Goal: Task Accomplishment & Management: Use online tool/utility

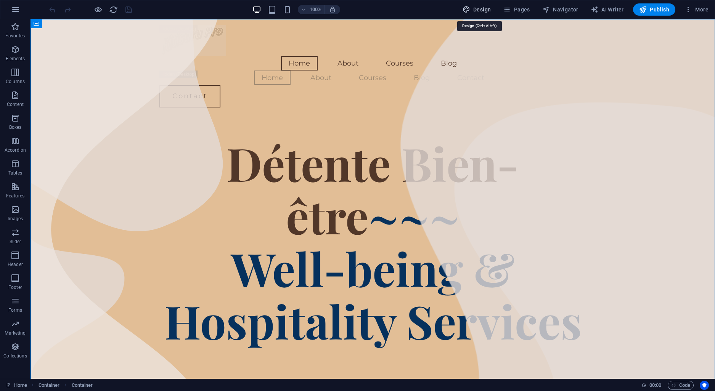
click at [483, 9] on span "Design" at bounding box center [477, 10] width 29 height 8
select select "px"
select select "400"
select select "px"
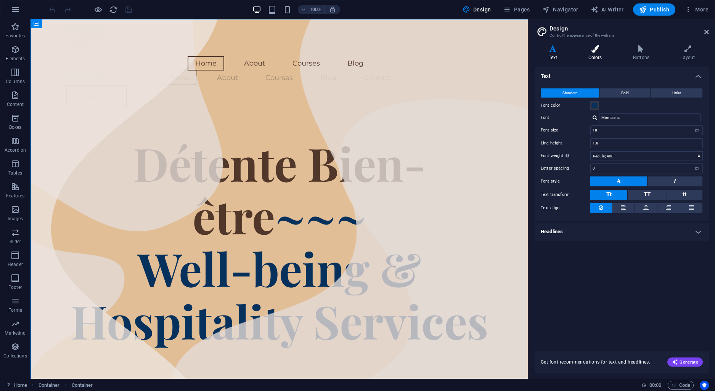
click at [610, 59] on h4 "Colors" at bounding box center [597, 53] width 45 height 16
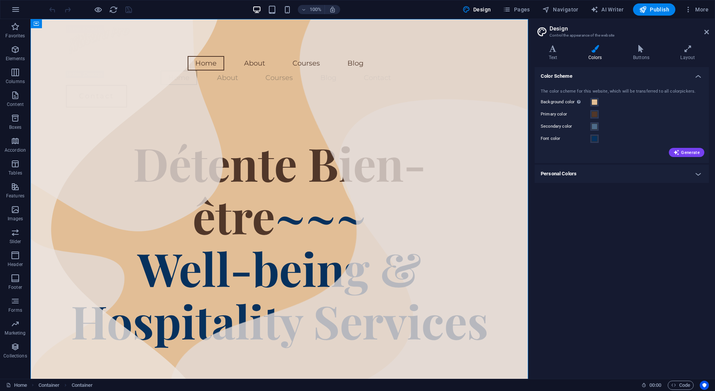
click at [699, 175] on h4 "Personal Colors" at bounding box center [622, 174] width 174 height 18
click at [699, 175] on h4 "Personal Colors" at bounding box center [622, 172] width 174 height 14
click at [593, 101] on span at bounding box center [595, 102] width 6 height 6
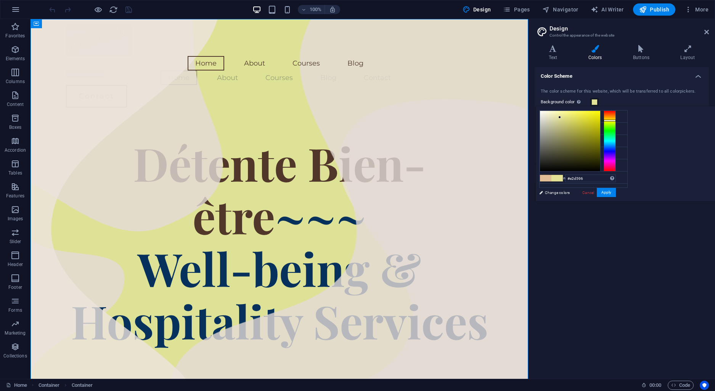
type input "#e2d296"
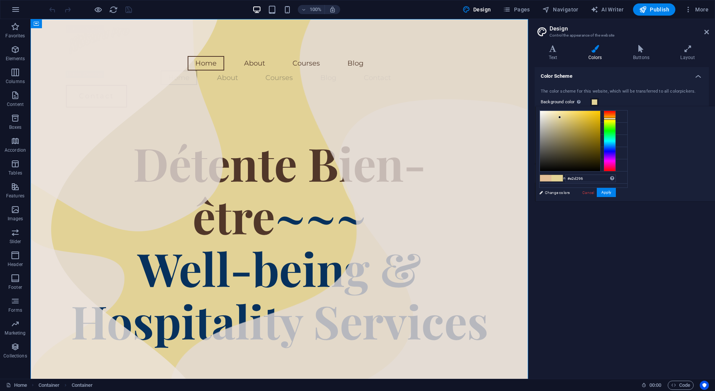
click at [616, 118] on div at bounding box center [610, 119] width 12 height 2
click at [616, 190] on button "Apply" at bounding box center [606, 192] width 19 height 9
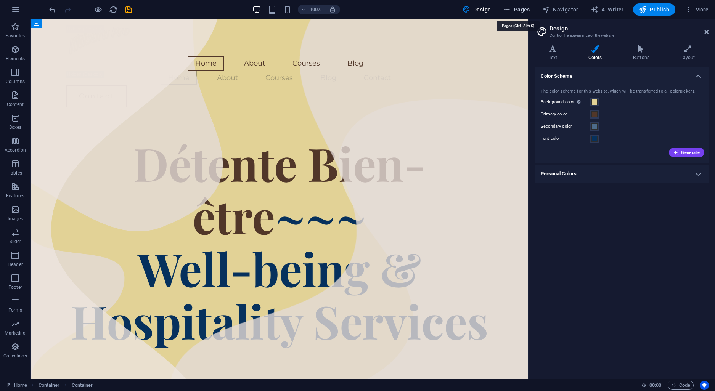
click at [510, 8] on icon "button" at bounding box center [507, 10] width 8 height 8
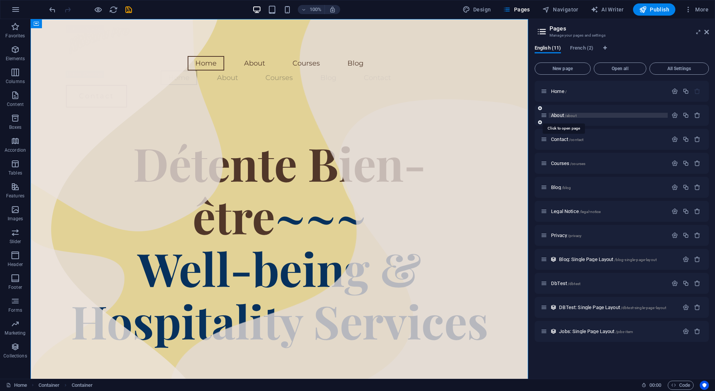
click at [567, 114] on span "/about" at bounding box center [571, 116] width 12 height 4
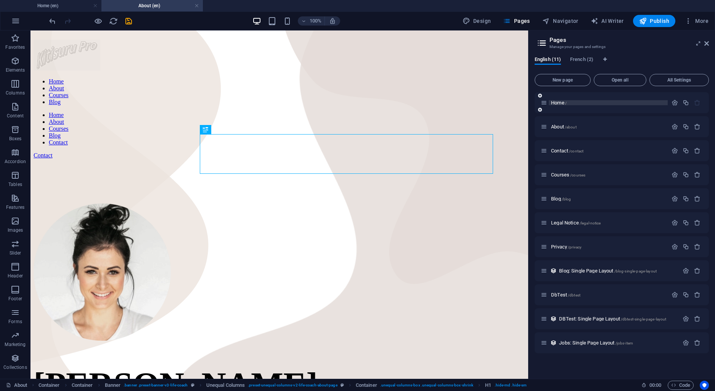
click at [558, 105] on span "Home /" at bounding box center [559, 103] width 16 height 6
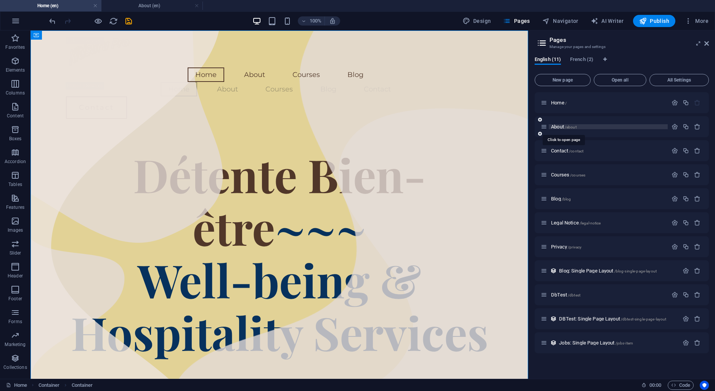
click at [562, 127] on span "About /about" at bounding box center [564, 127] width 26 height 6
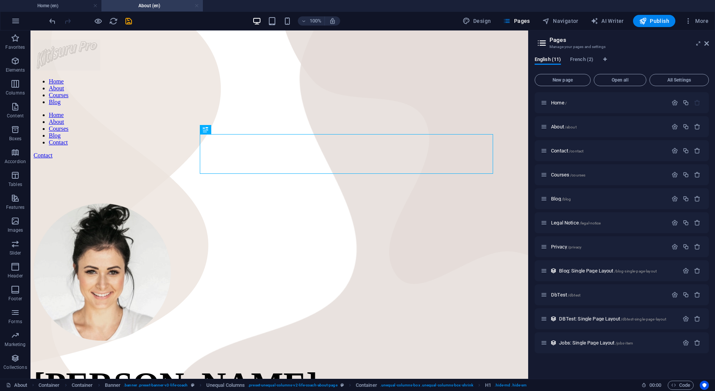
click at [197, 5] on link at bounding box center [197, 5] width 5 height 7
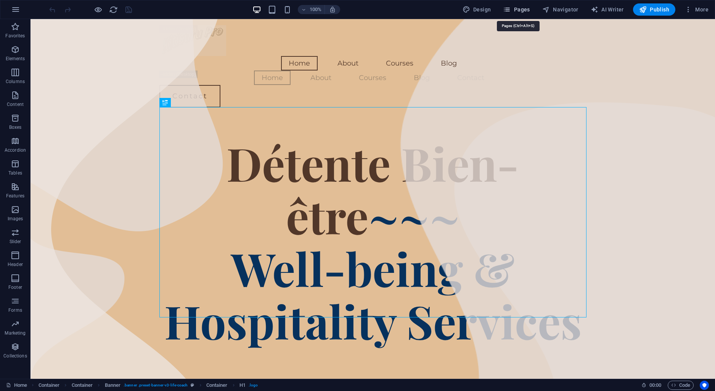
click at [525, 11] on span "Pages" at bounding box center [516, 10] width 27 height 8
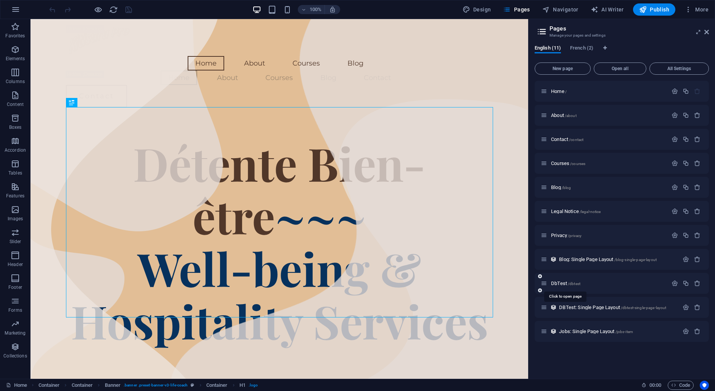
click at [561, 283] on span "DbTest /dbtest" at bounding box center [565, 284] width 29 height 6
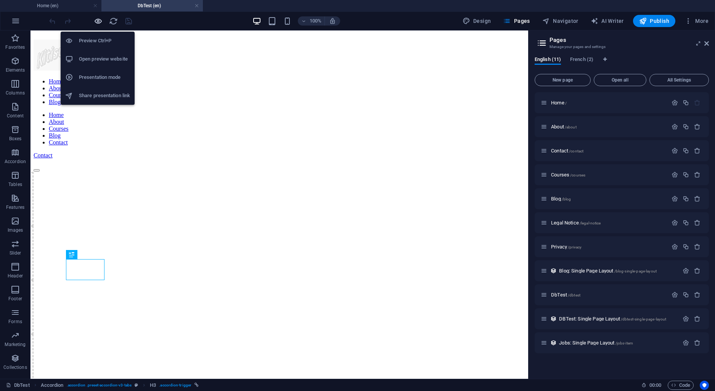
click at [99, 19] on icon "button" at bounding box center [98, 21] width 9 height 9
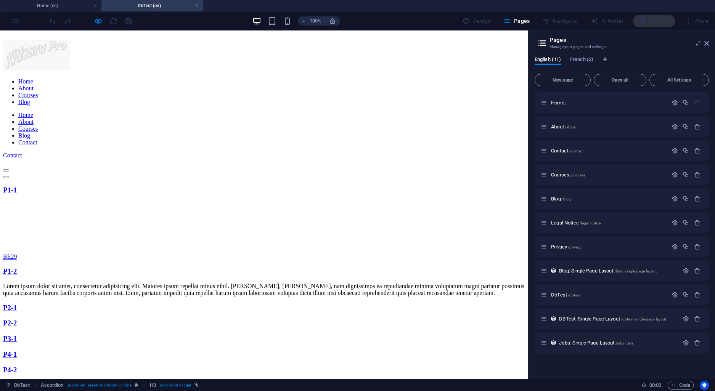
click at [17, 304] on link "P2-1" at bounding box center [10, 308] width 14 height 8
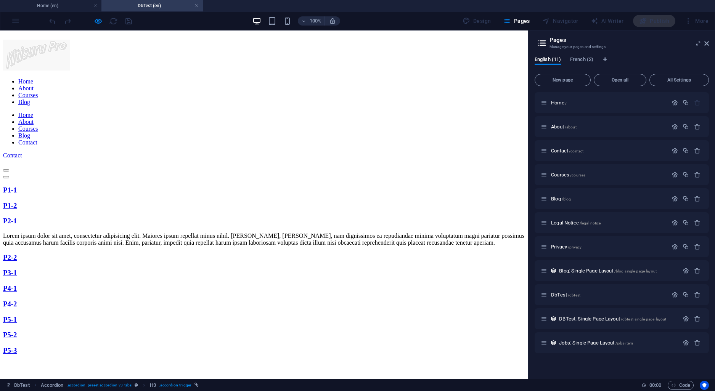
click at [17, 254] on strong "P2-2" at bounding box center [10, 258] width 14 height 8
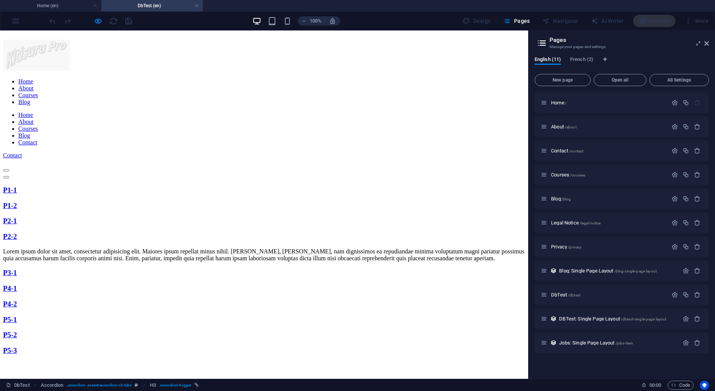
click at [17, 202] on link "P1-2" at bounding box center [10, 206] width 14 height 8
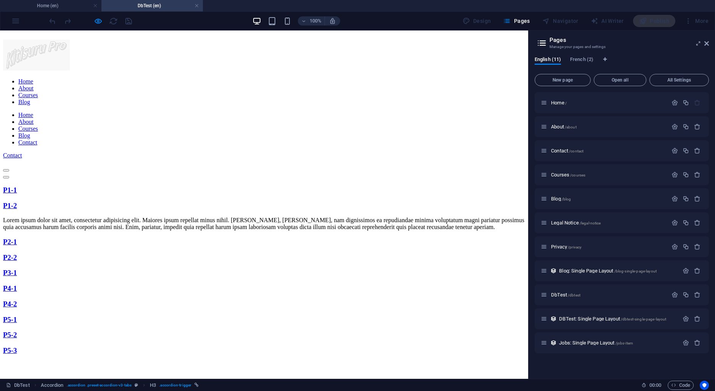
click at [17, 254] on strong "P2-2" at bounding box center [10, 258] width 14 height 8
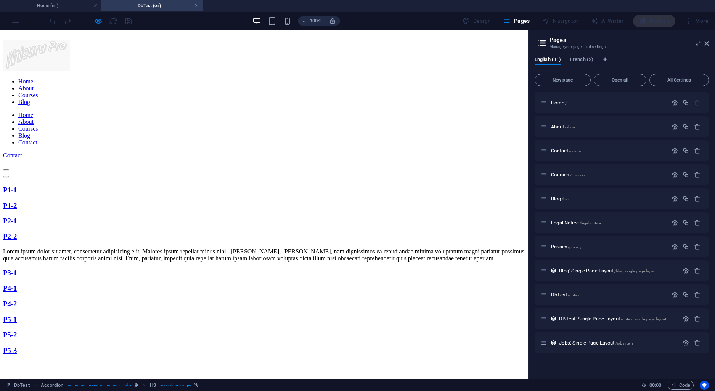
click at [17, 269] on strong "P3-1" at bounding box center [10, 273] width 14 height 8
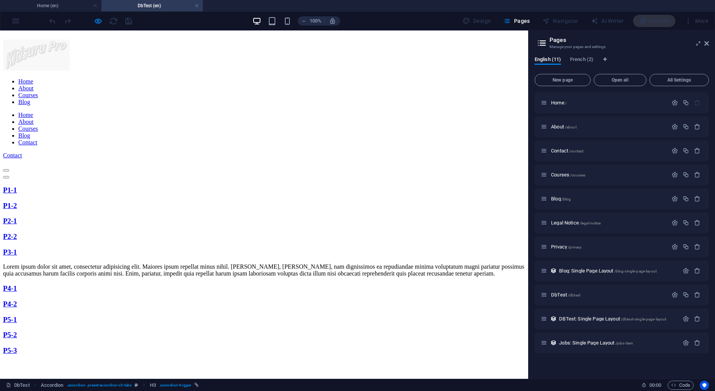
click at [17, 186] on link "P1-1" at bounding box center [10, 190] width 14 height 8
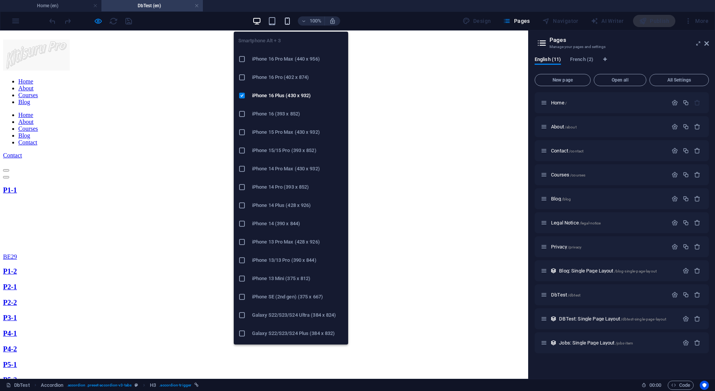
click at [291, 20] on icon "button" at bounding box center [287, 21] width 9 height 9
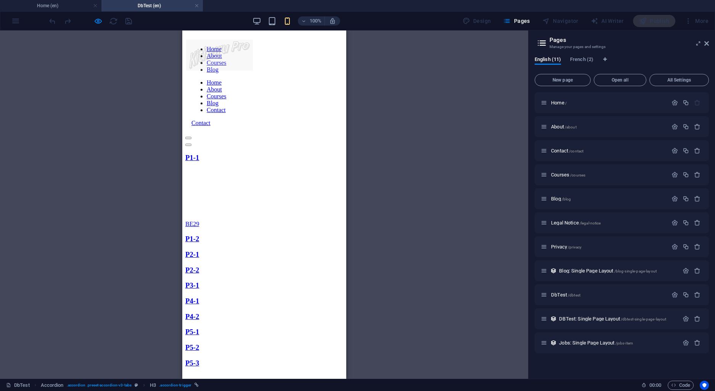
click at [199, 154] on link "P1-1" at bounding box center [192, 158] width 14 height 8
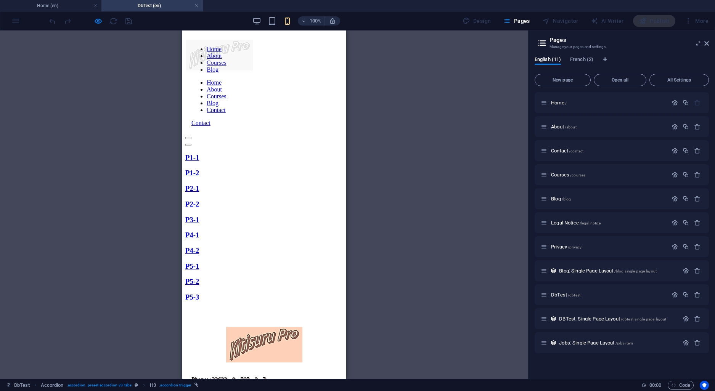
click at [199, 154] on link "P1-1" at bounding box center [192, 158] width 14 height 8
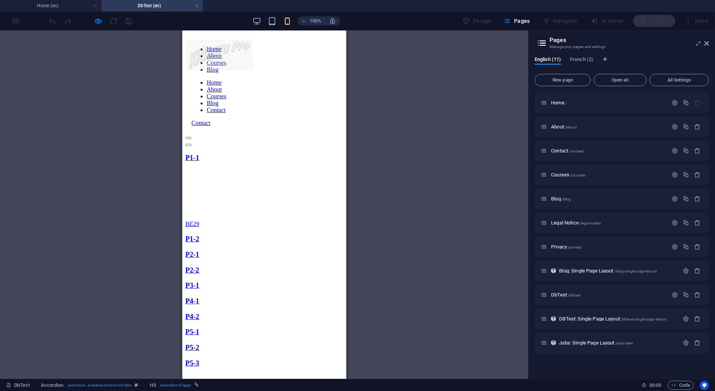
click at [199, 154] on link "P1-1" at bounding box center [192, 158] width 14 height 8
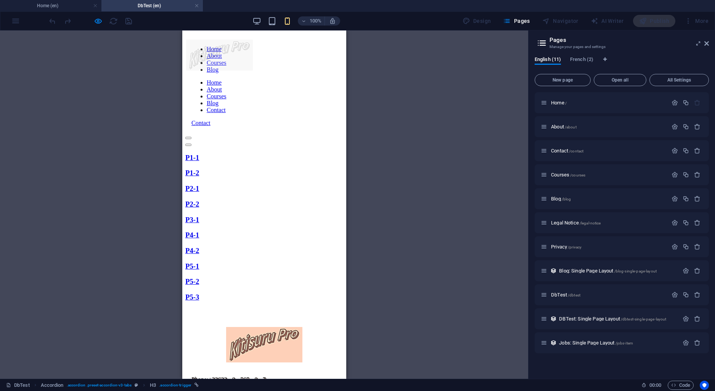
click at [337, 127] on div at bounding box center [264, 127] width 146 height 0
drag, startPoint x: 267, startPoint y: 137, endPoint x: 267, endPoint y: 143, distance: 5.7
click at [221, 86] on link "Home" at bounding box center [213, 82] width 15 height 6
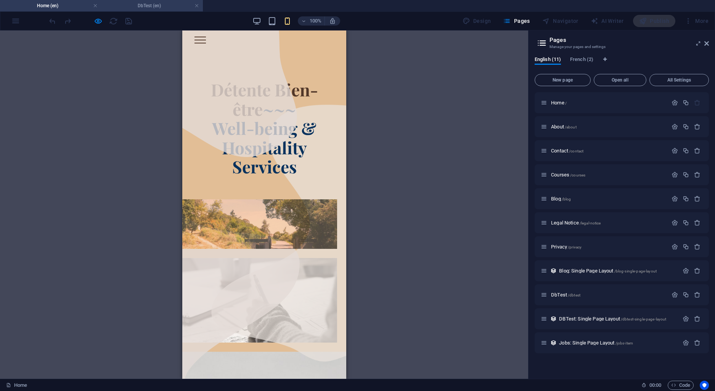
click at [137, 7] on h4 "DbTest (en)" at bounding box center [151, 6] width 101 height 8
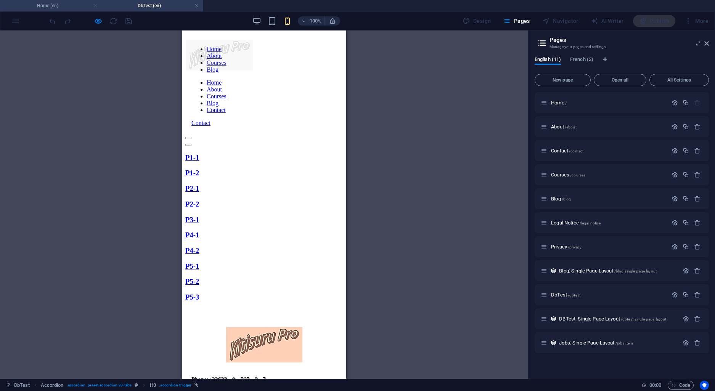
click at [95, 7] on link at bounding box center [95, 5] width 5 height 7
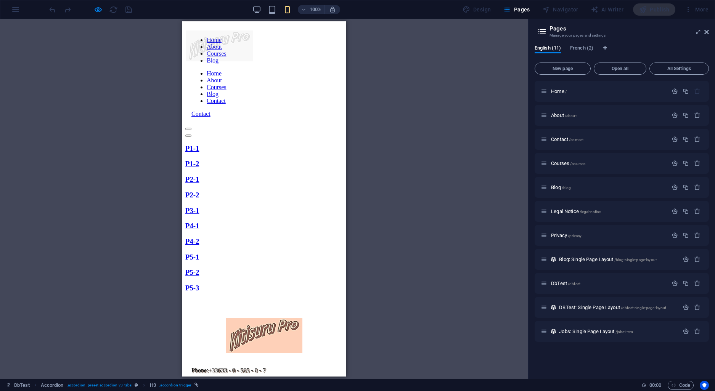
click at [199, 145] on link "P1-1" at bounding box center [192, 149] width 14 height 8
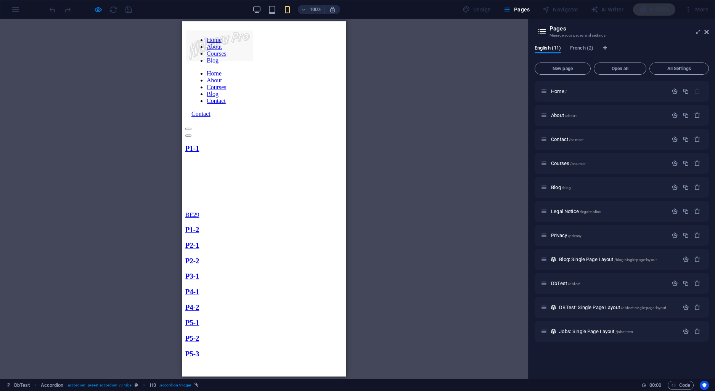
click at [199, 145] on link "P1-1" at bounding box center [192, 149] width 14 height 8
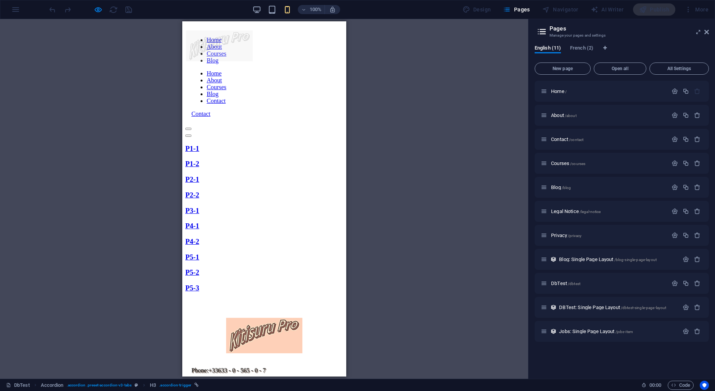
click at [199, 160] on link "P1-2" at bounding box center [192, 164] width 14 height 8
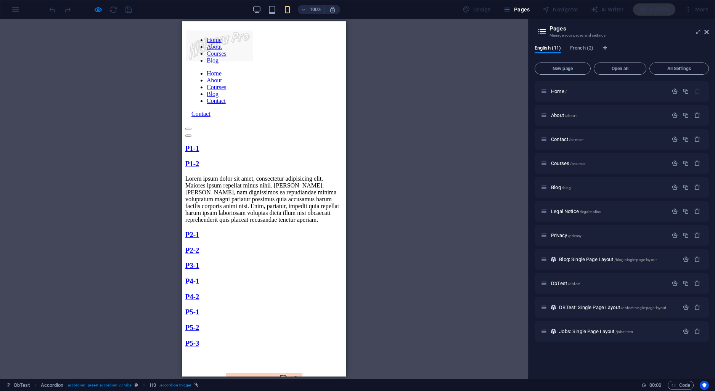
click at [199, 239] on link "P2-1" at bounding box center [192, 235] width 14 height 8
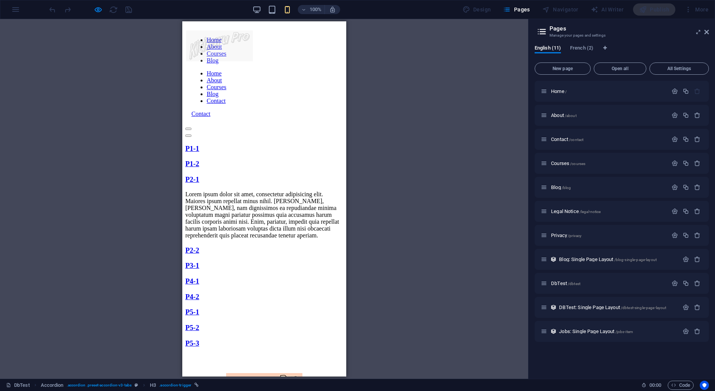
click at [199, 270] on link "P3-1" at bounding box center [192, 266] width 14 height 8
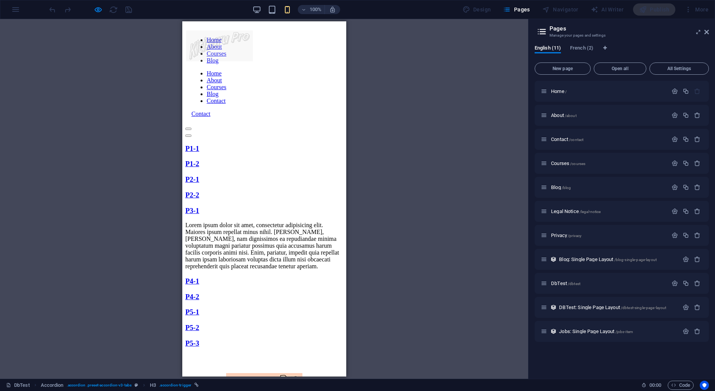
click at [199, 145] on link "P1-1" at bounding box center [192, 149] width 14 height 8
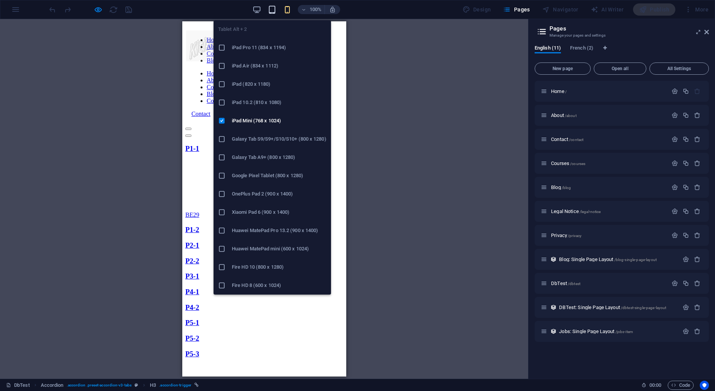
click at [272, 12] on icon "button" at bounding box center [272, 9] width 9 height 9
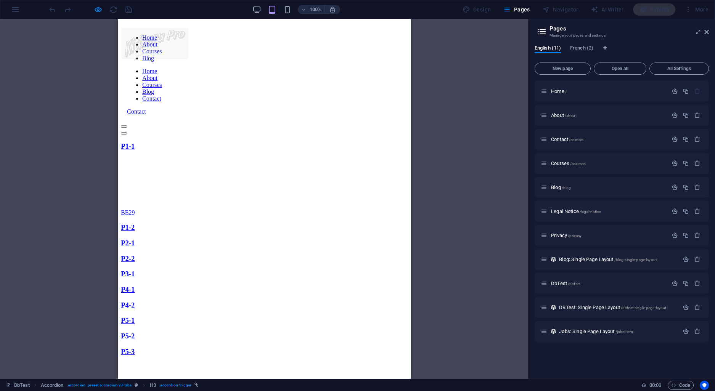
click at [134, 239] on link "P2-1" at bounding box center [128, 243] width 14 height 8
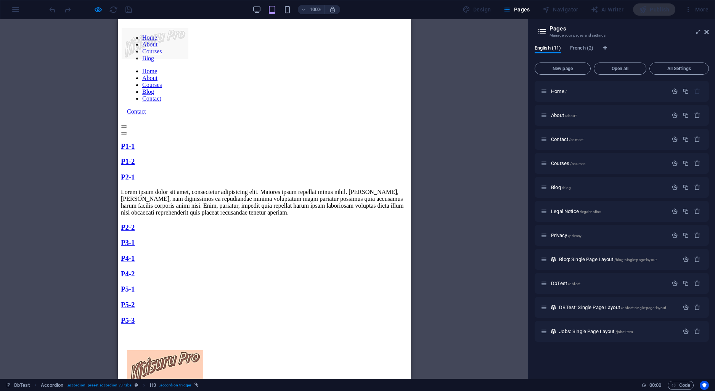
click at [134, 239] on link "P3-1" at bounding box center [128, 243] width 14 height 8
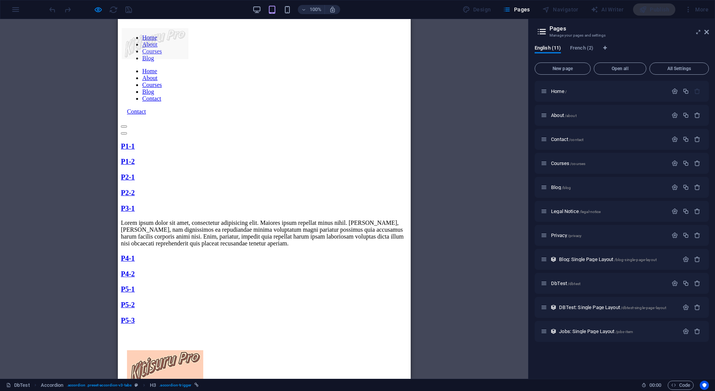
click at [134, 317] on strong "P5-3" at bounding box center [128, 321] width 14 height 8
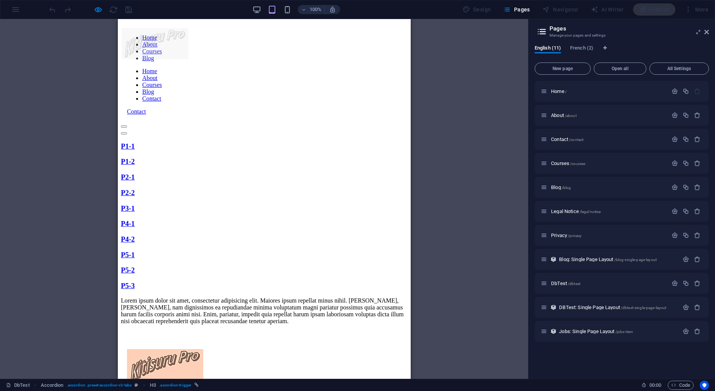
click at [134, 150] on strong "P1-1" at bounding box center [128, 146] width 14 height 8
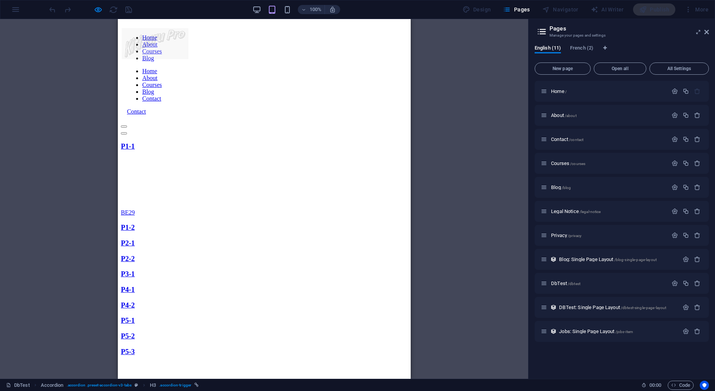
click at [77, 177] on div "Drag here to replace the existing content. Press “Ctrl” if you want to create a…" at bounding box center [264, 199] width 528 height 360
click at [261, 5] on div "100%" at bounding box center [296, 9] width 88 height 12
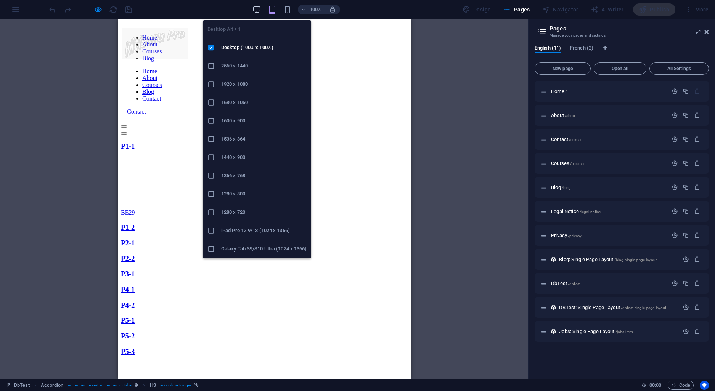
click at [259, 6] on icon "button" at bounding box center [257, 9] width 9 height 9
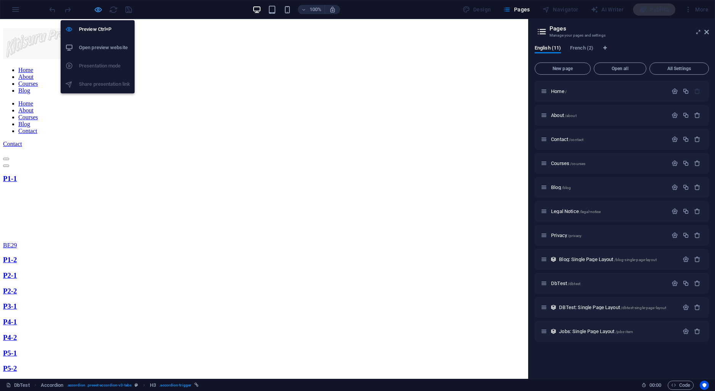
click at [100, 13] on icon "button" at bounding box center [98, 9] width 9 height 9
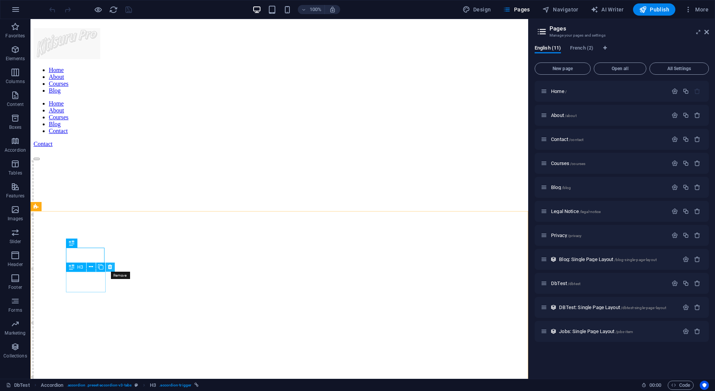
click at [110, 268] on icon at bounding box center [110, 267] width 4 height 8
click at [478, 241] on icon at bounding box center [477, 244] width 4 height 8
click at [386, 245] on icon at bounding box center [385, 244] width 4 height 8
click at [296, 242] on button at bounding box center [293, 243] width 9 height 9
click at [51, 12] on icon "undo" at bounding box center [52, 9] width 9 height 9
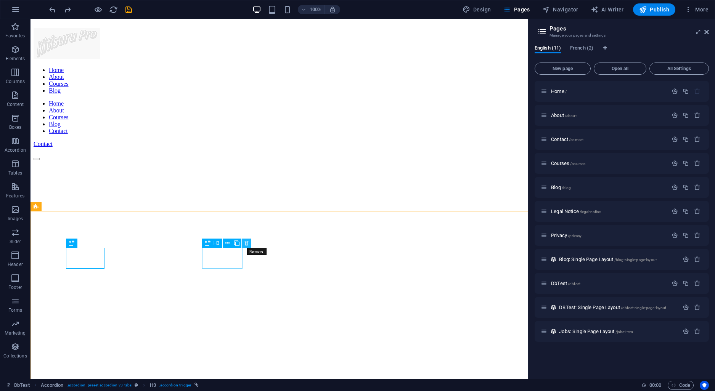
click at [246, 243] on icon at bounding box center [247, 244] width 4 height 8
click at [156, 240] on button at bounding box center [154, 243] width 9 height 9
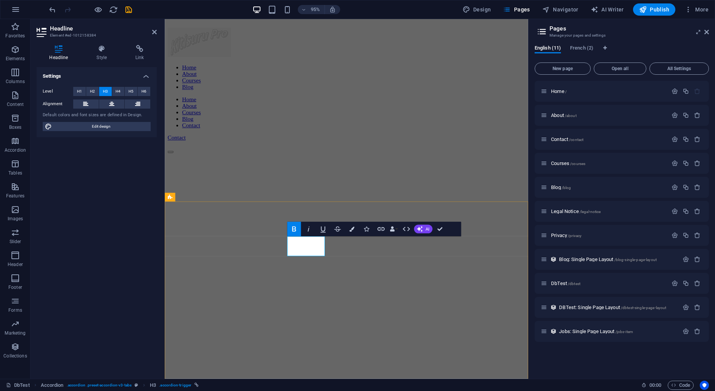
drag, startPoint x: 307, startPoint y: 262, endPoint x: 486, endPoint y: 256, distance: 179.0
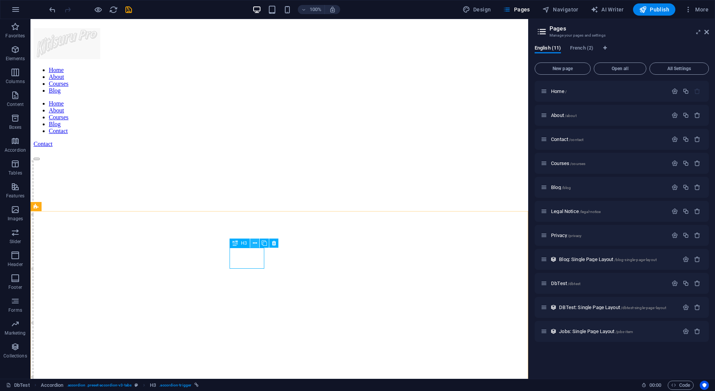
click at [254, 242] on icon at bounding box center [255, 244] width 4 height 8
click at [213, 240] on icon at bounding box center [214, 244] width 4 height 8
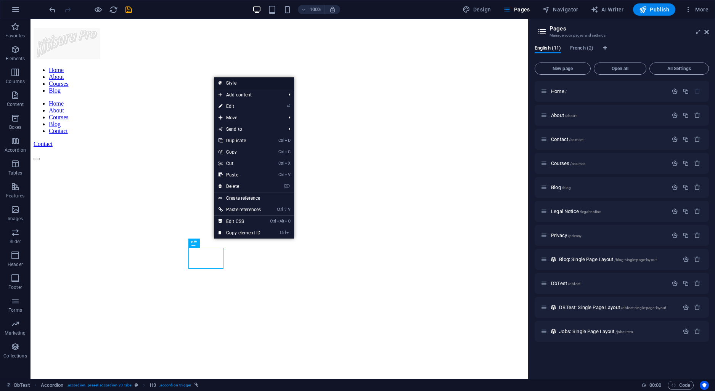
click at [238, 84] on link "Style" at bounding box center [254, 82] width 80 height 11
select select "px"
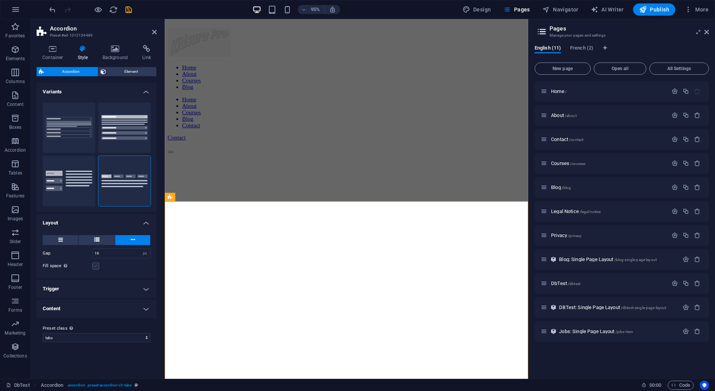
click at [97, 269] on label at bounding box center [95, 266] width 7 height 7
click at [0, 0] on input "Fill space Only for Desktop- and Tabletmode" at bounding box center [0, 0] width 0 height 0
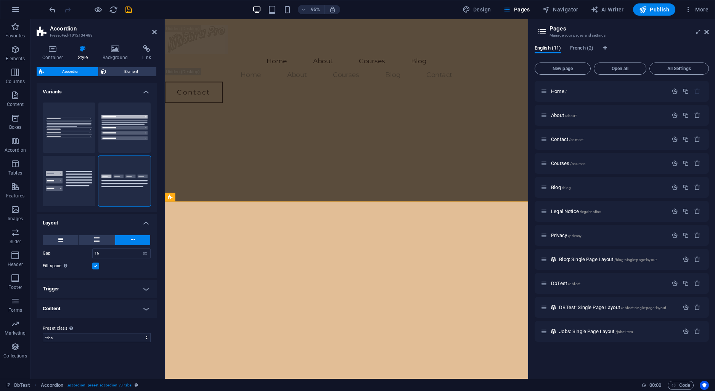
click at [146, 222] on h4 "Layout" at bounding box center [97, 221] width 120 height 14
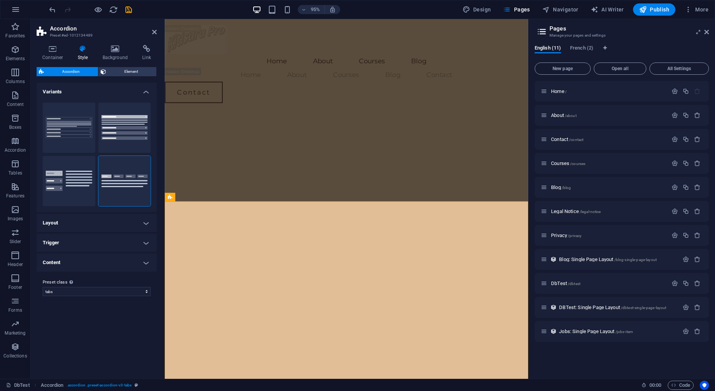
drag, startPoint x: 149, startPoint y: 240, endPoint x: 144, endPoint y: 244, distance: 6.7
click at [148, 240] on h4 "Trigger" at bounding box center [97, 243] width 120 height 18
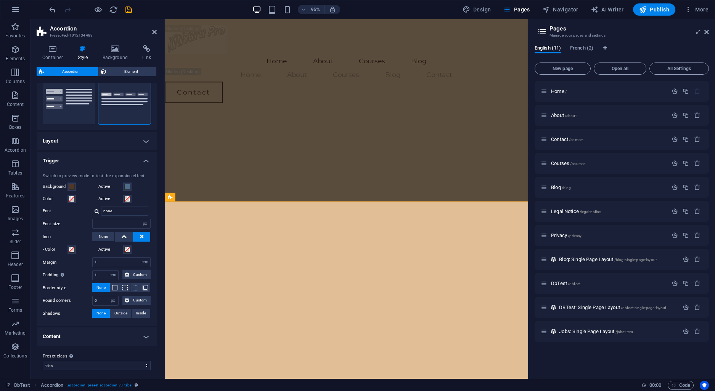
scroll to position [85, 0]
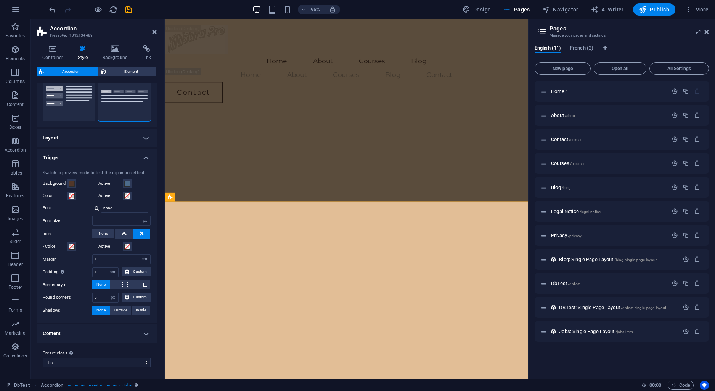
click at [146, 331] on h4 "Content" at bounding box center [97, 334] width 120 height 18
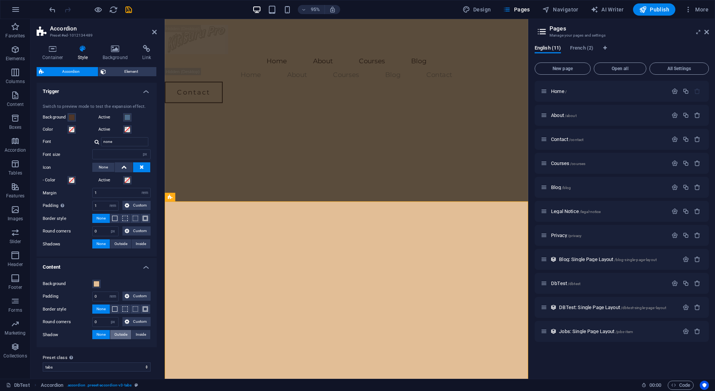
scroll to position [156, 0]
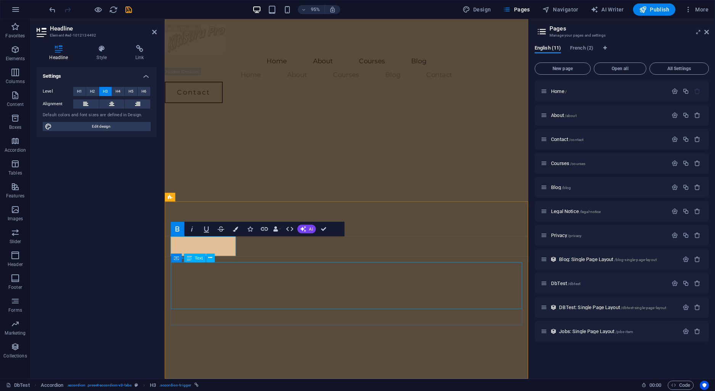
click at [195, 262] on div "Text" at bounding box center [195, 258] width 22 height 9
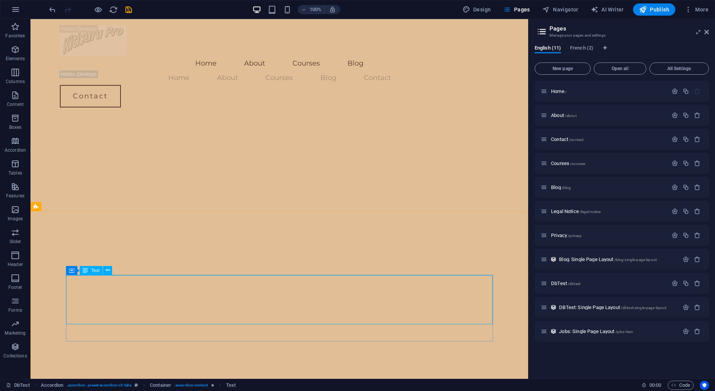
click at [99, 267] on div "Text" at bounding box center [91, 270] width 23 height 9
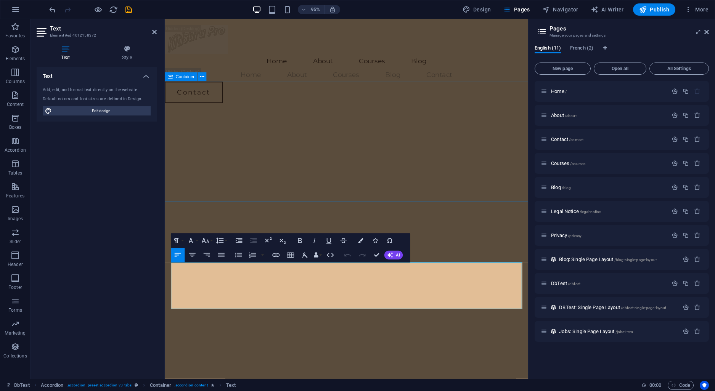
click at [309, 184] on div "Drop content here or Add elements Paste clipboard Drop content here or Add elem…" at bounding box center [356, 298] width 383 height 369
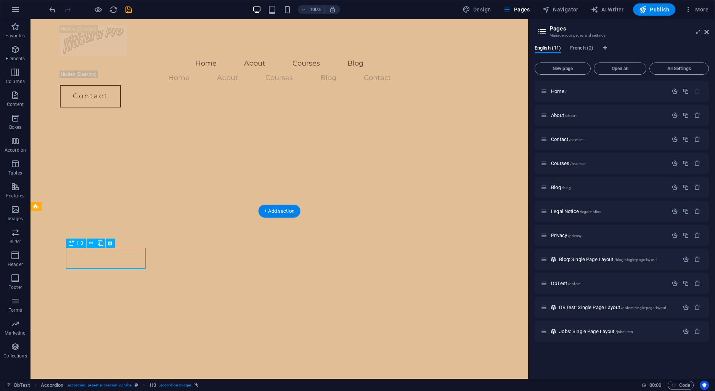
click at [91, 243] on icon at bounding box center [91, 244] width 4 height 8
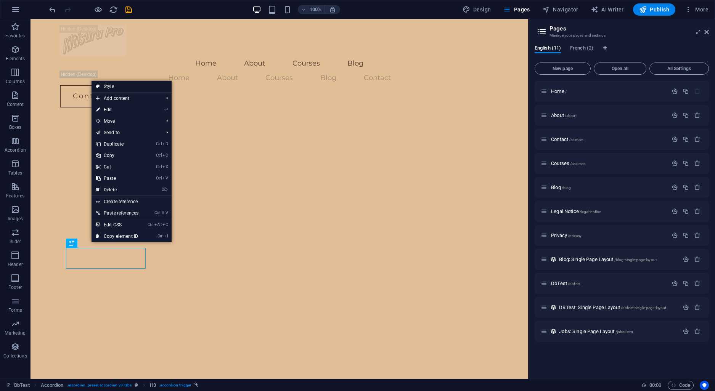
click at [106, 88] on link "Style" at bounding box center [132, 86] width 80 height 11
select select "px"
select select "rem"
select select "px"
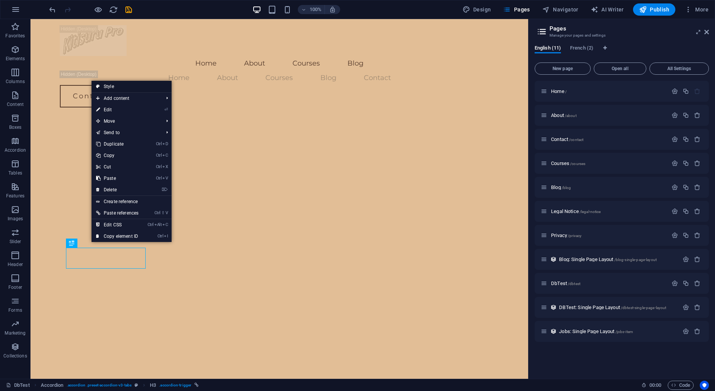
select select "rem"
select select "px"
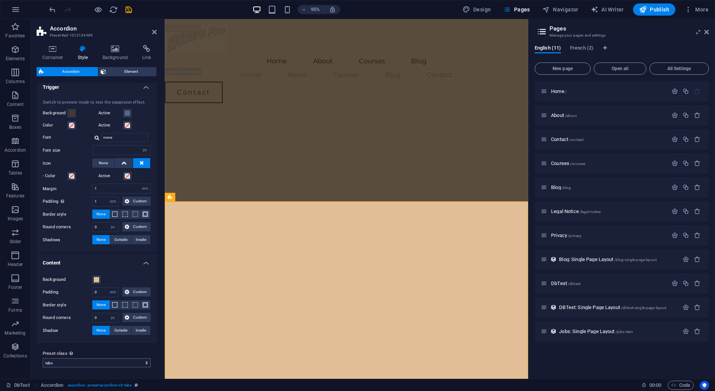
click at [43, 359] on select "tabs Add preset class" at bounding box center [97, 363] width 108 height 9
click at [108, 362] on select "tabs Add preset class" at bounding box center [97, 363] width 108 height 9
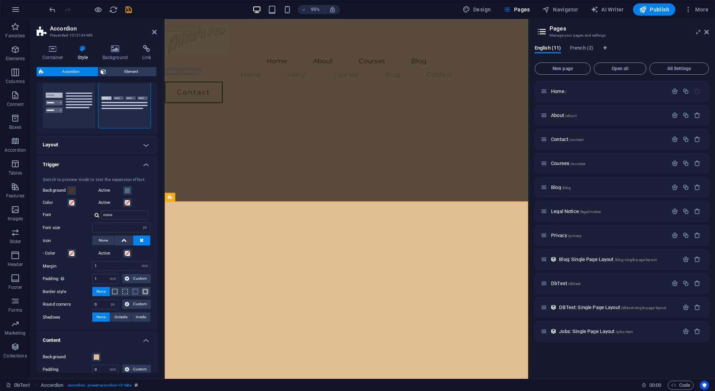
scroll to position [47, 0]
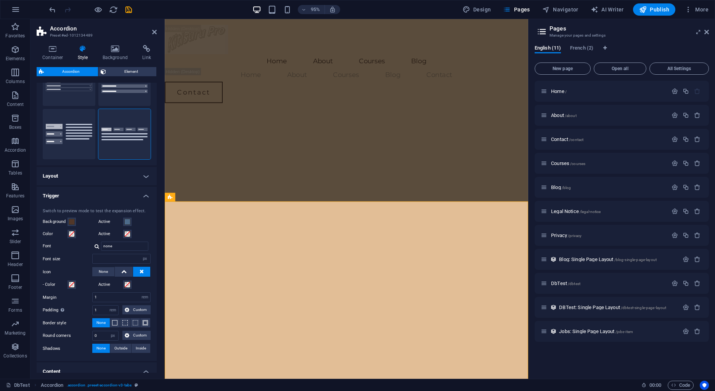
click at [145, 196] on h4 "Trigger" at bounding box center [97, 194] width 120 height 14
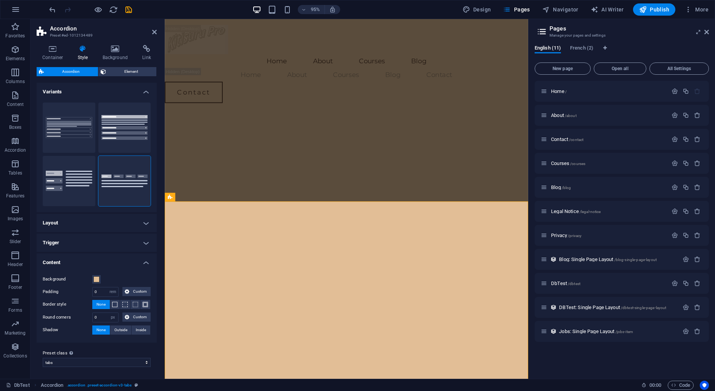
click at [144, 266] on h4 "Content" at bounding box center [97, 261] width 120 height 14
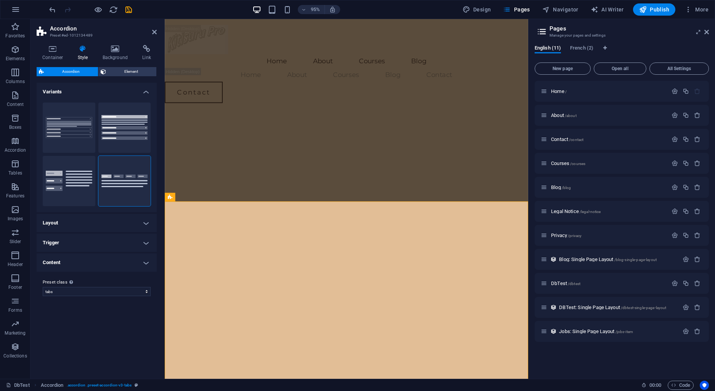
click at [144, 226] on h4 "Layout" at bounding box center [97, 223] width 120 height 18
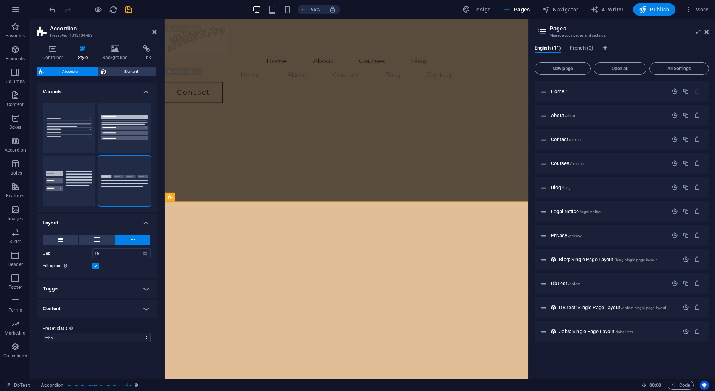
click at [144, 226] on h4 "Layout" at bounding box center [97, 221] width 120 height 14
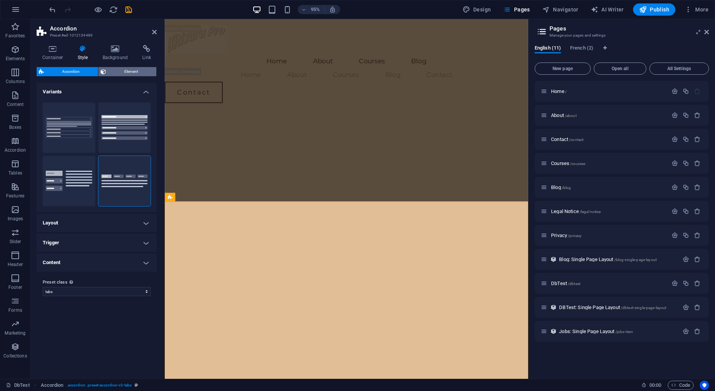
click at [125, 70] on span "Element" at bounding box center [131, 71] width 46 height 9
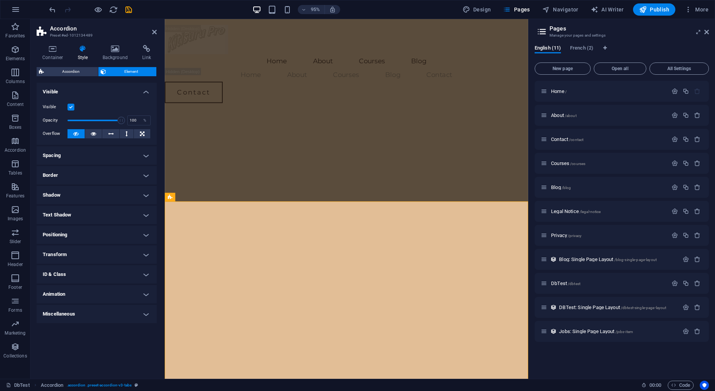
click at [147, 235] on h4 "Positioning" at bounding box center [97, 235] width 120 height 18
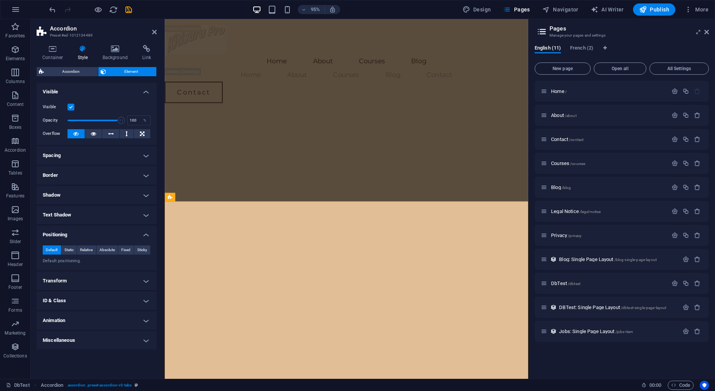
click at [143, 237] on h4 "Positioning" at bounding box center [97, 233] width 120 height 14
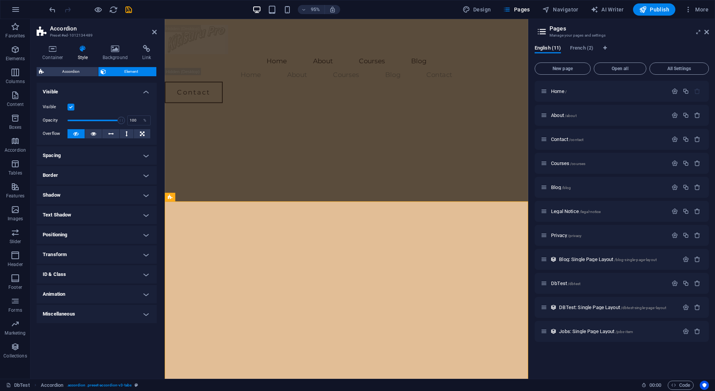
click at [145, 292] on h4 "Animation" at bounding box center [97, 294] width 120 height 18
click at [145, 292] on h4 "Animation" at bounding box center [97, 292] width 120 height 14
click at [149, 158] on h4 "Spacing" at bounding box center [97, 155] width 120 height 18
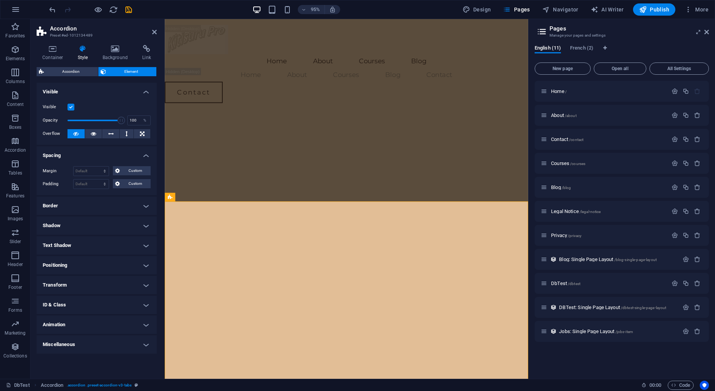
click at [148, 154] on h4 "Spacing" at bounding box center [97, 153] width 120 height 14
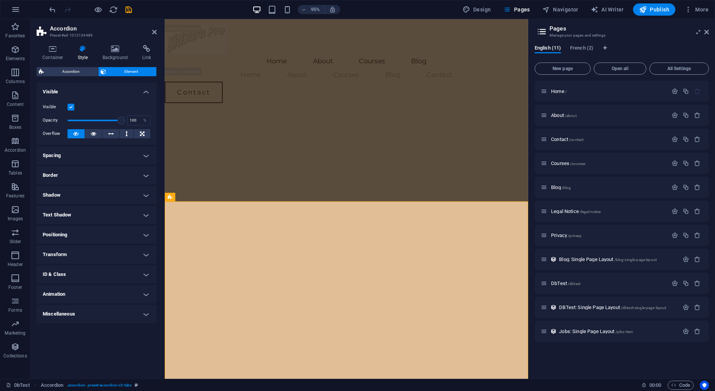
click at [144, 218] on h4 "Text Shadow" at bounding box center [97, 215] width 120 height 18
click at [150, 213] on h4 "Text Shadow" at bounding box center [97, 213] width 120 height 14
click at [146, 192] on h4 "Shadow" at bounding box center [97, 195] width 120 height 18
click at [146, 192] on h4 "Shadow" at bounding box center [97, 193] width 120 height 14
click at [147, 88] on h4 "Visible" at bounding box center [97, 90] width 120 height 14
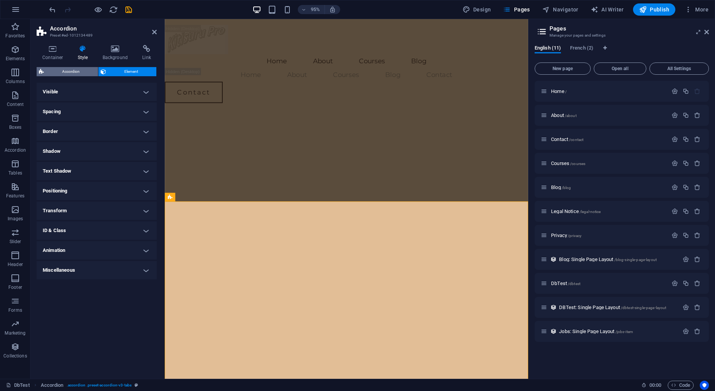
click at [74, 70] on span "Accordion" at bounding box center [71, 71] width 50 height 9
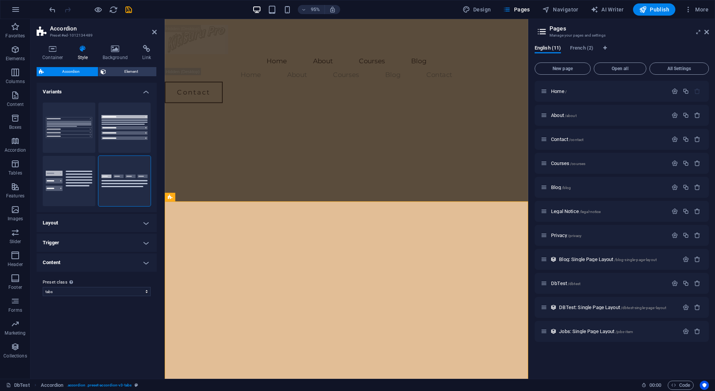
click at [146, 222] on h4 "Layout" at bounding box center [97, 223] width 120 height 18
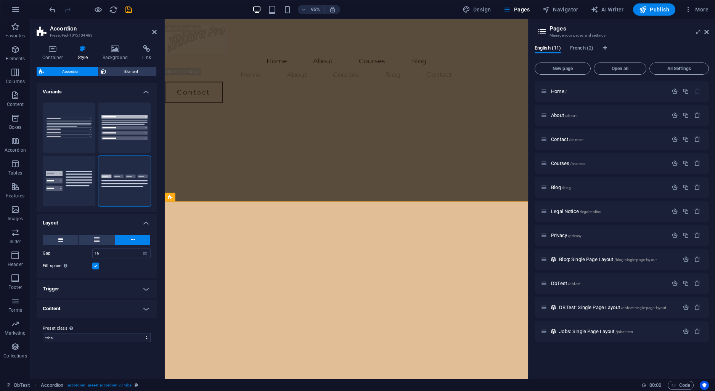
click at [147, 221] on h4 "Layout" at bounding box center [97, 221] width 120 height 14
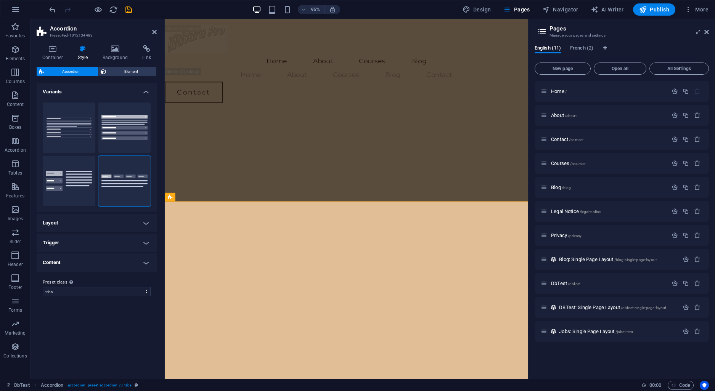
click at [146, 244] on h4 "Trigger" at bounding box center [97, 243] width 120 height 18
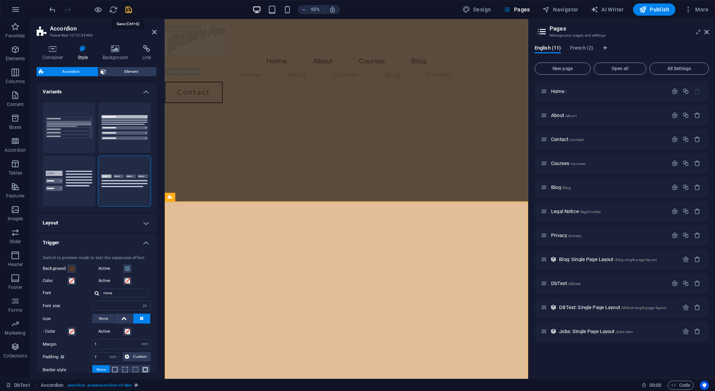
click at [128, 12] on icon "save" at bounding box center [128, 9] width 9 height 9
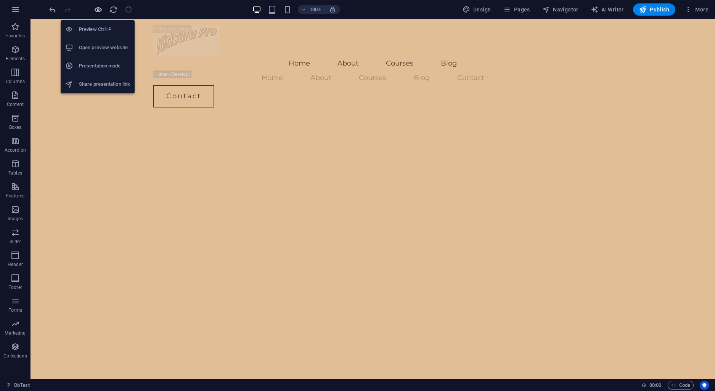
click at [100, 10] on icon "button" at bounding box center [98, 9] width 9 height 9
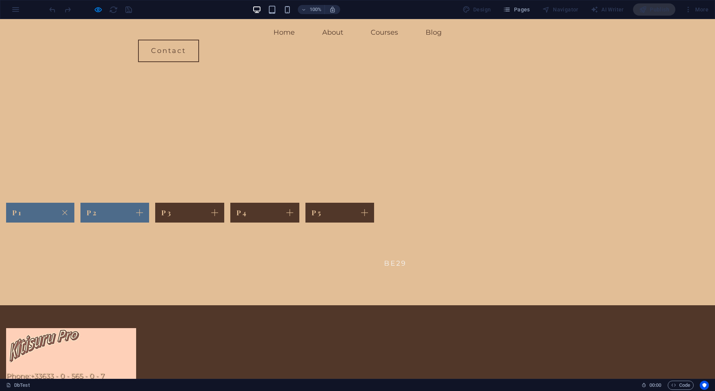
click at [150, 203] on link "P 2" at bounding box center [114, 213] width 69 height 20
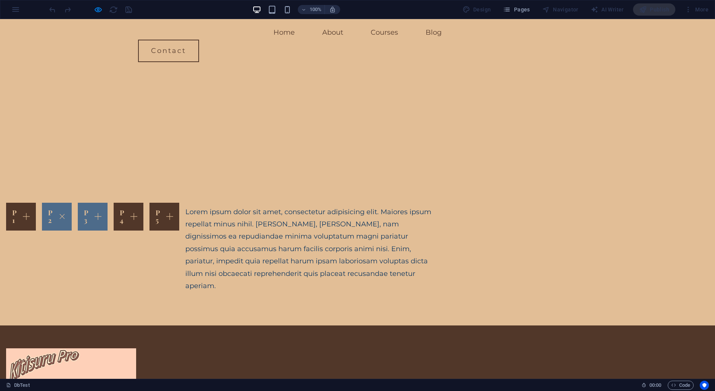
click at [108, 203] on link "P 3" at bounding box center [93, 217] width 30 height 28
click at [143, 203] on link "P 4" at bounding box center [129, 217] width 30 height 28
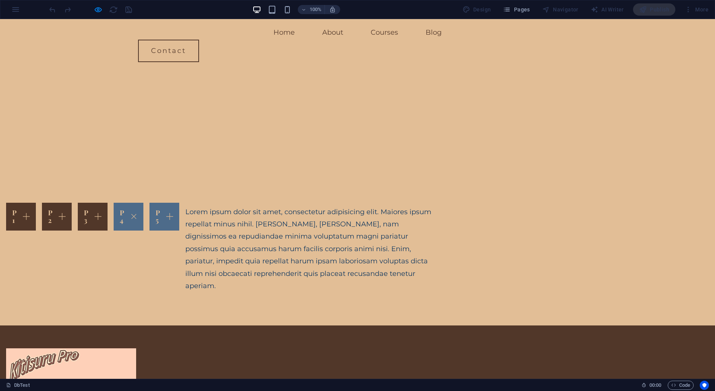
click at [179, 203] on link "P 5" at bounding box center [165, 217] width 30 height 28
click at [36, 203] on link "P 1" at bounding box center [21, 217] width 30 height 28
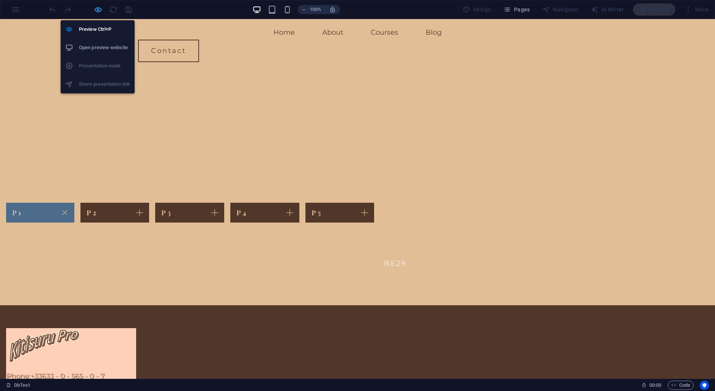
click at [100, 6] on icon "button" at bounding box center [98, 9] width 9 height 9
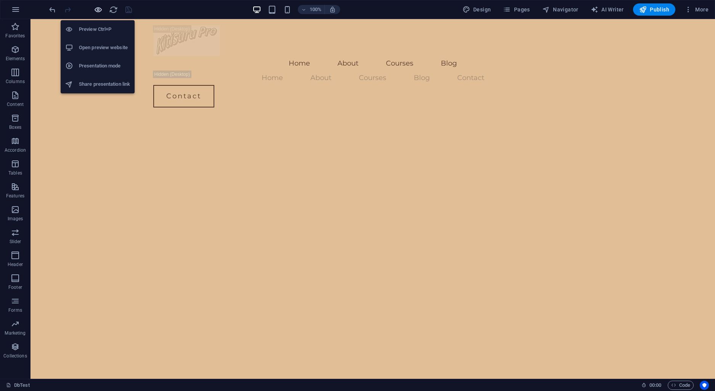
click at [97, 10] on icon "button" at bounding box center [98, 9] width 9 height 9
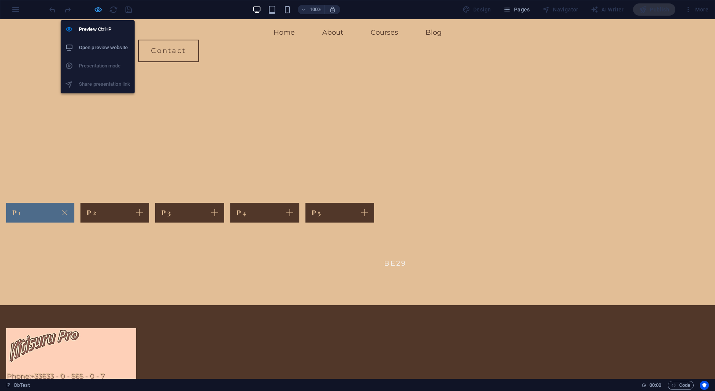
click at [97, 10] on icon "button" at bounding box center [98, 9] width 9 height 9
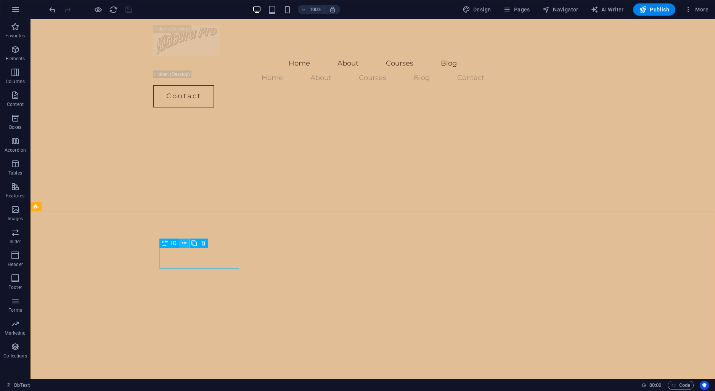
click at [184, 244] on icon at bounding box center [184, 244] width 4 height 8
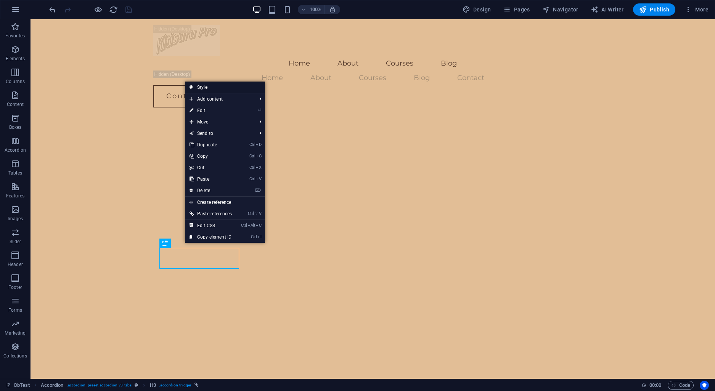
click at [206, 85] on link "Style" at bounding box center [225, 87] width 80 height 11
select select "px"
select select "rem"
select select "px"
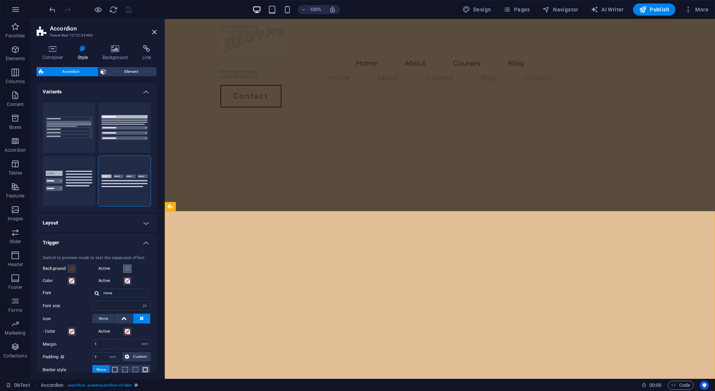
click at [126, 269] on span at bounding box center [127, 269] width 6 height 6
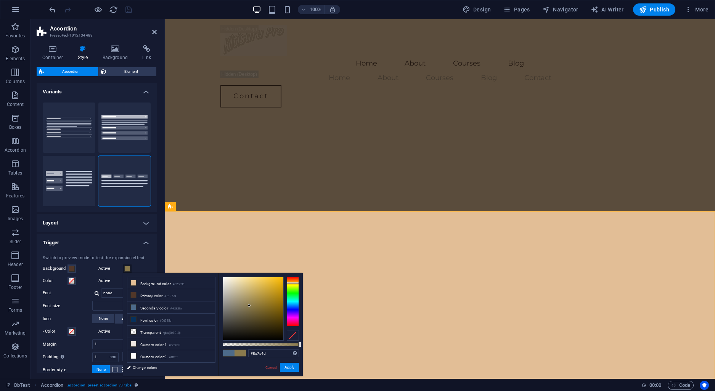
type input "#8a754d"
drag, startPoint x: 293, startPoint y: 304, endPoint x: 293, endPoint y: 282, distance: 22.1
click at [293, 282] on div at bounding box center [293, 302] width 12 height 50
type input "#f9ab1a"
click at [277, 278] on div at bounding box center [253, 308] width 60 height 63
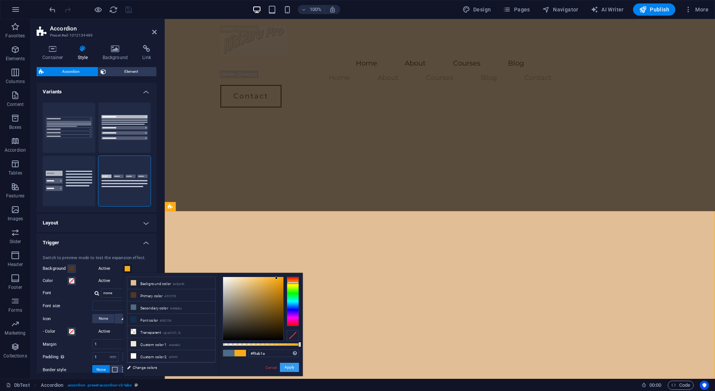
click at [295, 365] on button "Apply" at bounding box center [289, 367] width 19 height 9
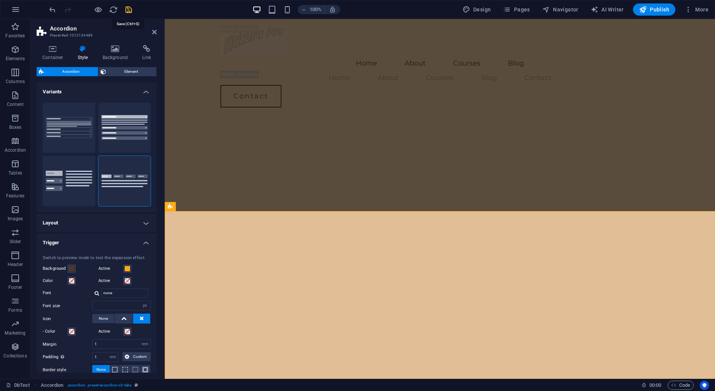
click at [128, 9] on icon "save" at bounding box center [128, 9] width 9 height 9
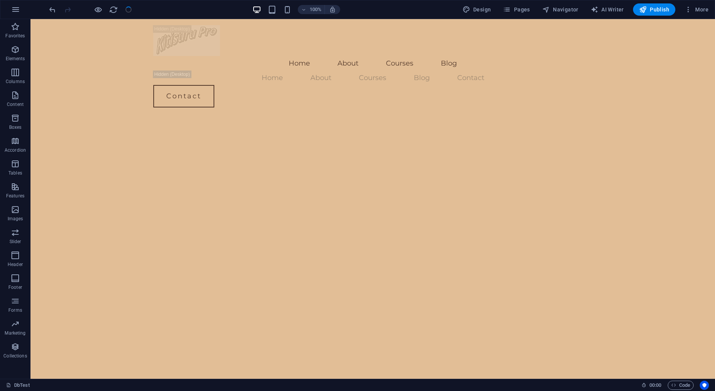
click at [100, 4] on div at bounding box center [90, 9] width 85 height 12
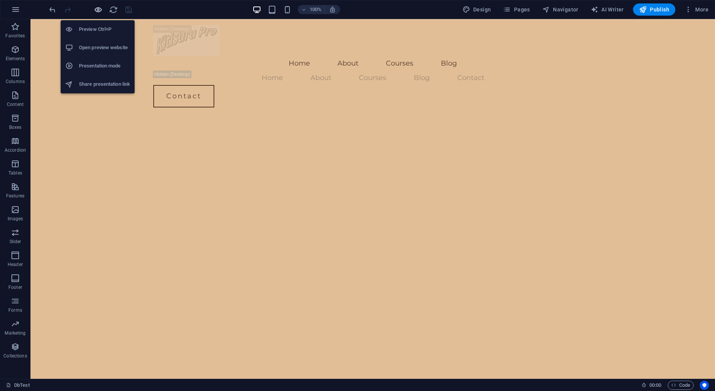
click at [97, 12] on icon "button" at bounding box center [98, 9] width 9 height 9
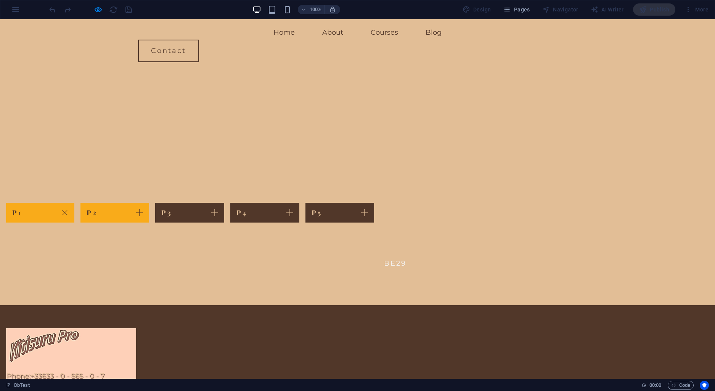
click at [150, 203] on link "P 2" at bounding box center [114, 213] width 69 height 20
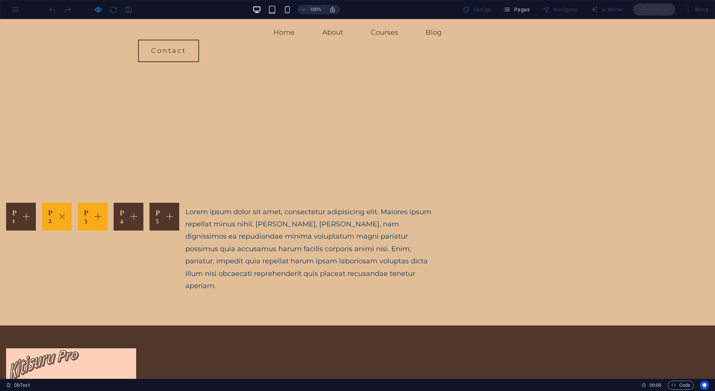
click at [108, 203] on link "P 3" at bounding box center [93, 217] width 30 height 28
click at [143, 203] on link "P 4" at bounding box center [129, 217] width 30 height 28
drag, startPoint x: 522, startPoint y: 185, endPoint x: 523, endPoint y: 179, distance: 5.8
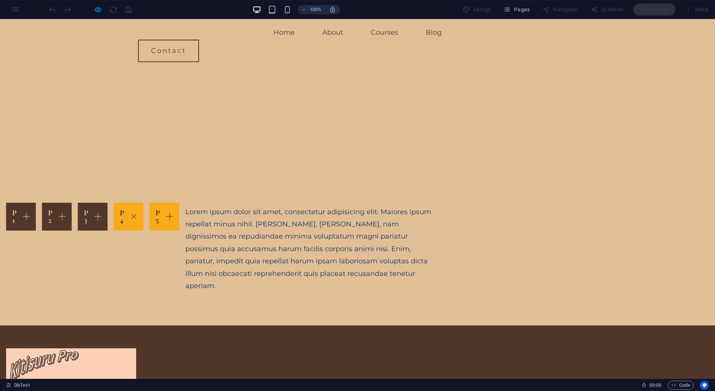
click at [522, 185] on div "P 1 BE29 P 2 Lorem ipsum dolor sit amet, consectetur adipisicing elit. Maiores …" at bounding box center [357, 246] width 715 height 160
click at [179, 203] on link "P 5" at bounding box center [165, 217] width 30 height 28
click at [36, 203] on link "P 1" at bounding box center [21, 217] width 30 height 28
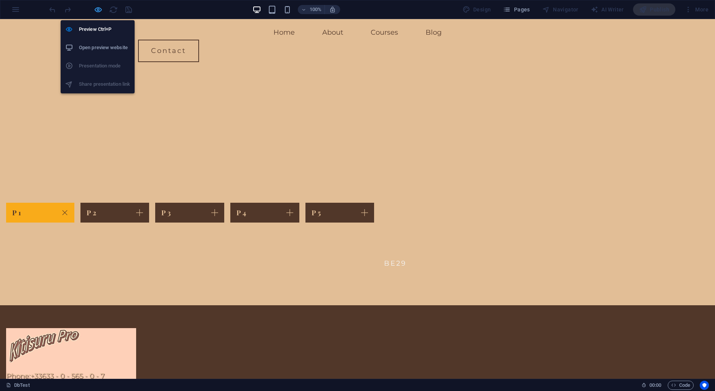
click at [100, 8] on icon "button" at bounding box center [98, 9] width 9 height 9
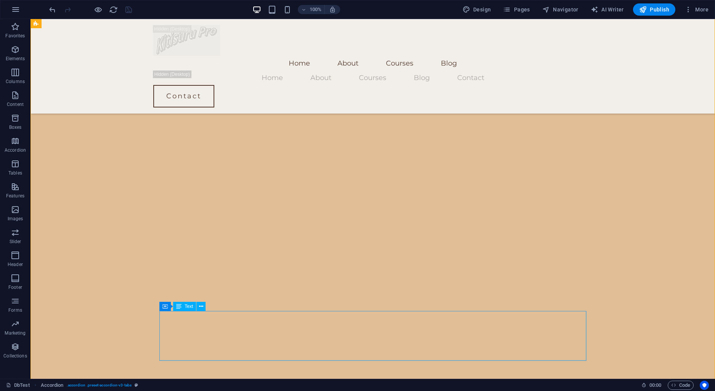
scroll to position [40, 0]
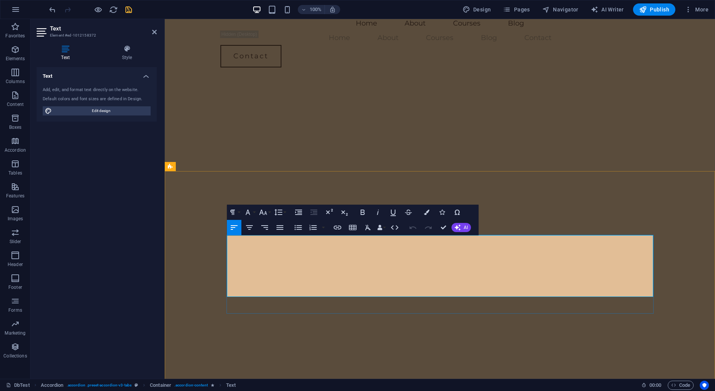
drag, startPoint x: 243, startPoint y: 282, endPoint x: 239, endPoint y: 281, distance: 4.0
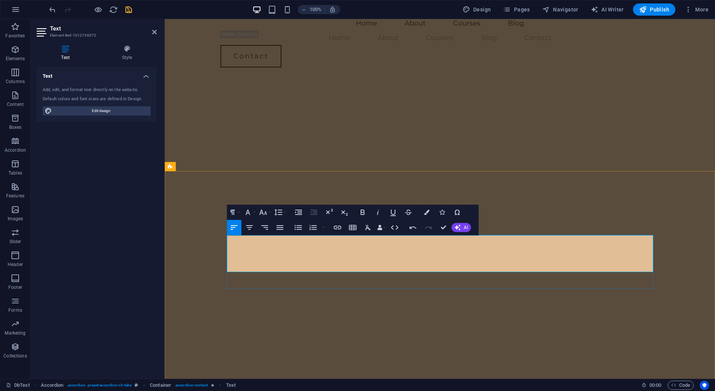
select select "px"
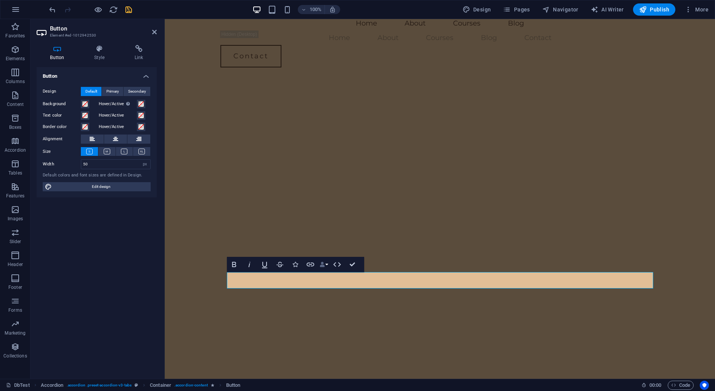
click at [325, 265] on button "Data Bindings" at bounding box center [324, 264] width 11 height 15
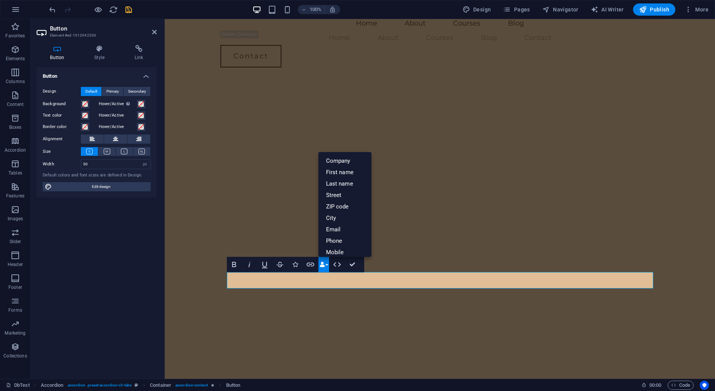
click at [325, 265] on button "Data Bindings" at bounding box center [324, 264] width 11 height 15
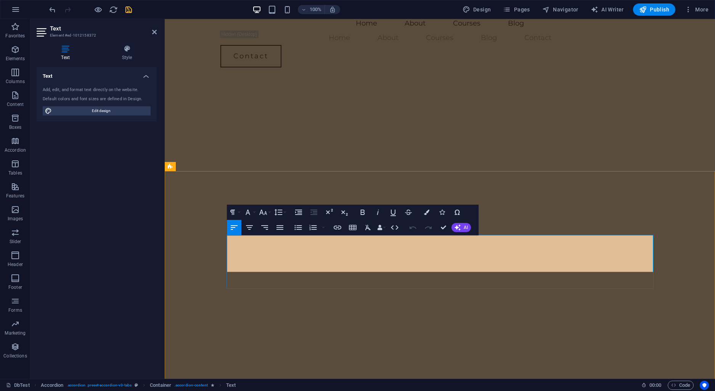
drag, startPoint x: 274, startPoint y: 268, endPoint x: 226, endPoint y: 241, distance: 54.3
copy div "CASINO SENTOLINE POMMIER"
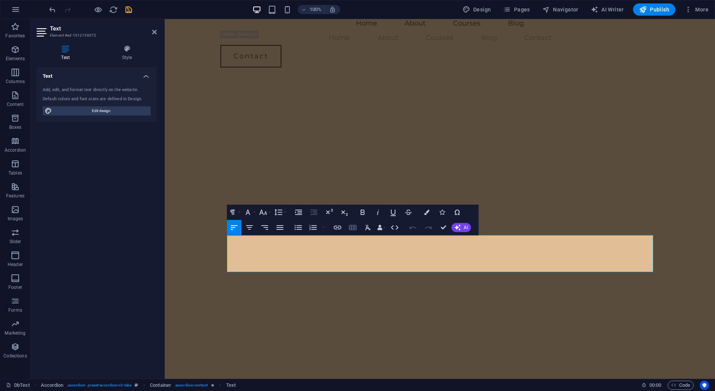
click at [353, 224] on icon "button" at bounding box center [352, 227] width 9 height 9
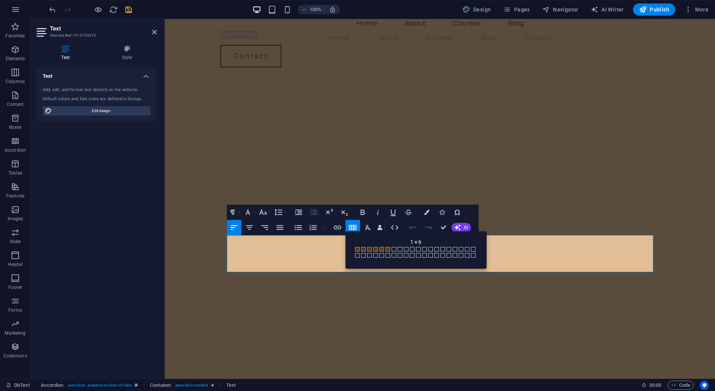
click at [387, 251] on span at bounding box center [388, 249] width 5 height 5
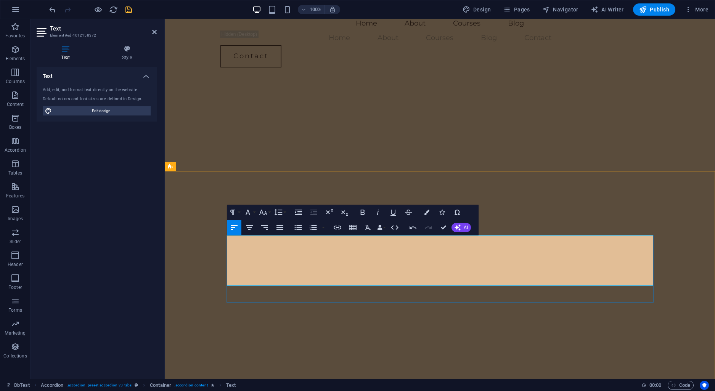
drag, startPoint x: 267, startPoint y: 277, endPoint x: 227, endPoint y: 245, distance: 51.3
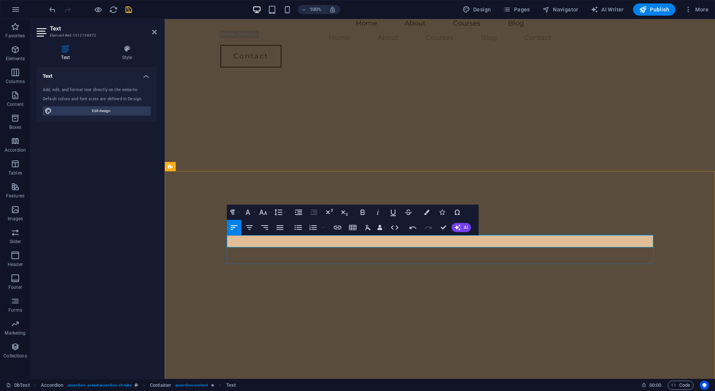
click at [356, 229] on icon "button" at bounding box center [352, 227] width 9 height 9
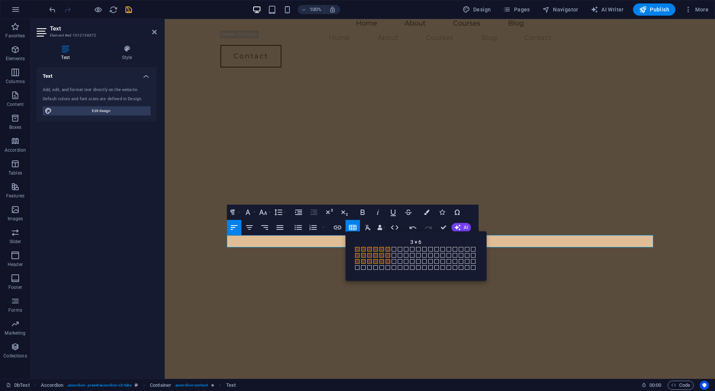
drag, startPoint x: 386, startPoint y: 248, endPoint x: 388, endPoint y: 261, distance: 12.6
click at [388, 261] on div "1 × 1 1 × 2 1 × 3 1 × 4 1 × 5 1 × 6 1 × 7 1 × 8 1 × 9 1 × 10 1 × 11 1 × 12 1 × …" at bounding box center [416, 259] width 126 height 28
click at [388, 261] on span at bounding box center [388, 261] width 5 height 5
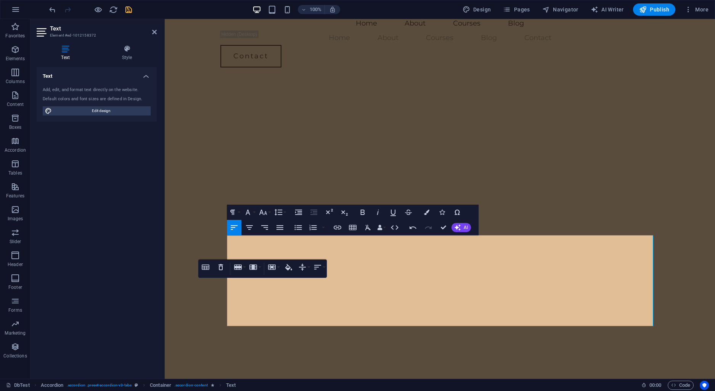
click at [259, 260] on div "Table Header Remove Table Row Insert row above Insert row below Delete row Colu…" at bounding box center [262, 269] width 129 height 18
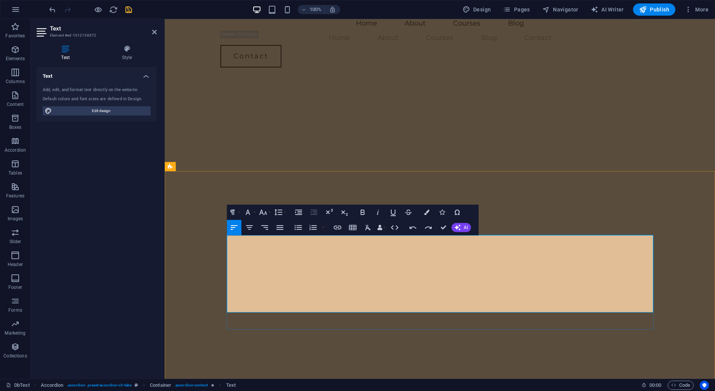
drag, startPoint x: 267, startPoint y: 266, endPoint x: 227, endPoint y: 252, distance: 42.3
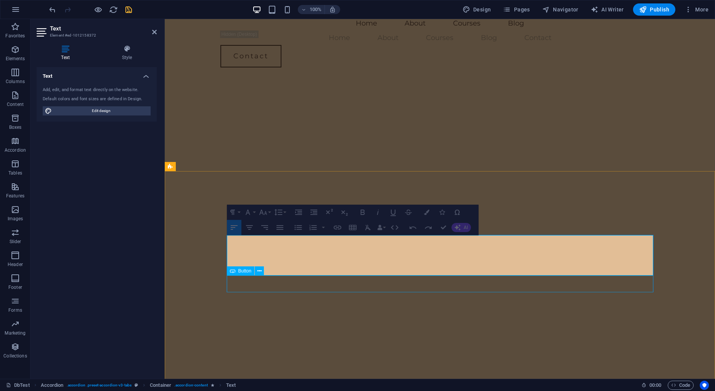
drag, startPoint x: 613, startPoint y: 266, endPoint x: 449, endPoint y: 272, distance: 163.7
drag, startPoint x: 251, startPoint y: 224, endPoint x: 254, endPoint y: 227, distance: 4.3
click at [252, 224] on icon "button" at bounding box center [249, 227] width 9 height 9
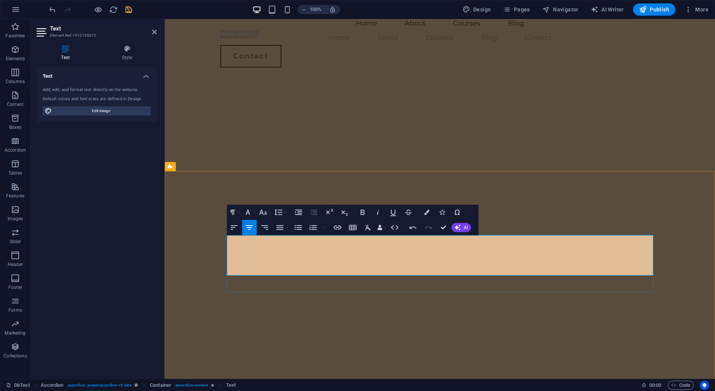
click at [252, 230] on icon "button" at bounding box center [249, 227] width 9 height 9
click at [253, 230] on icon "button" at bounding box center [249, 227] width 9 height 9
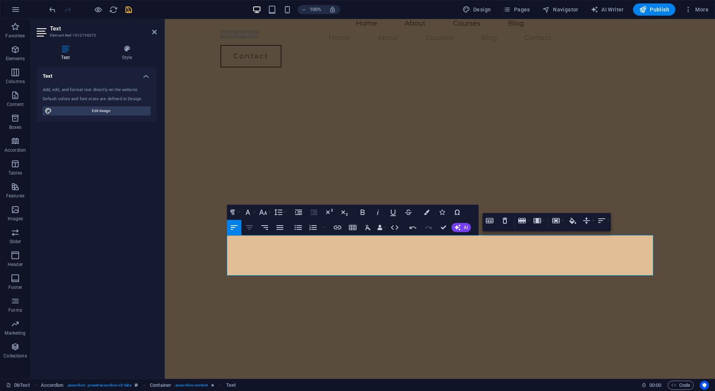
click at [249, 228] on icon "button" at bounding box center [249, 227] width 7 height 5
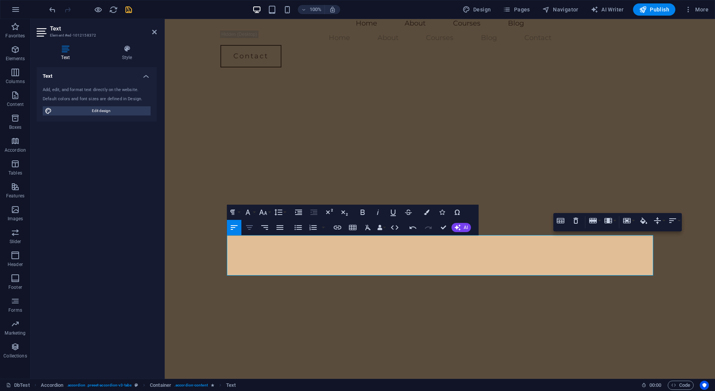
click at [249, 232] on icon "button" at bounding box center [249, 227] width 9 height 9
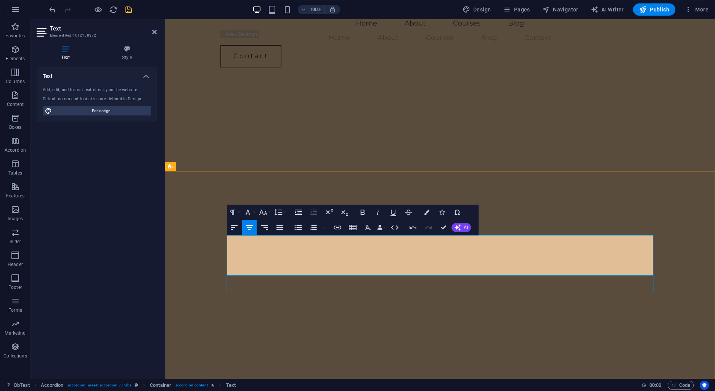
click at [253, 232] on icon "button" at bounding box center [249, 227] width 9 height 9
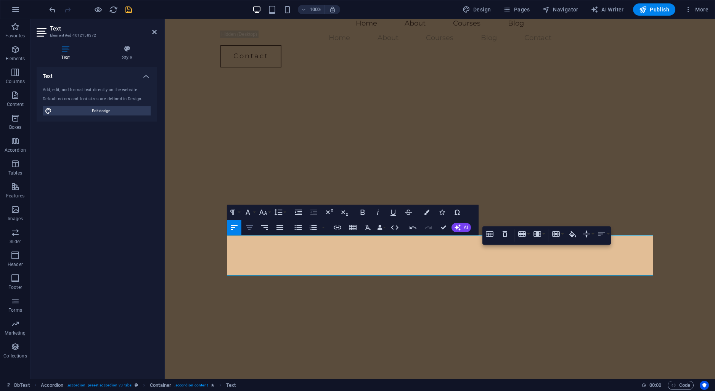
click at [247, 228] on icon "button" at bounding box center [249, 227] width 9 height 9
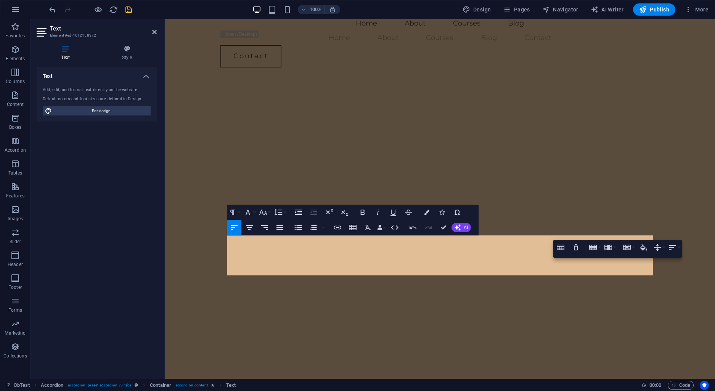
click at [250, 234] on button "Align Center" at bounding box center [249, 227] width 14 height 15
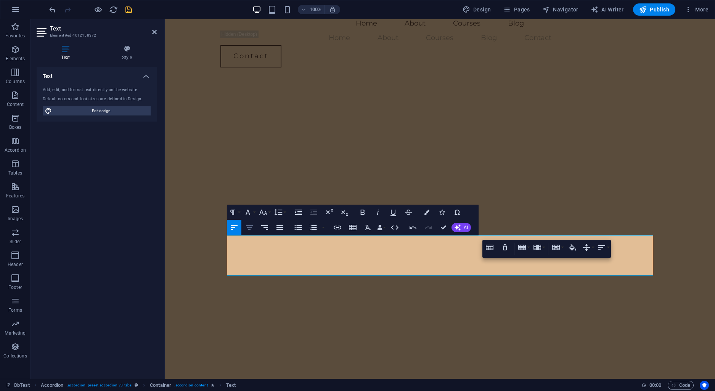
click at [252, 228] on icon "button" at bounding box center [249, 227] width 9 height 9
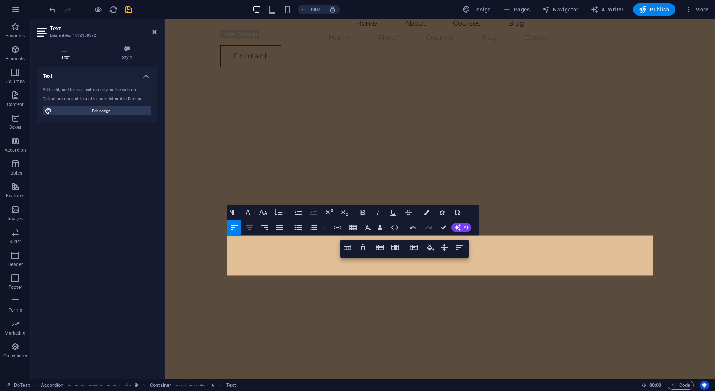
click at [249, 228] on icon "button" at bounding box center [249, 227] width 7 height 5
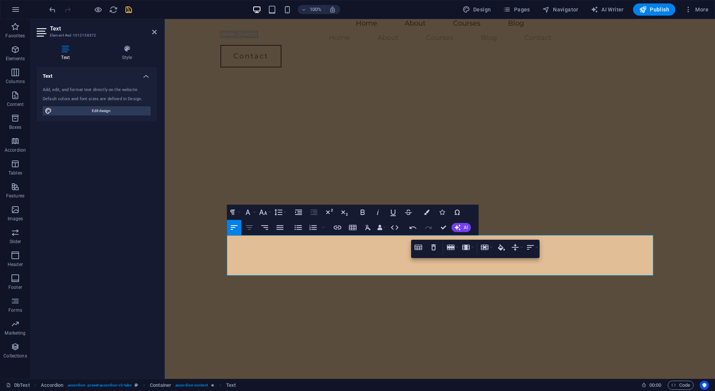
click at [249, 230] on icon "button" at bounding box center [249, 227] width 7 height 5
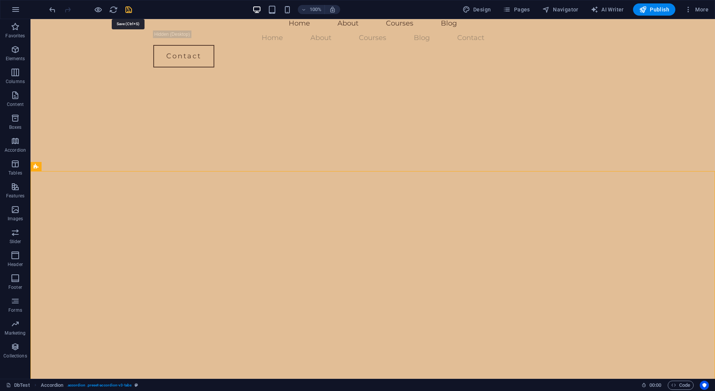
click at [127, 11] on icon "save" at bounding box center [128, 9] width 9 height 9
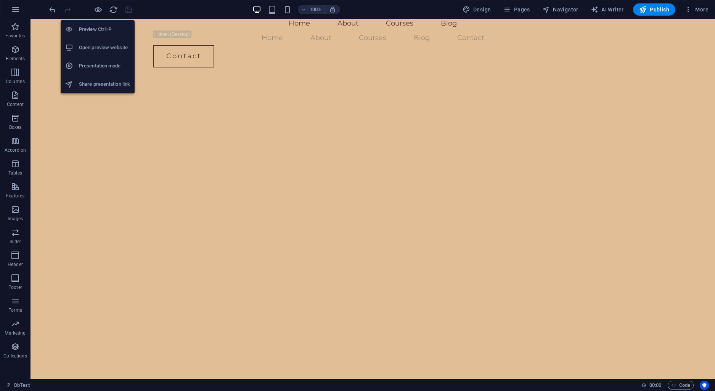
click at [97, 15] on div "Preview Ctrl+P Open preview website Presentation mode Share presentation link" at bounding box center [98, 53] width 74 height 79
click at [95, 11] on icon "button" at bounding box center [98, 9] width 9 height 9
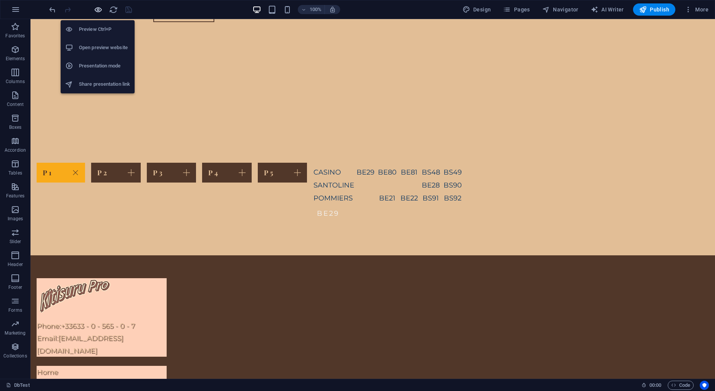
scroll to position [9, 0]
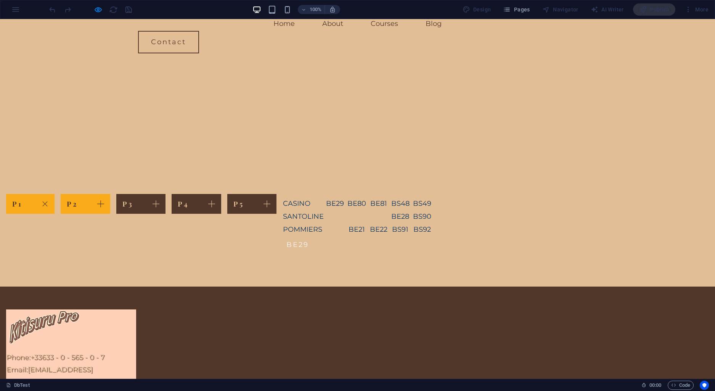
click at [110, 194] on link "P 2" at bounding box center [85, 204] width 49 height 20
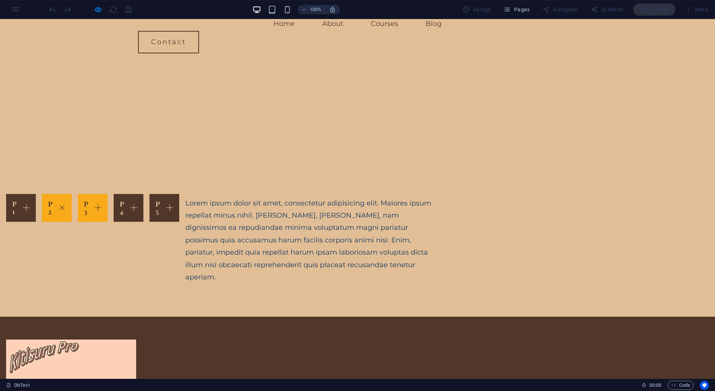
click at [108, 194] on link "P 3" at bounding box center [93, 208] width 30 height 28
click at [143, 194] on link "P 4" at bounding box center [129, 208] width 30 height 28
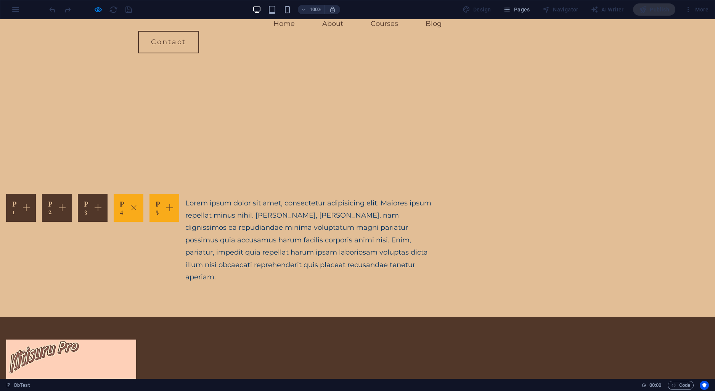
click at [179, 194] on link "P 5" at bounding box center [165, 208] width 30 height 28
click at [36, 194] on link "P 1" at bounding box center [21, 208] width 30 height 28
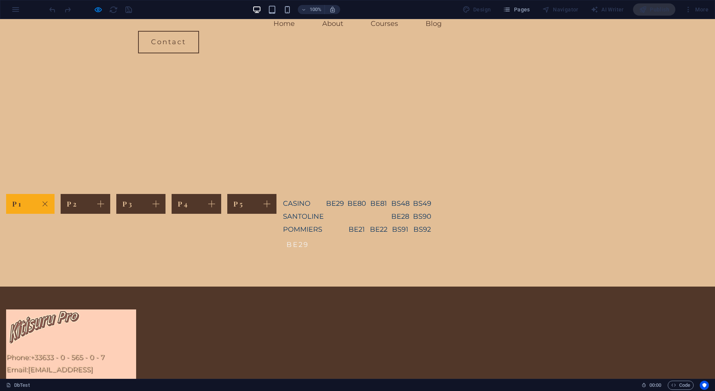
click at [112, 159] on div "P 1 CASINO BE29 BE80 BE81 BS48 BS49 SANTOLINE BE28 BS90 POMMIERS BE21 BE22 BS91…" at bounding box center [357, 222] width 715 height 129
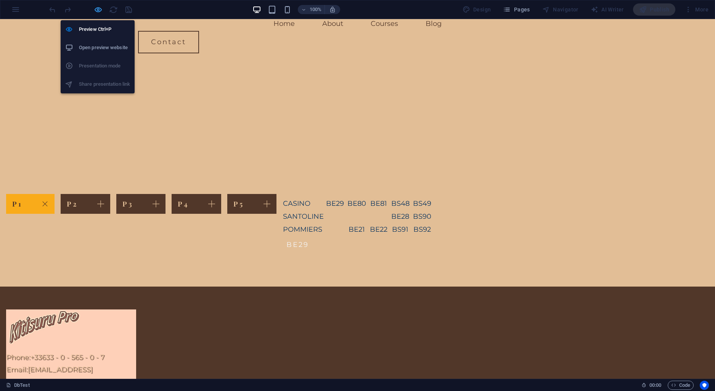
click at [100, 10] on icon "button" at bounding box center [98, 9] width 9 height 9
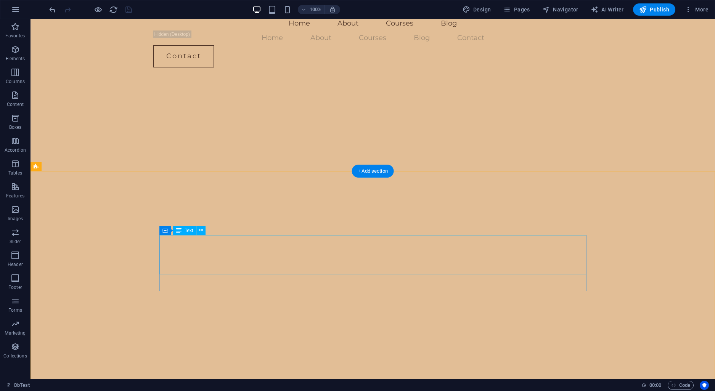
click at [201, 231] on icon at bounding box center [201, 231] width 4 height 8
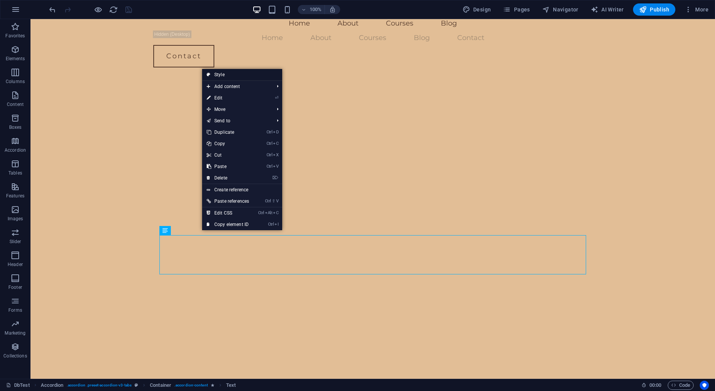
click at [225, 76] on link "Style" at bounding box center [242, 74] width 80 height 11
select select "px"
select select "rem"
select select "px"
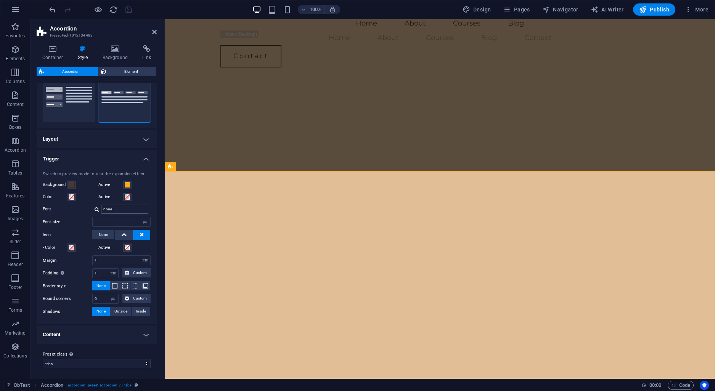
scroll to position [85, 0]
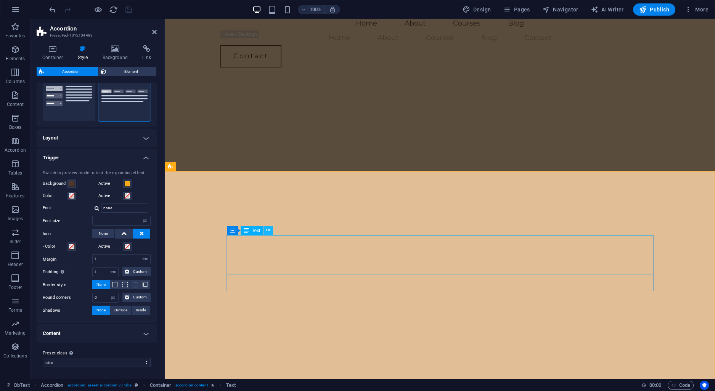
click at [267, 228] on icon at bounding box center [268, 231] width 4 height 8
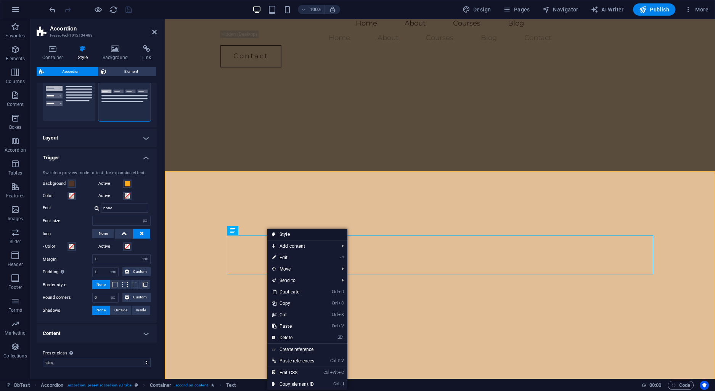
drag, startPoint x: 126, startPoint y: 215, endPoint x: 291, endPoint y: 234, distance: 166.3
click at [291, 234] on link "Style" at bounding box center [307, 234] width 80 height 11
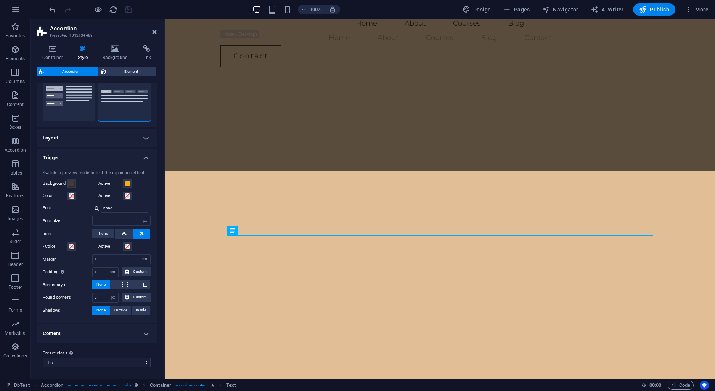
click at [148, 336] on h4 "Content" at bounding box center [97, 334] width 120 height 18
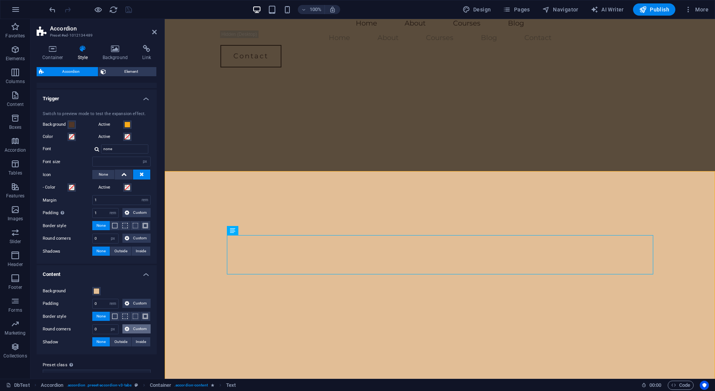
scroll to position [156, 0]
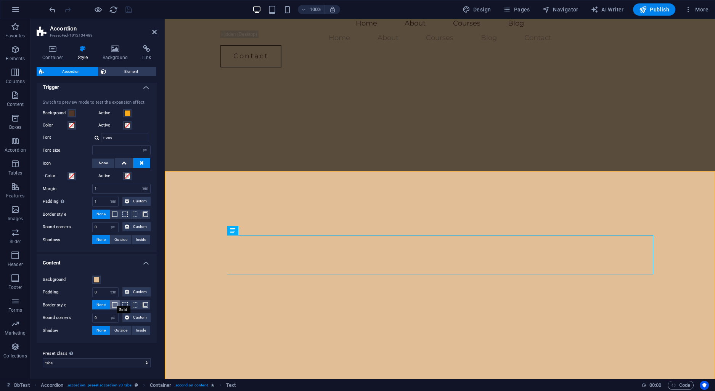
click at [115, 305] on span at bounding box center [114, 305] width 5 height 5
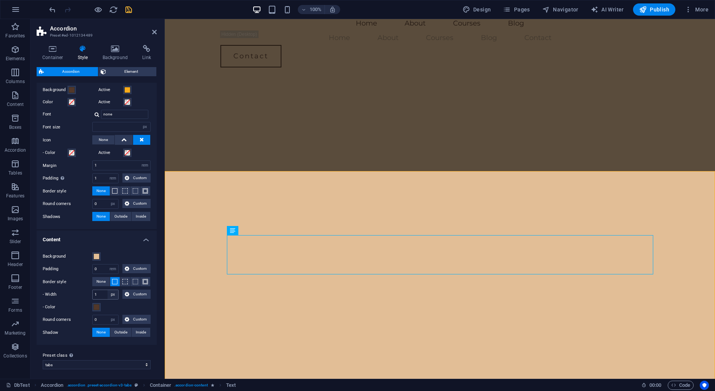
scroll to position [181, 0]
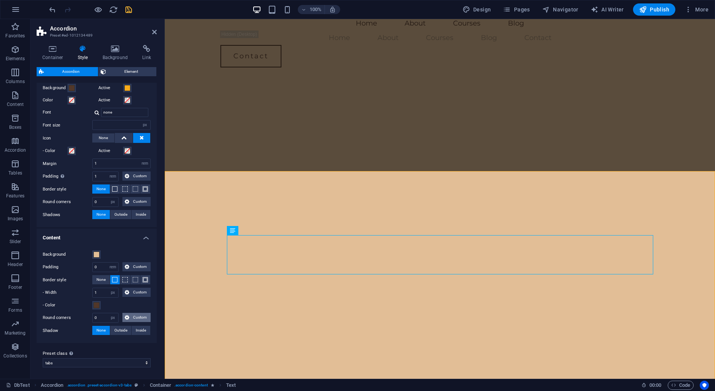
click at [134, 315] on span "Custom" at bounding box center [140, 317] width 17 height 9
drag, startPoint x: 99, startPoint y: 319, endPoint x: 89, endPoint y: 319, distance: 10.3
click at [93, 319] on input "0" at bounding box center [106, 318] width 26 height 9
type input "5"
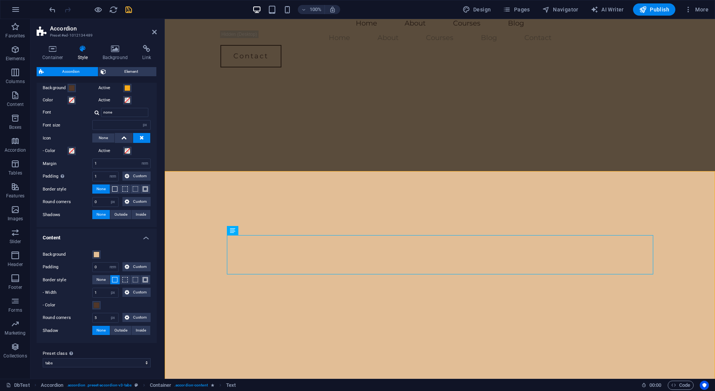
click at [148, 236] on h4 "Content" at bounding box center [97, 236] width 120 height 14
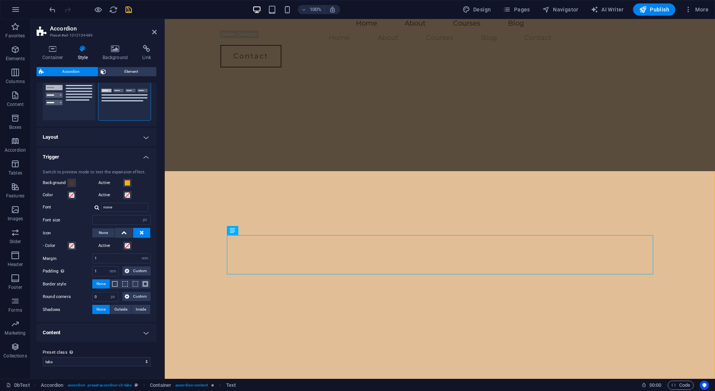
scroll to position [85, 0]
click at [143, 330] on h4 "Content" at bounding box center [97, 334] width 120 height 18
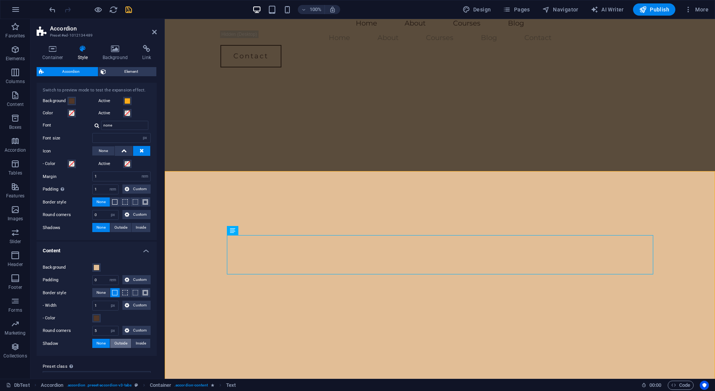
scroll to position [181, 0]
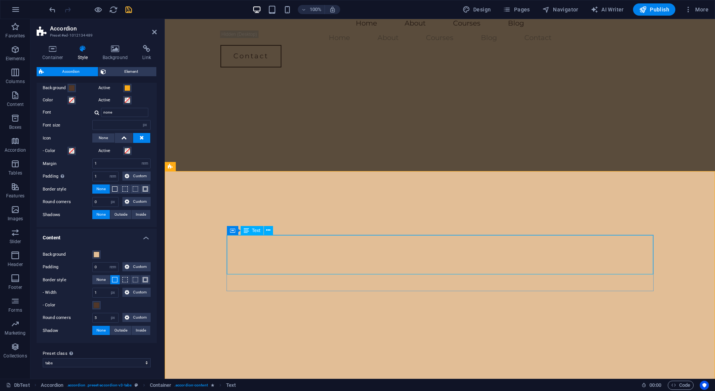
click at [267, 231] on icon at bounding box center [268, 231] width 4 height 8
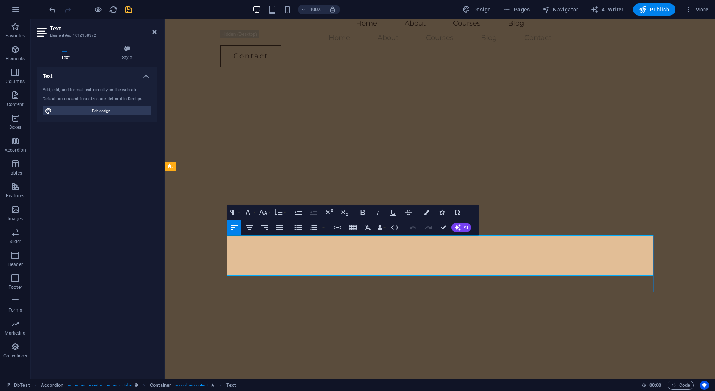
drag, startPoint x: 316, startPoint y: 268, endPoint x: 262, endPoint y: 243, distance: 59.1
drag, startPoint x: 258, startPoint y: 241, endPoint x: 604, endPoint y: 268, distance: 347.4
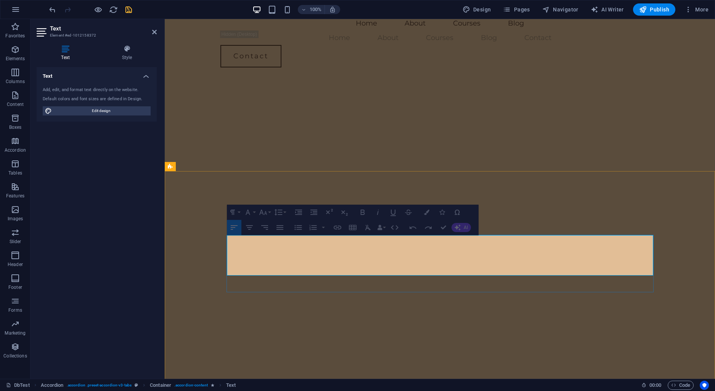
click at [323, 220] on button "Horizontal Align" at bounding box center [319, 220] width 14 height 15
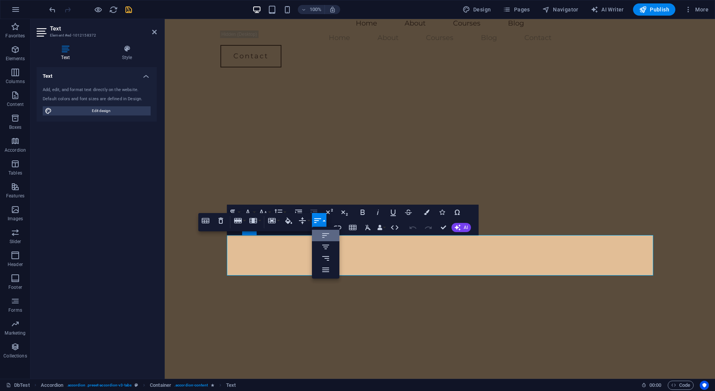
scroll to position [0, 0]
click at [323, 220] on button "Horizontal Align" at bounding box center [319, 220] width 14 height 15
click at [207, 224] on icon "button" at bounding box center [205, 220] width 9 height 9
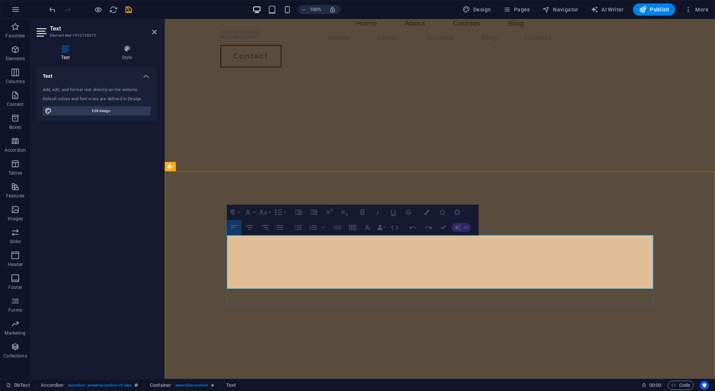
drag, startPoint x: 282, startPoint y: 242, endPoint x: 588, endPoint y: 239, distance: 306.3
click at [220, 220] on icon "button" at bounding box center [220, 220] width 9 height 9
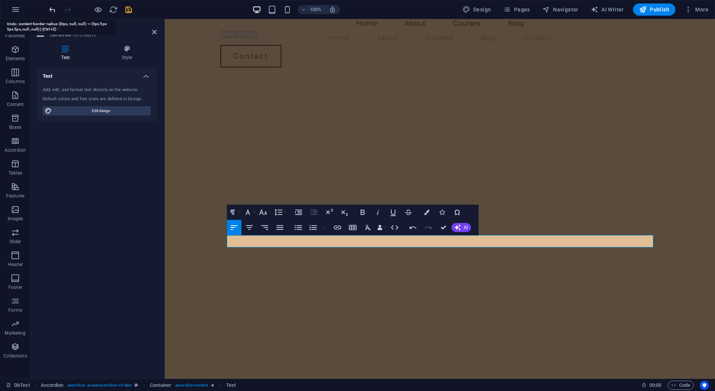
click at [49, 11] on icon "undo" at bounding box center [52, 9] width 9 height 9
click at [48, 10] on icon "undo" at bounding box center [52, 9] width 9 height 9
click at [55, 10] on icon "undo" at bounding box center [52, 9] width 9 height 9
click at [53, 7] on icon "undo" at bounding box center [52, 9] width 9 height 9
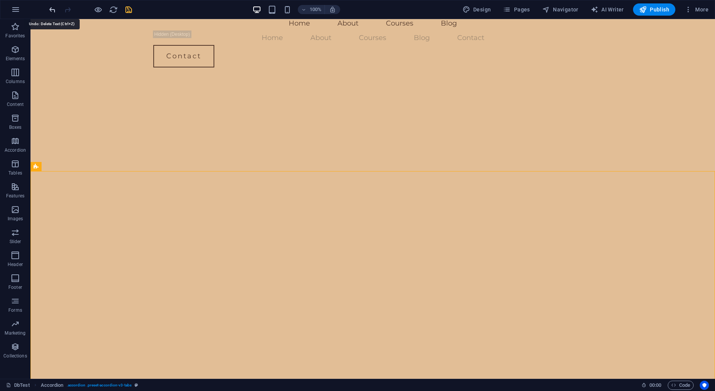
click at [51, 9] on icon "undo" at bounding box center [52, 9] width 9 height 9
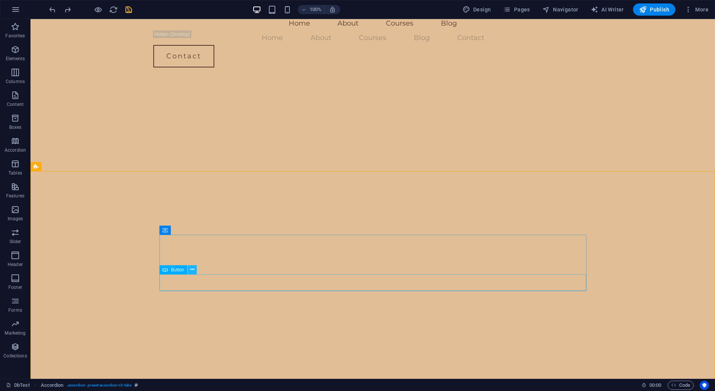
click at [195, 272] on button at bounding box center [192, 270] width 9 height 9
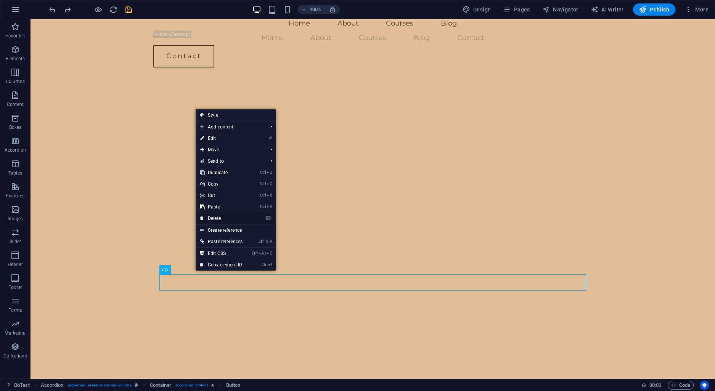
click at [219, 219] on link "⌦ Delete" at bounding box center [221, 218] width 51 height 11
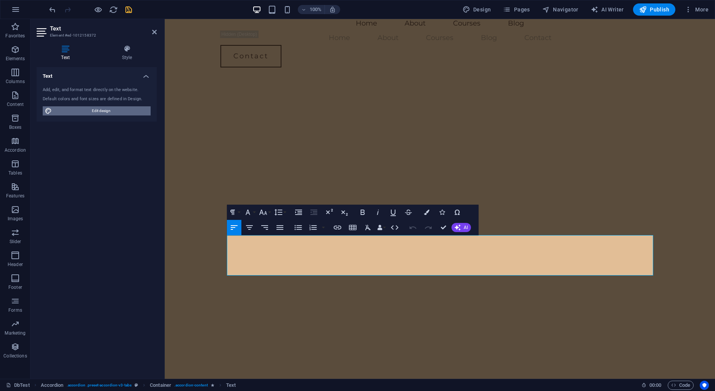
click at [100, 114] on span "Edit design" at bounding box center [101, 110] width 94 height 9
select select "px"
select select "400"
select select "px"
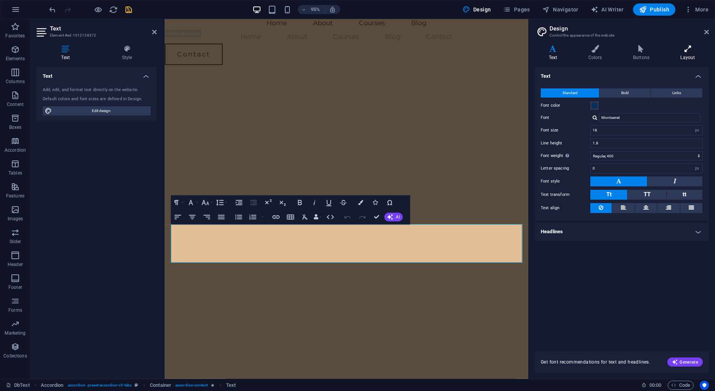
click at [687, 49] on icon at bounding box center [688, 49] width 42 height 8
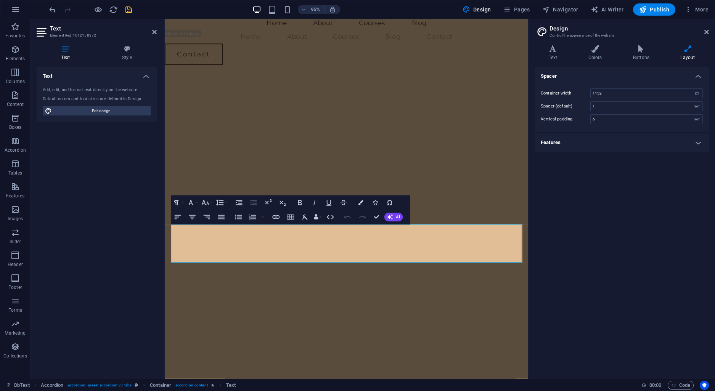
click at [701, 141] on h4 "Features" at bounding box center [622, 143] width 174 height 18
click at [646, 53] on h4 "Buttons" at bounding box center [642, 53] width 47 height 16
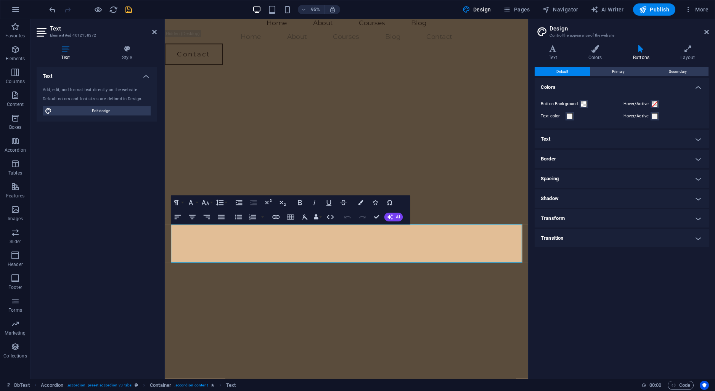
click at [700, 158] on h4 "Border" at bounding box center [622, 159] width 174 height 18
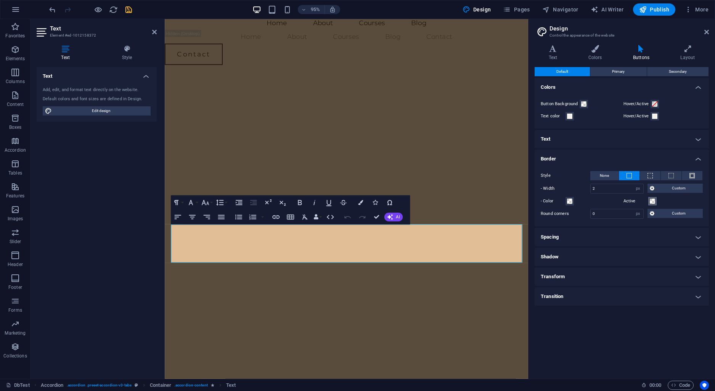
click at [652, 201] on span at bounding box center [653, 201] width 6 height 6
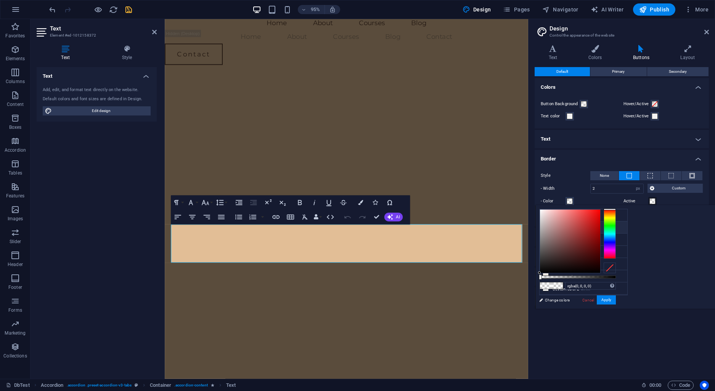
click at [571, 228] on li "Primary color #513729" at bounding box center [584, 228] width 88 height 12
type input "#513729"
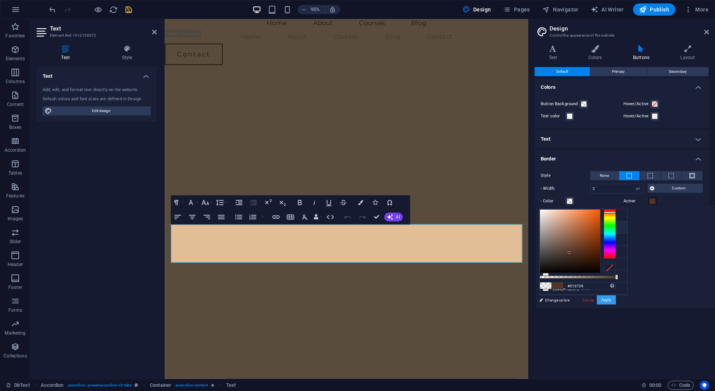
click at [616, 297] on button "Apply" at bounding box center [606, 300] width 19 height 9
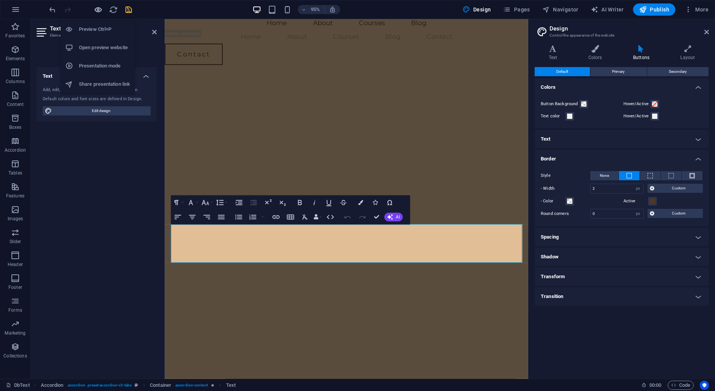
click at [99, 10] on icon "button" at bounding box center [98, 9] width 9 height 9
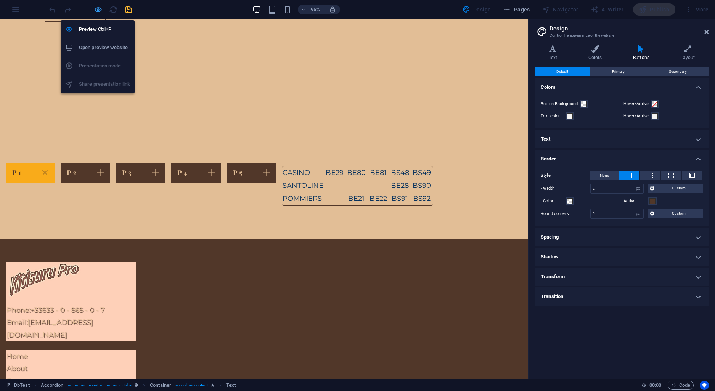
scroll to position [9, 0]
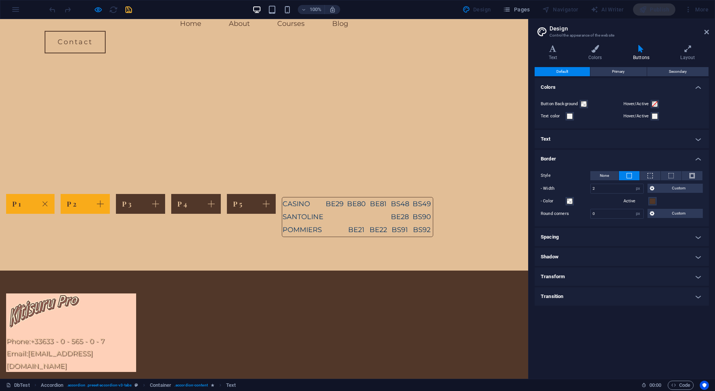
click at [110, 194] on link "P 2" at bounding box center [85, 204] width 49 height 20
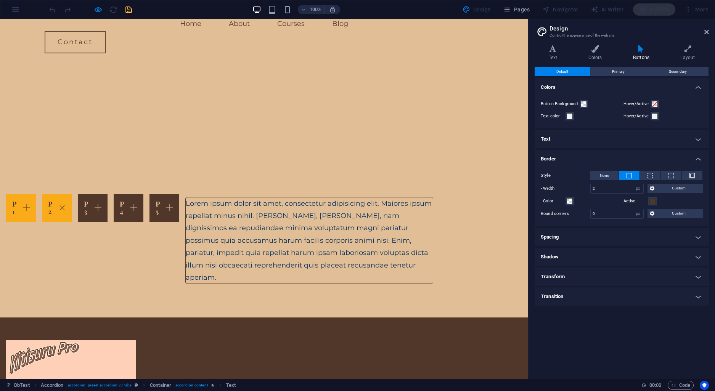
click at [36, 194] on link "P 1" at bounding box center [21, 208] width 30 height 28
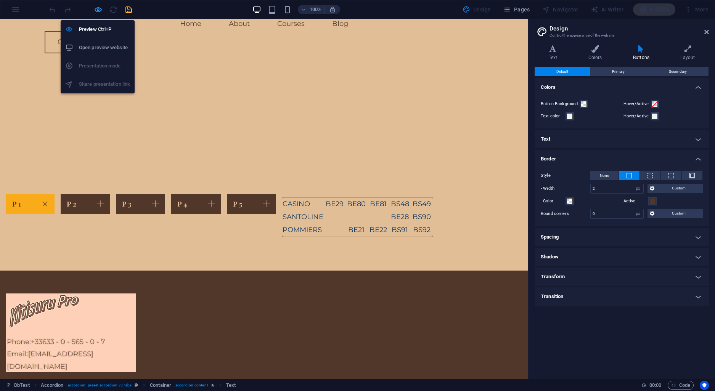
click at [95, 9] on icon "button" at bounding box center [98, 9] width 9 height 9
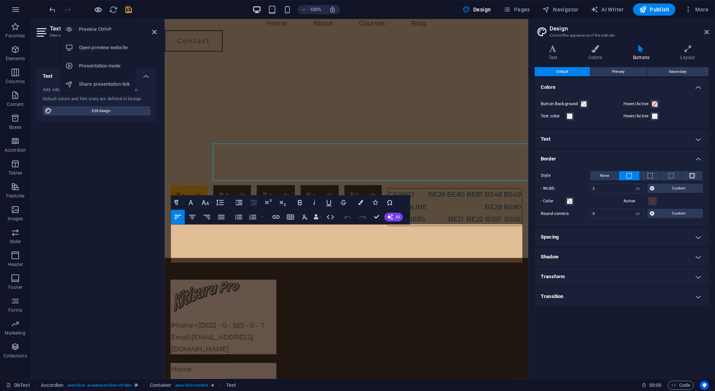
scroll to position [40, 0]
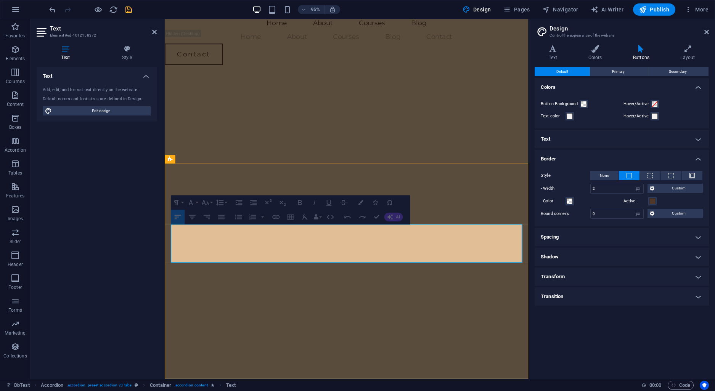
drag, startPoint x: 182, startPoint y: 246, endPoint x: 517, endPoint y: 270, distance: 335.9
click at [213, 212] on button "Row" at bounding box center [208, 211] width 14 height 14
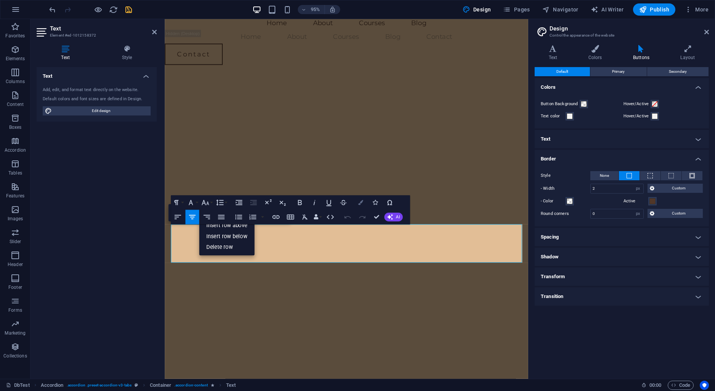
click at [359, 203] on icon "button" at bounding box center [360, 202] width 5 height 5
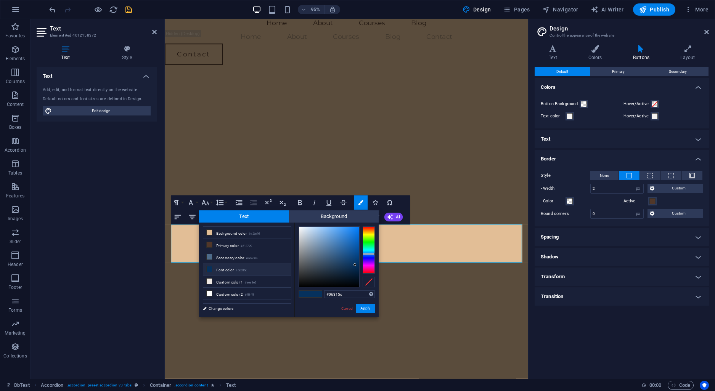
click at [350, 305] on div "Cancel Apply" at bounding box center [358, 309] width 34 height 10
drag, startPoint x: 196, startPoint y: 303, endPoint x: 352, endPoint y: 306, distance: 155.3
click at [352, 306] on link "Cancel" at bounding box center [347, 309] width 13 height 6
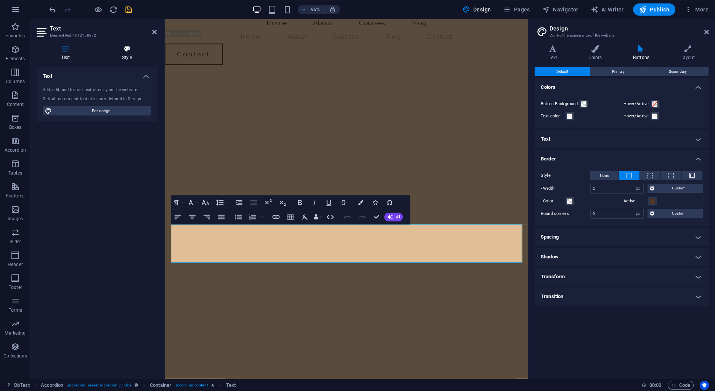
click at [126, 51] on icon at bounding box center [127, 49] width 60 height 8
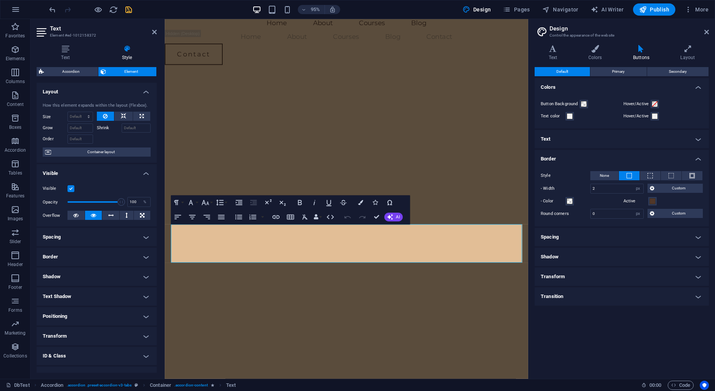
click at [148, 257] on h4 "Border" at bounding box center [97, 257] width 120 height 18
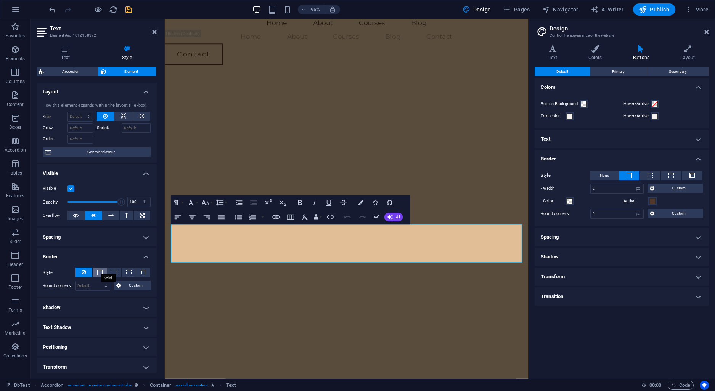
click at [100, 274] on span at bounding box center [99, 272] width 5 height 5
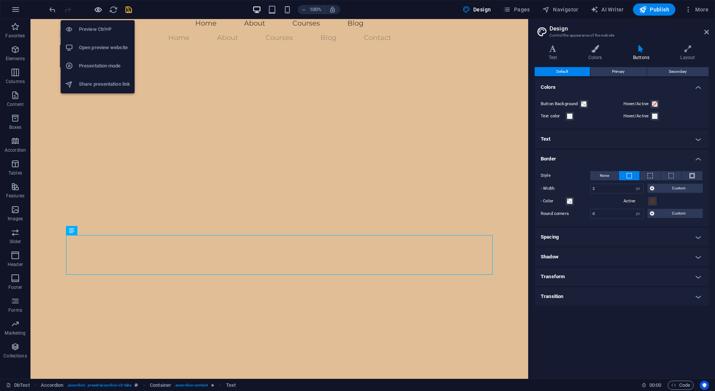
click at [97, 6] on icon "button" at bounding box center [98, 9] width 9 height 9
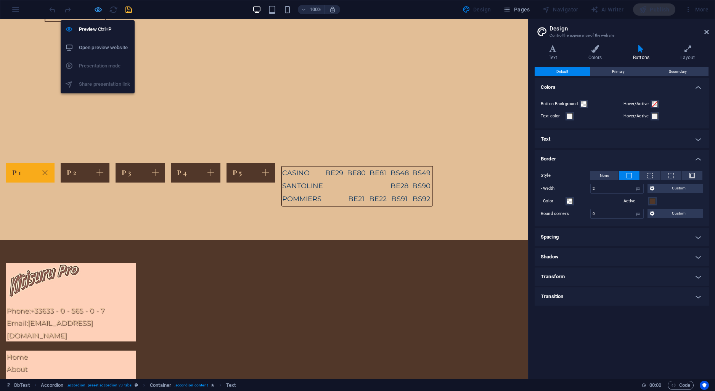
scroll to position [9, 0]
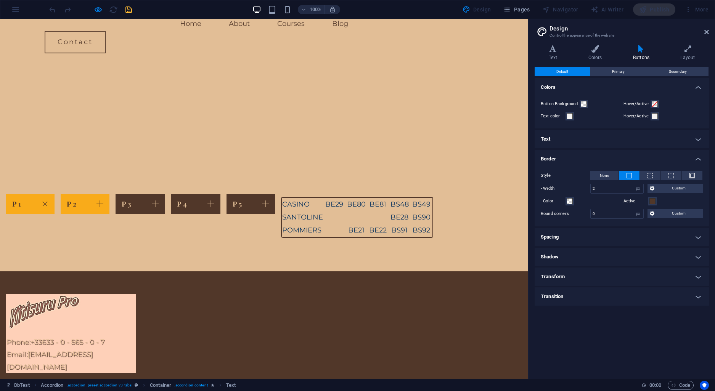
click at [110, 194] on link "P 2" at bounding box center [85, 204] width 49 height 20
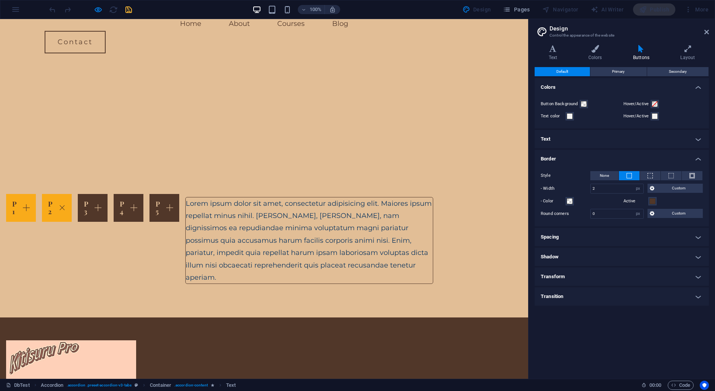
click at [36, 194] on link "P 1" at bounding box center [21, 208] width 30 height 28
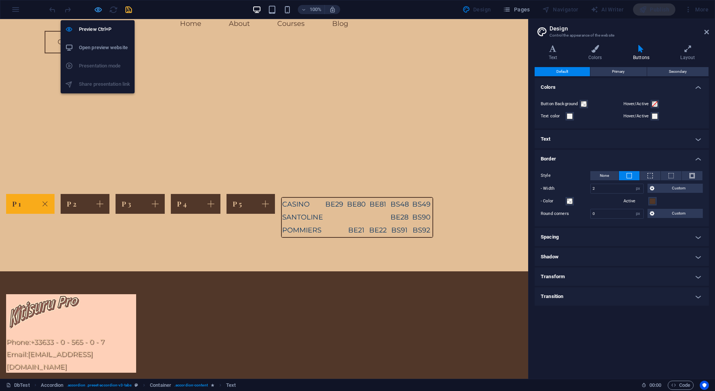
click at [95, 11] on icon "button" at bounding box center [98, 9] width 9 height 9
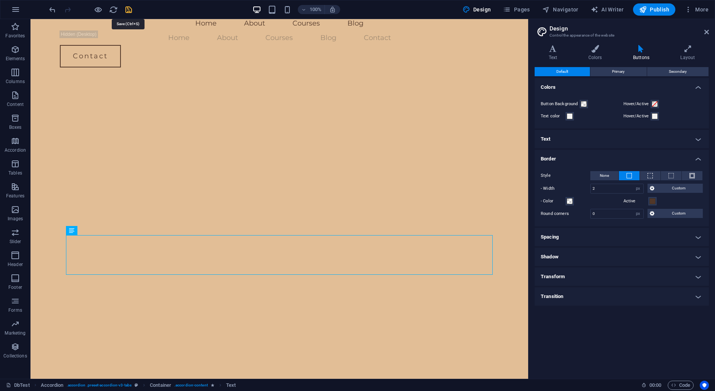
click at [130, 6] on icon "save" at bounding box center [128, 9] width 9 height 9
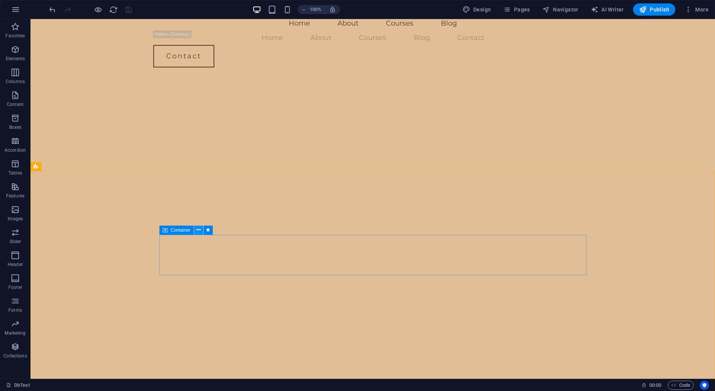
click at [200, 233] on icon at bounding box center [198, 230] width 4 height 8
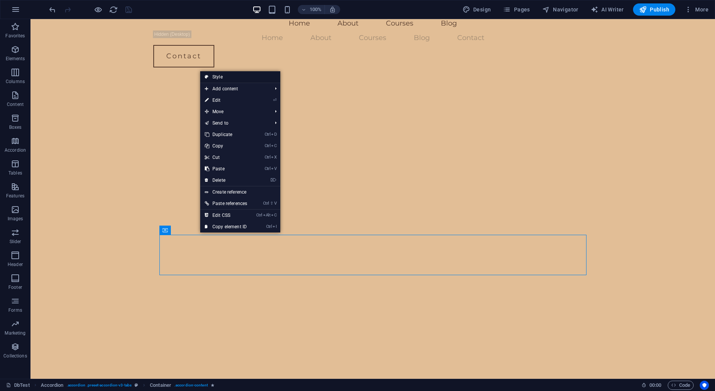
click at [219, 79] on link "Style" at bounding box center [240, 76] width 80 height 11
select select "px"
select select "rem"
select select "px"
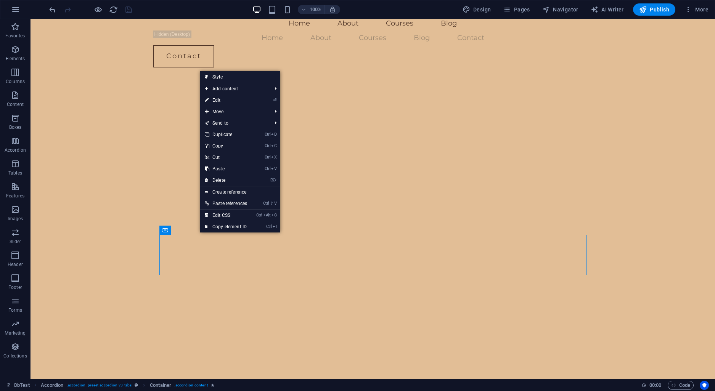
select select "rem"
select select "px"
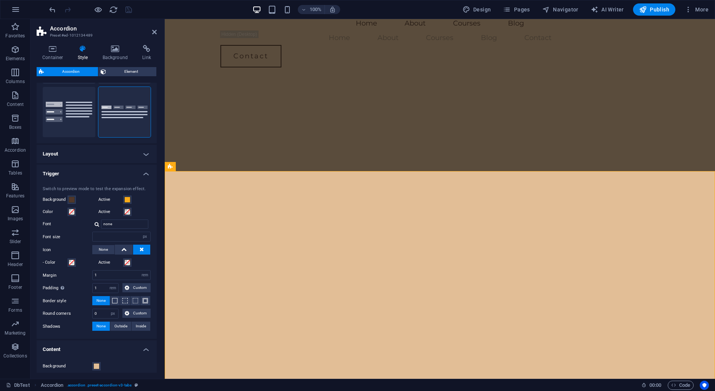
scroll to position [72, 0]
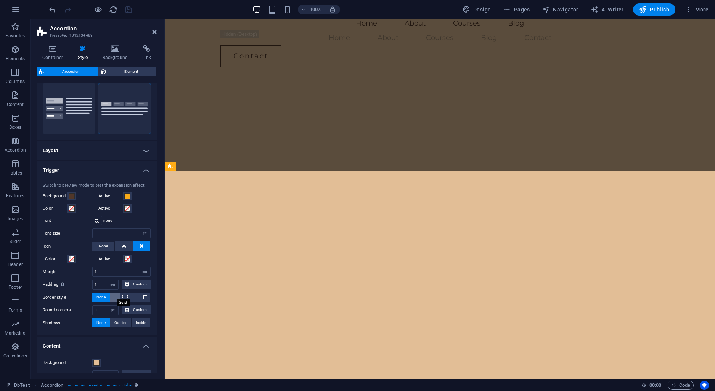
click at [117, 297] on span at bounding box center [114, 297] width 5 height 5
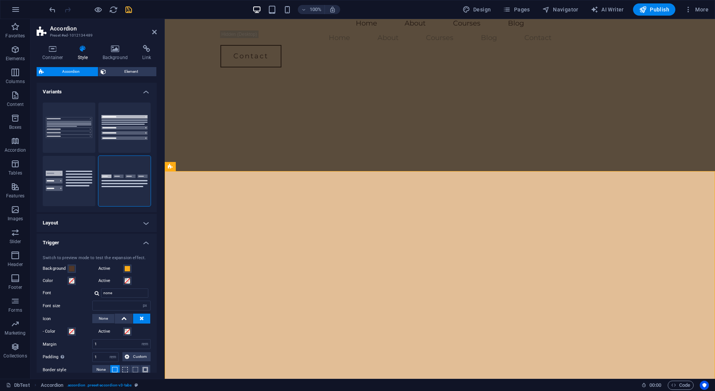
scroll to position [0, 0]
click at [102, 11] on icon "button" at bounding box center [98, 9] width 9 height 9
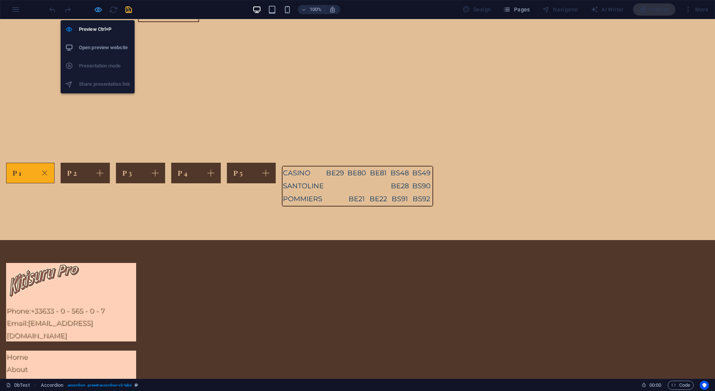
scroll to position [9, 0]
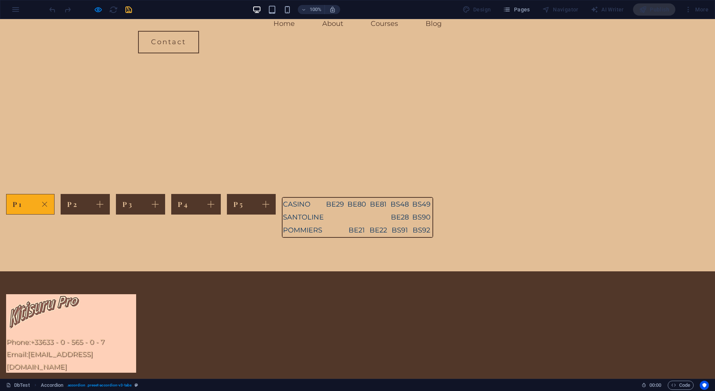
click at [325, 198] on div "BE29" at bounding box center [335, 204] width 21 height 12
click at [346, 211] on td "Content 1" at bounding box center [357, 217] width 22 height 13
click at [346, 224] on div "BE21" at bounding box center [356, 230] width 21 height 12
click at [346, 198] on div "BE80" at bounding box center [356, 204] width 21 height 12
click at [346, 198] on td "BE80" at bounding box center [357, 204] width 22 height 13
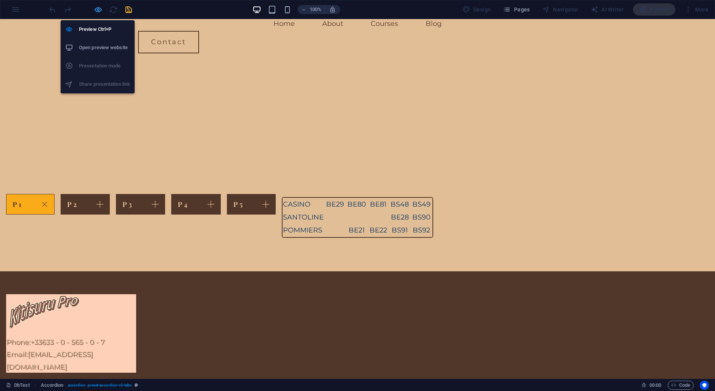
click at [98, 13] on icon "button" at bounding box center [98, 9] width 9 height 9
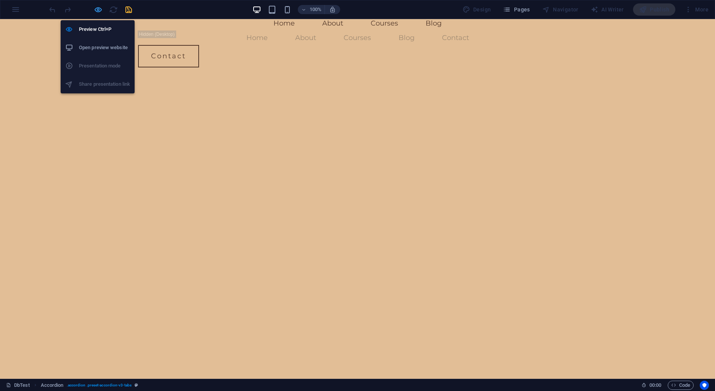
select select "px"
select select "rem"
select select "px"
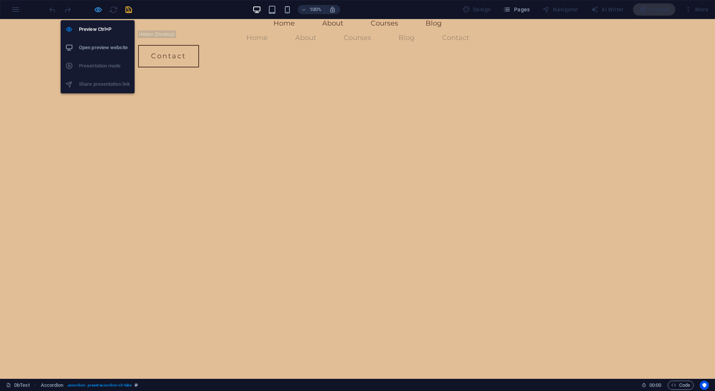
select select "rem"
select select "px"
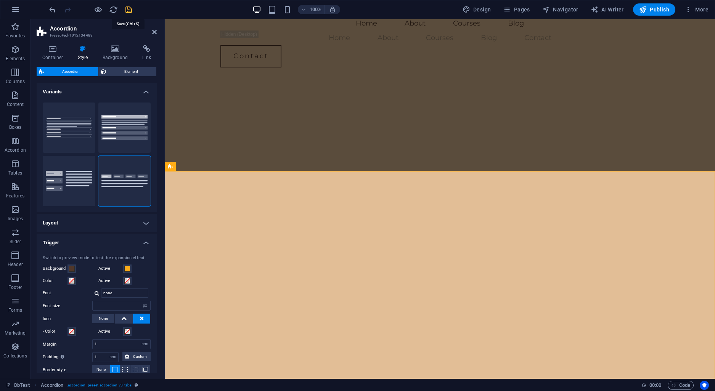
click at [131, 9] on icon "save" at bounding box center [128, 9] width 9 height 9
select select "px"
select select "rem"
select select "px"
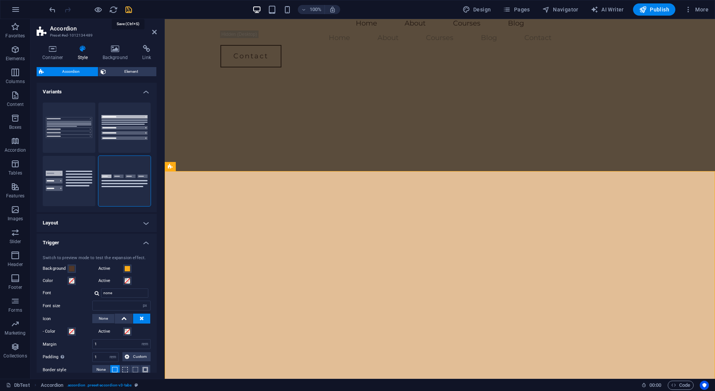
select select "px"
select select "rem"
select select "px"
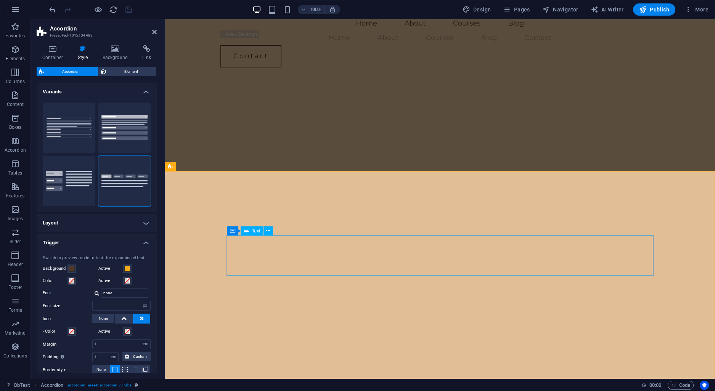
select select "px"
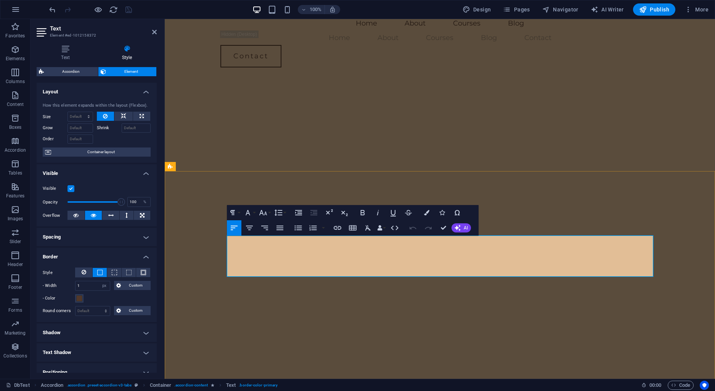
drag, startPoint x: 631, startPoint y: 254, endPoint x: 267, endPoint y: 259, distance: 364.0
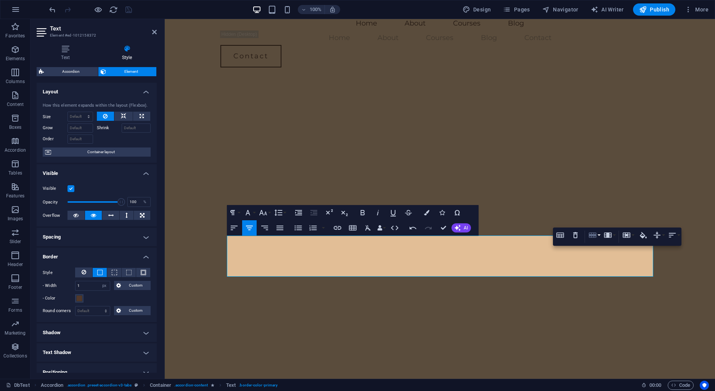
click at [593, 236] on icon "button" at bounding box center [593, 235] width 8 height 5
click at [628, 239] on icon "button" at bounding box center [626, 235] width 9 height 9
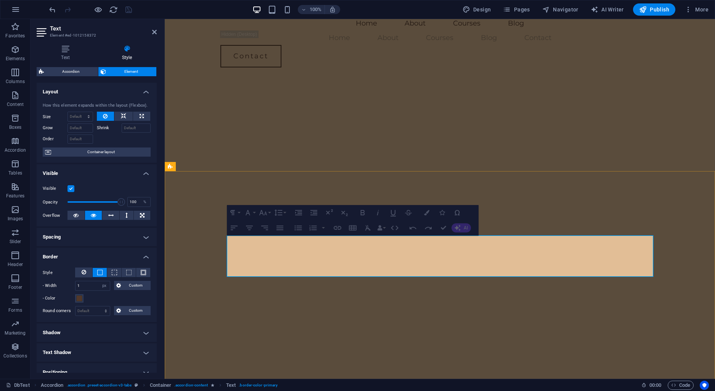
click at [145, 273] on span at bounding box center [143, 272] width 5 height 5
click at [138, 286] on span "Custom" at bounding box center [136, 285] width 26 height 9
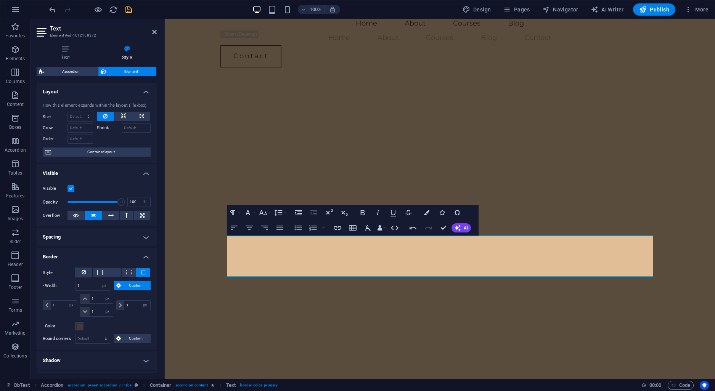
click at [138, 286] on span "Custom" at bounding box center [136, 285] width 26 height 9
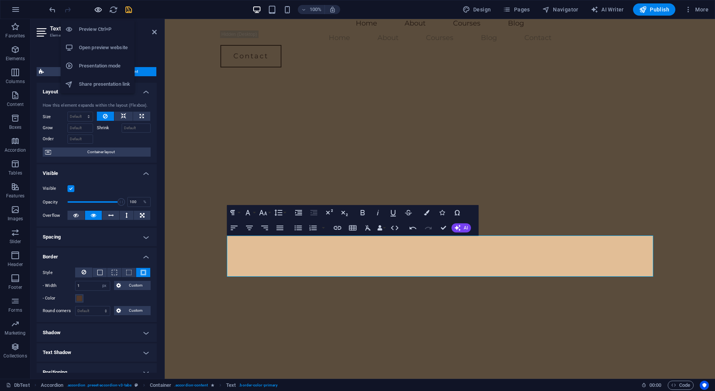
click at [101, 7] on icon "button" at bounding box center [98, 9] width 9 height 9
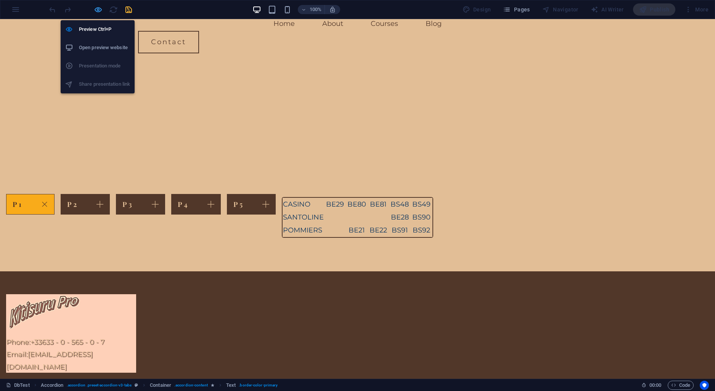
click at [101, 7] on icon "button" at bounding box center [98, 9] width 9 height 9
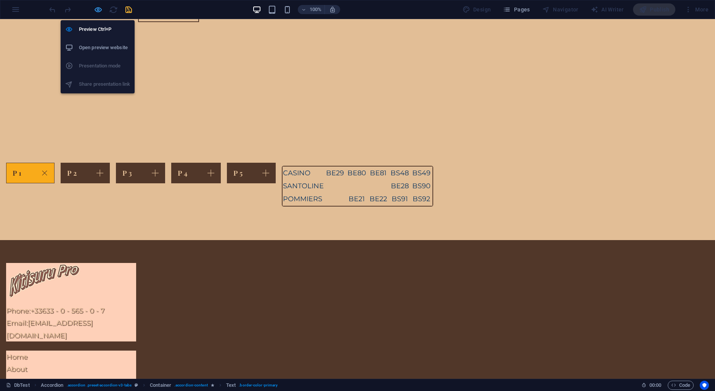
select select "px"
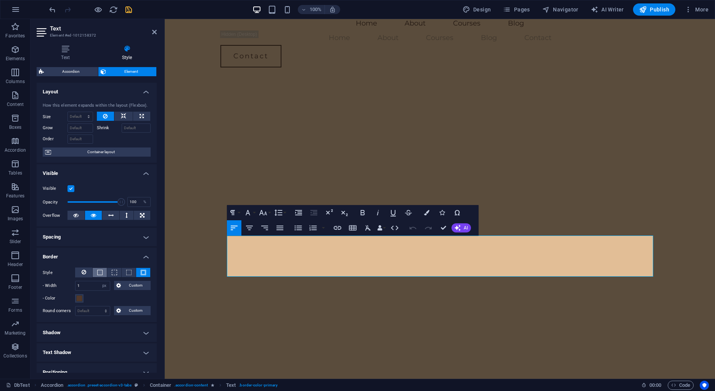
click at [98, 271] on span at bounding box center [99, 272] width 5 height 5
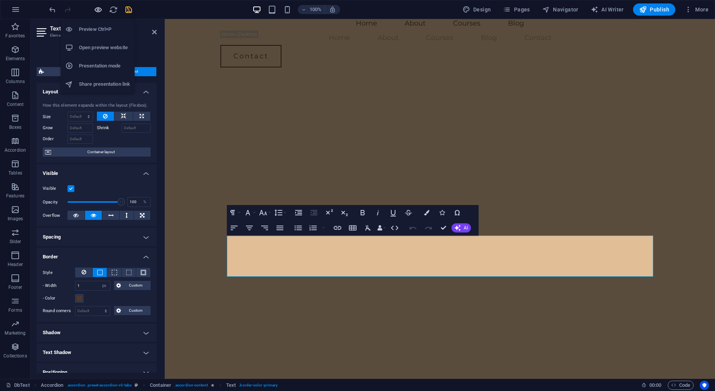
click at [95, 11] on icon "button" at bounding box center [98, 9] width 9 height 9
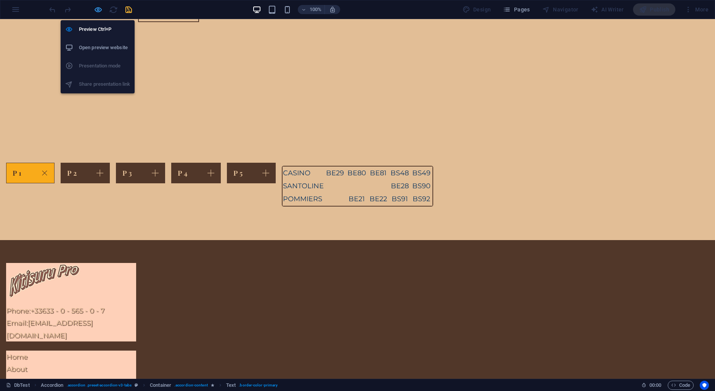
scroll to position [9, 0]
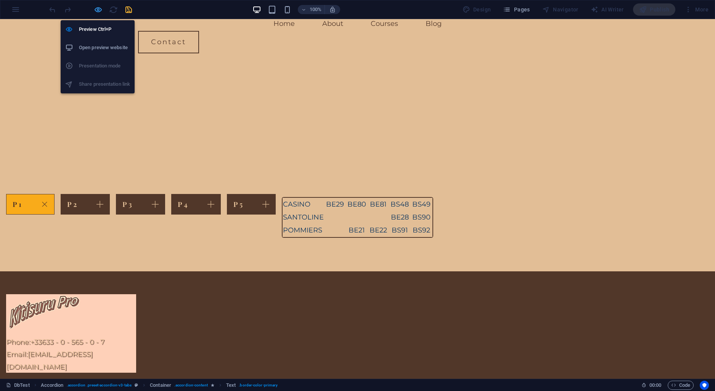
click at [99, 11] on icon "button" at bounding box center [98, 9] width 9 height 9
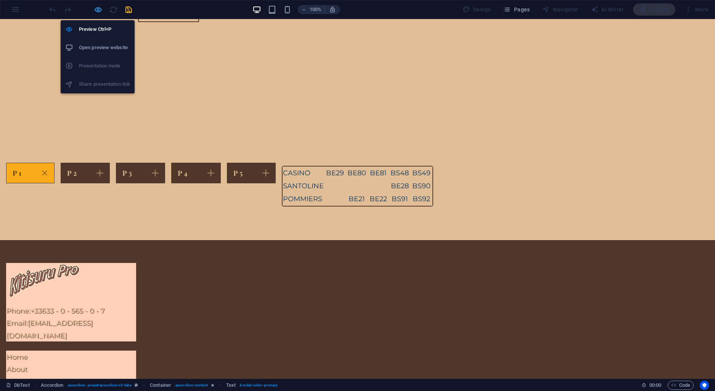
select select "px"
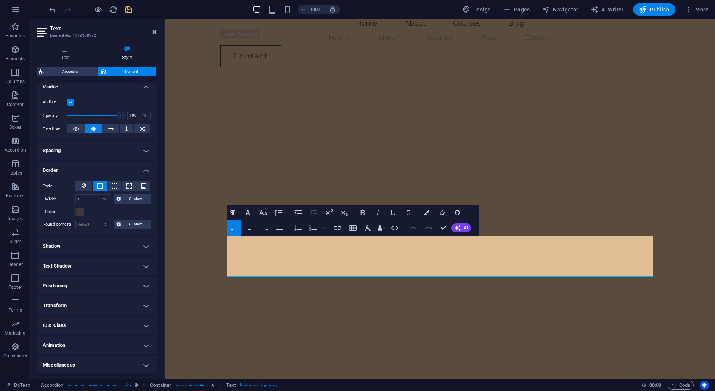
scroll to position [88, 0]
click at [148, 306] on h4 "Transform" at bounding box center [97, 305] width 120 height 18
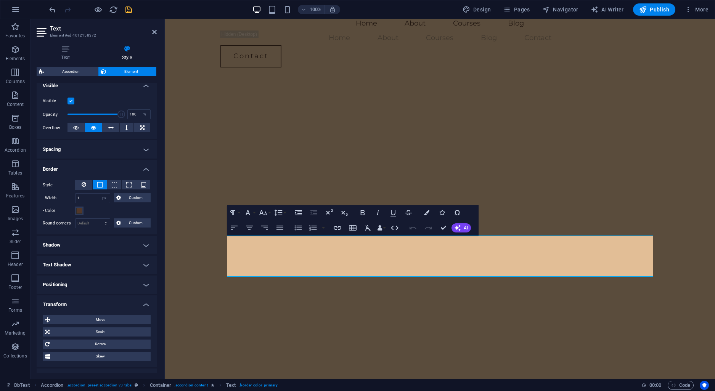
click at [148, 306] on h4 "Transform" at bounding box center [97, 303] width 120 height 14
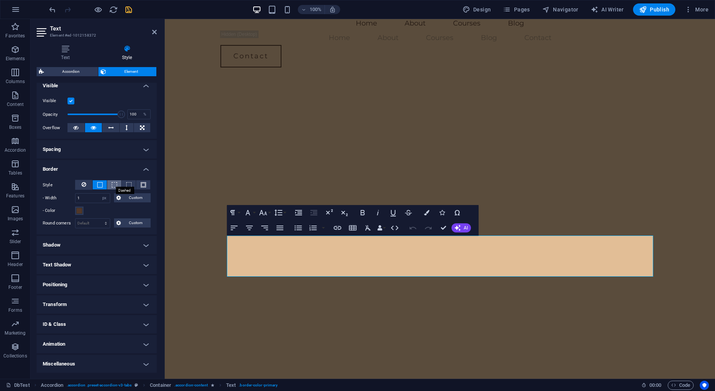
click at [115, 184] on span at bounding box center [114, 184] width 5 height 5
click at [99, 10] on icon "button" at bounding box center [98, 9] width 9 height 9
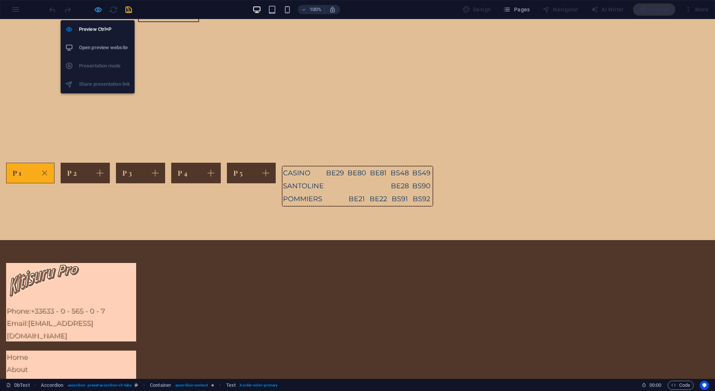
scroll to position [9, 0]
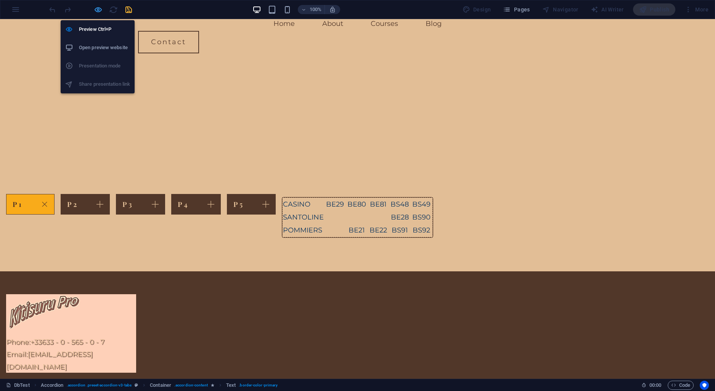
click at [99, 10] on icon "button" at bounding box center [98, 9] width 9 height 9
select select "px"
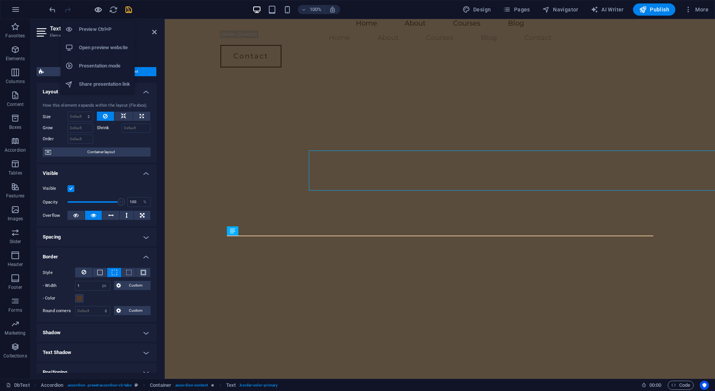
scroll to position [68, 0]
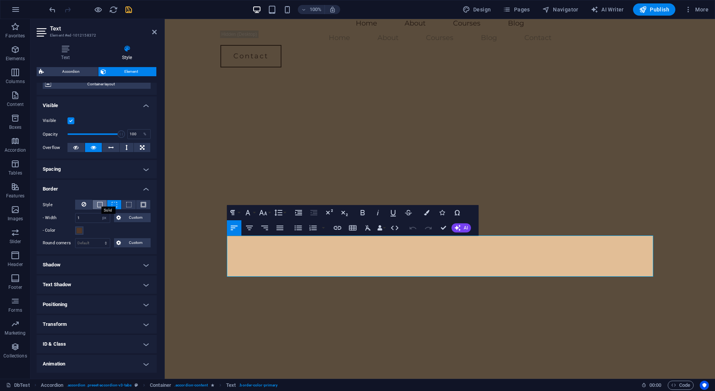
click at [99, 204] on span at bounding box center [99, 204] width 5 height 5
click at [144, 268] on h4 "Shadow" at bounding box center [97, 265] width 120 height 18
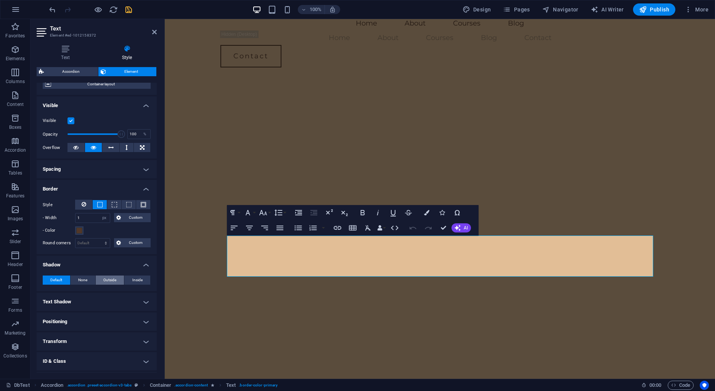
click at [118, 278] on button "Outside" at bounding box center [110, 280] width 29 height 9
type input "2"
type input "4"
click at [73, 291] on span at bounding box center [72, 293] width 6 height 6
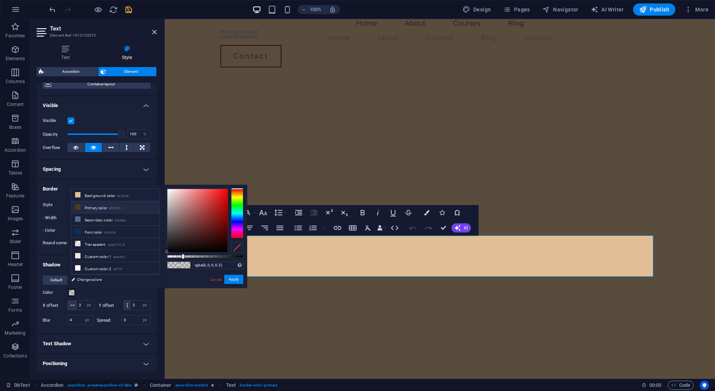
click at [97, 206] on li "Primary color #513729" at bounding box center [116, 207] width 88 height 12
type input "#513729"
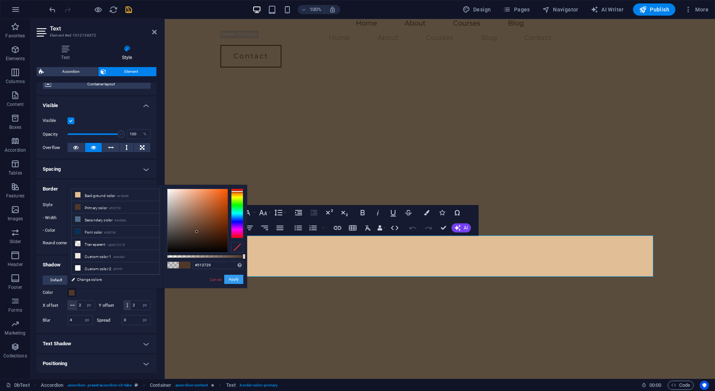
click at [237, 280] on button "Apply" at bounding box center [233, 279] width 19 height 9
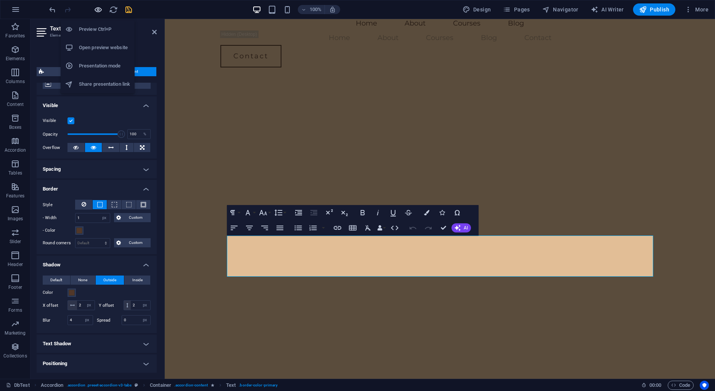
click at [96, 12] on icon "button" at bounding box center [98, 9] width 9 height 9
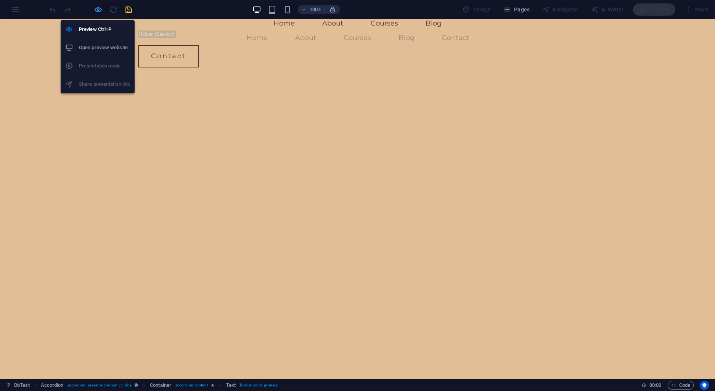
scroll to position [9, 0]
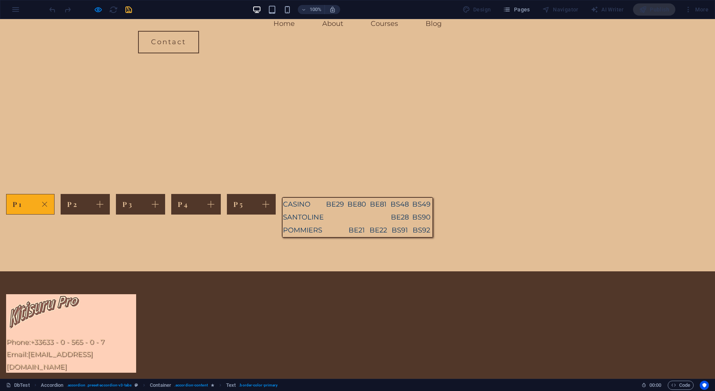
click at [325, 198] on div "BE29" at bounding box center [335, 204] width 21 height 12
click at [346, 198] on div "BE80" at bounding box center [356, 204] width 21 height 12
click at [383, 224] on div "BE22" at bounding box center [378, 230] width 21 height 12
click at [77, 200] on strong "P 2" at bounding box center [72, 204] width 10 height 9
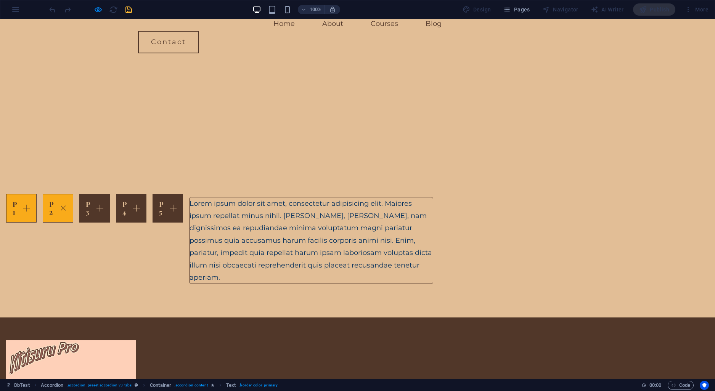
click at [37, 194] on link "P 1" at bounding box center [21, 208] width 31 height 29
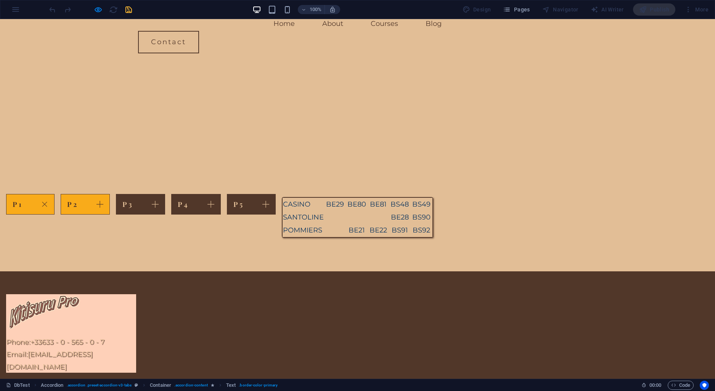
click at [110, 194] on link "P 2" at bounding box center [85, 204] width 49 height 21
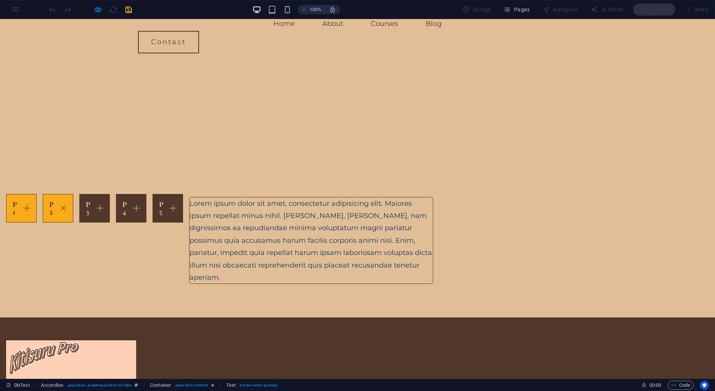
click at [37, 194] on link "P 1" at bounding box center [21, 208] width 31 height 29
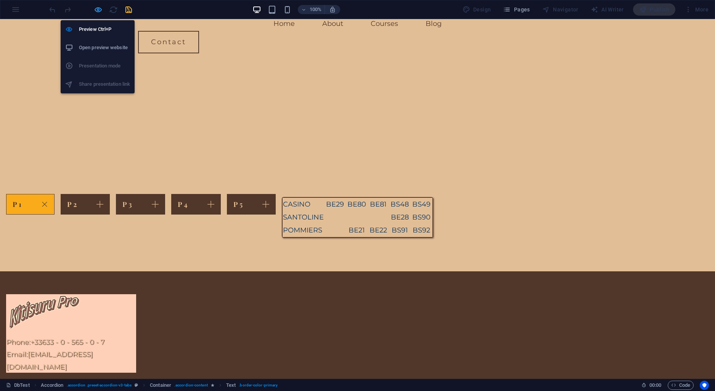
click at [97, 8] on icon "button" at bounding box center [98, 9] width 9 height 9
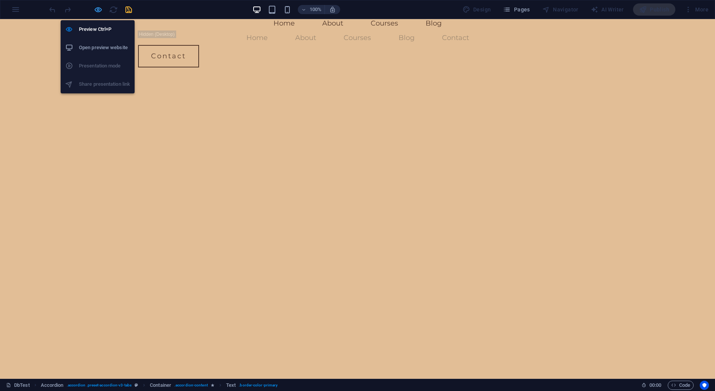
select select "px"
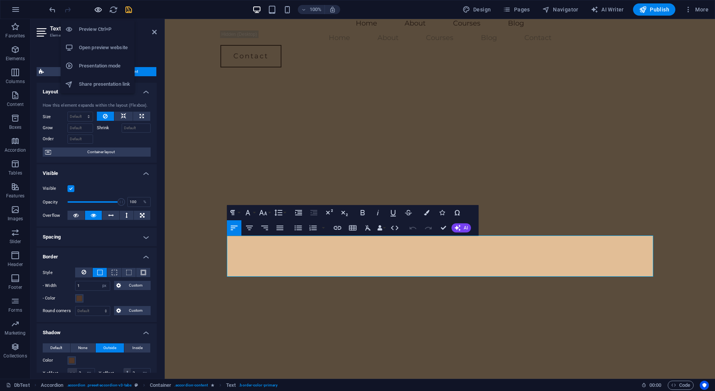
scroll to position [68, 0]
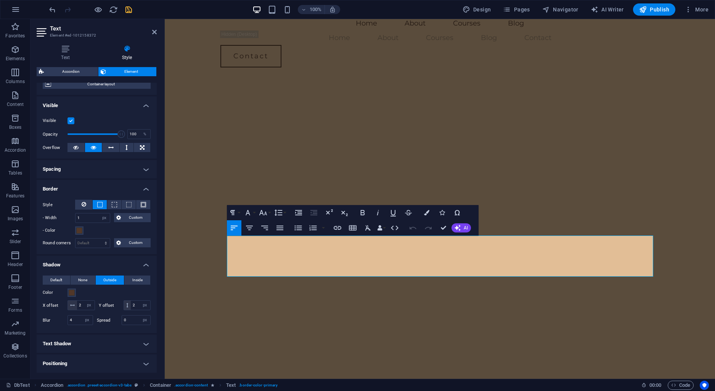
click at [56, 275] on div "Default None Outside Inside Color X offset 2 px rem vh vw Y offset 2 px rem vh …" at bounding box center [97, 302] width 120 height 64
click at [62, 281] on span "Default" at bounding box center [56, 280] width 12 height 9
click at [84, 320] on h4 "Positioning" at bounding box center [97, 322] width 120 height 18
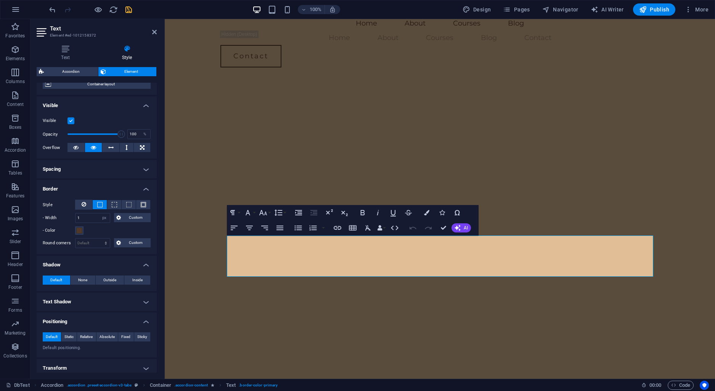
click at [84, 320] on h4 "Positioning" at bounding box center [97, 320] width 120 height 14
click at [89, 336] on h4 "Transform" at bounding box center [97, 342] width 120 height 18
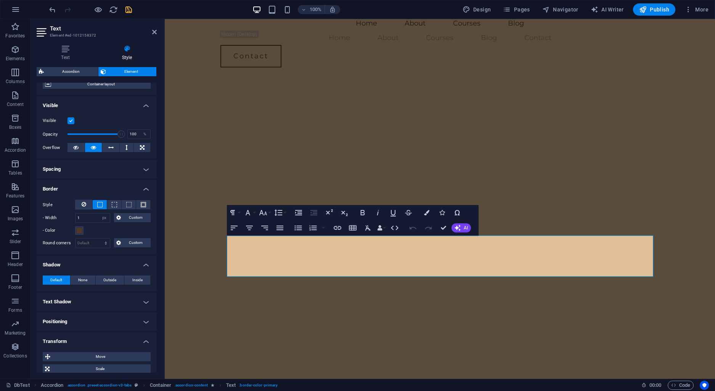
click at [89, 341] on h4 "Transform" at bounding box center [97, 340] width 120 height 14
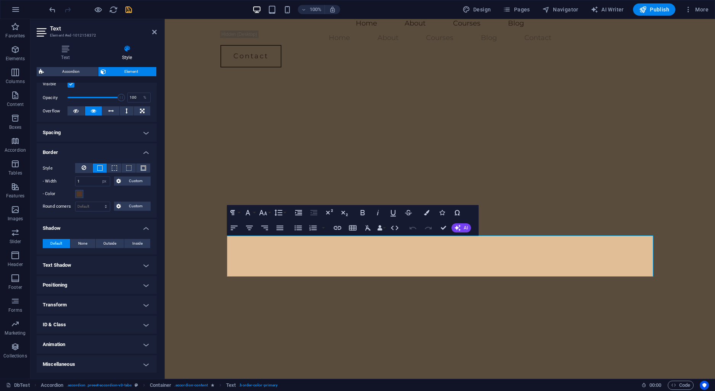
scroll to position [105, 0]
click at [81, 364] on h4 "Miscellaneous" at bounding box center [97, 364] width 120 height 18
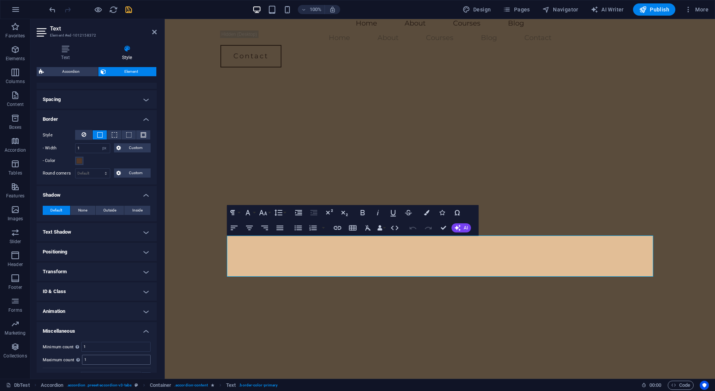
scroll to position [141, 0]
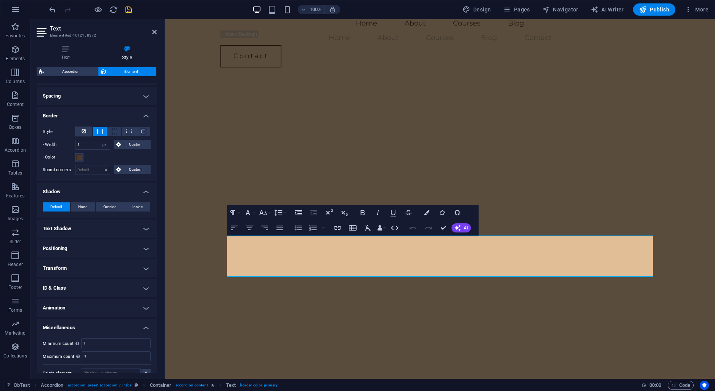
click at [145, 119] on h4 "Border" at bounding box center [97, 114] width 120 height 14
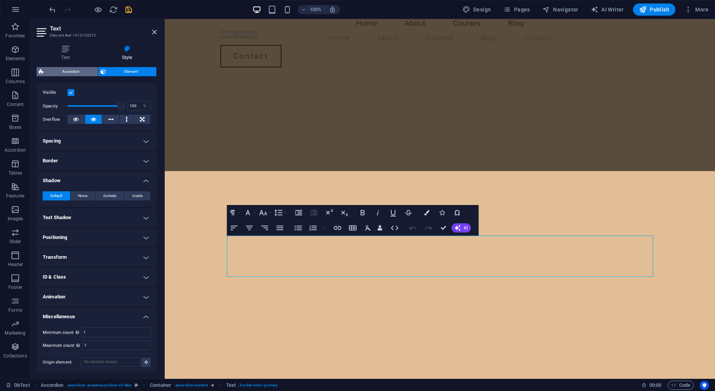
click at [74, 73] on span "Accordion" at bounding box center [71, 71] width 50 height 9
select select "px"
select select "rem"
select select "px"
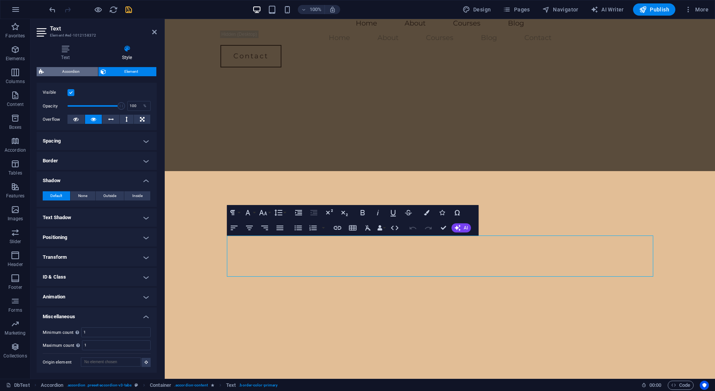
select select "px"
select select "rem"
select select "px"
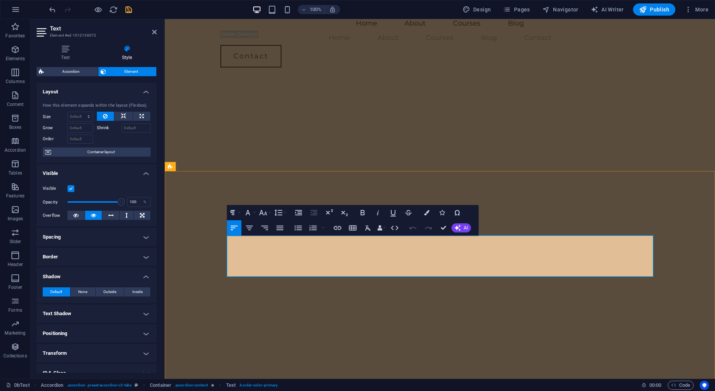
drag, startPoint x: 349, startPoint y: 244, endPoint x: 312, endPoint y: 245, distance: 37.8
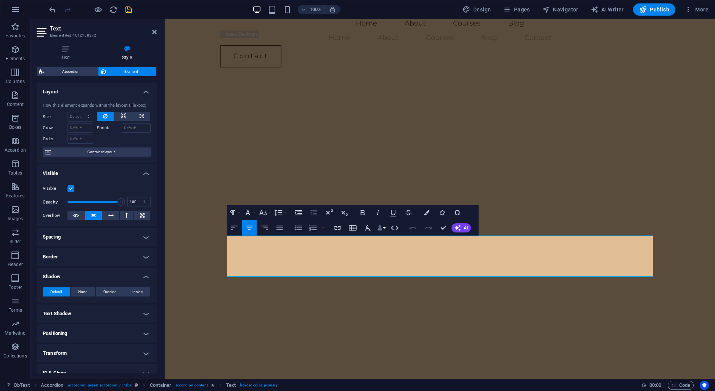
click at [381, 229] on icon "button" at bounding box center [379, 227] width 5 height 5
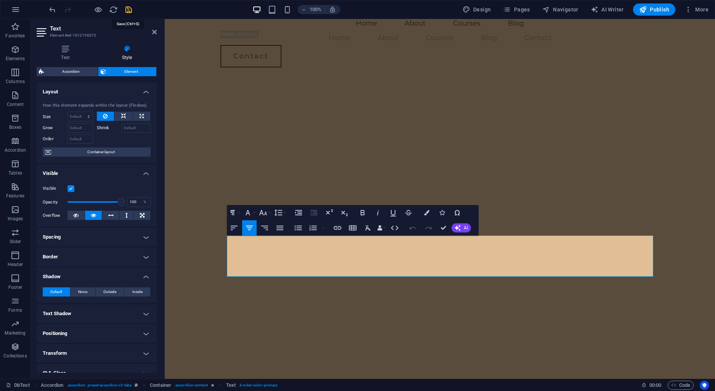
click at [128, 10] on icon "save" at bounding box center [128, 9] width 9 height 9
click at [521, 11] on span "Pages" at bounding box center [516, 10] width 27 height 8
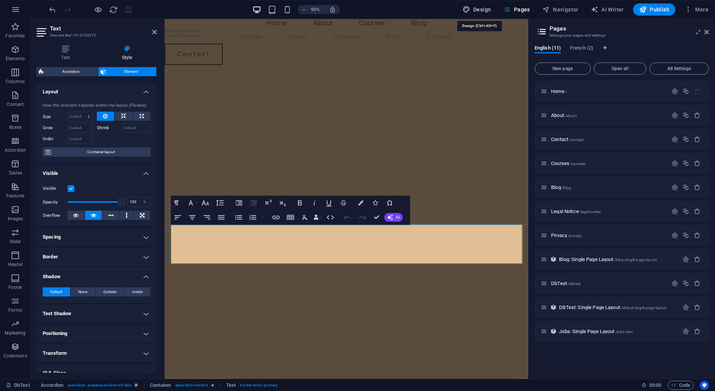
click at [488, 7] on span "Design" at bounding box center [477, 10] width 29 height 8
select select "px"
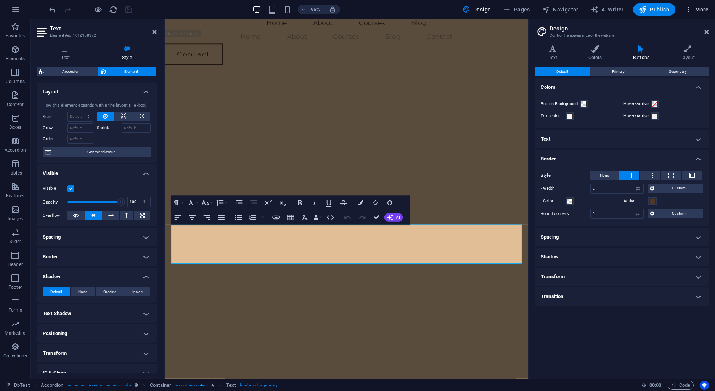
click at [706, 9] on span "More" at bounding box center [697, 10] width 24 height 8
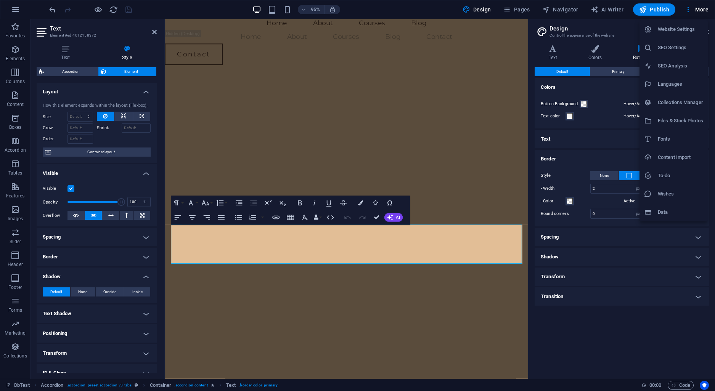
click at [664, 214] on h6 "Data" at bounding box center [680, 212] width 45 height 9
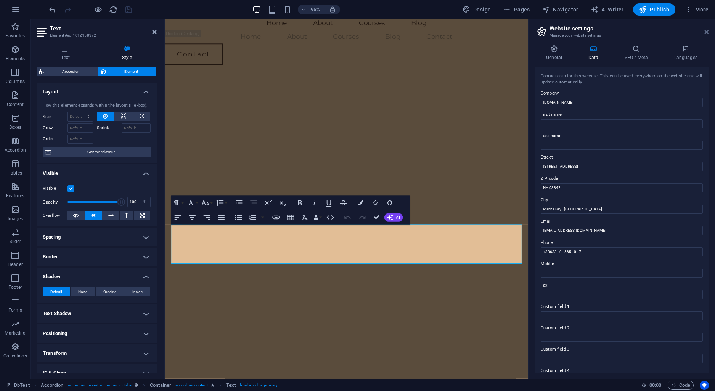
click at [707, 33] on icon at bounding box center [707, 32] width 5 height 6
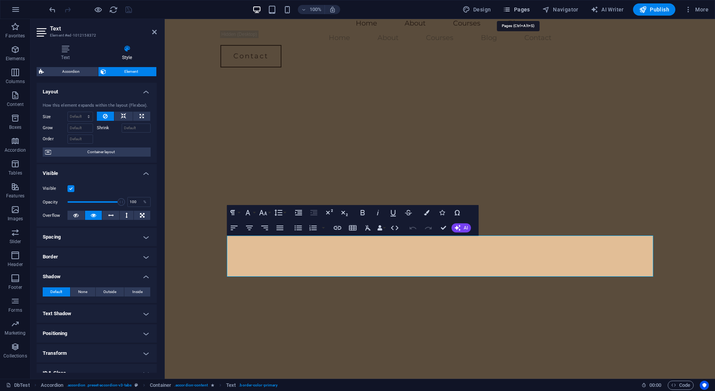
click at [525, 8] on span "Pages" at bounding box center [516, 10] width 27 height 8
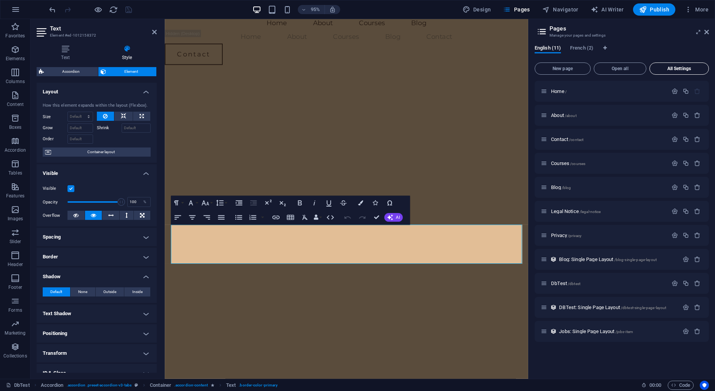
click at [673, 70] on span "All Settings" at bounding box center [679, 68] width 53 height 5
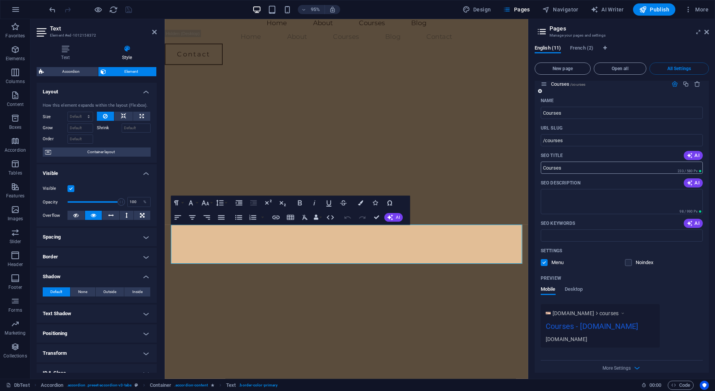
scroll to position [974, 0]
click at [707, 32] on icon at bounding box center [707, 32] width 5 height 6
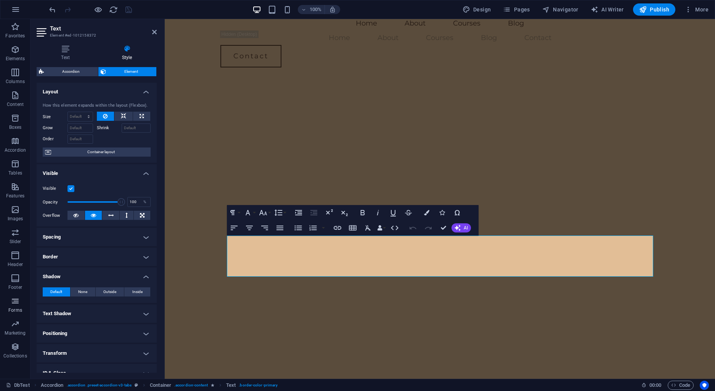
click at [16, 301] on icon "button" at bounding box center [15, 301] width 9 height 9
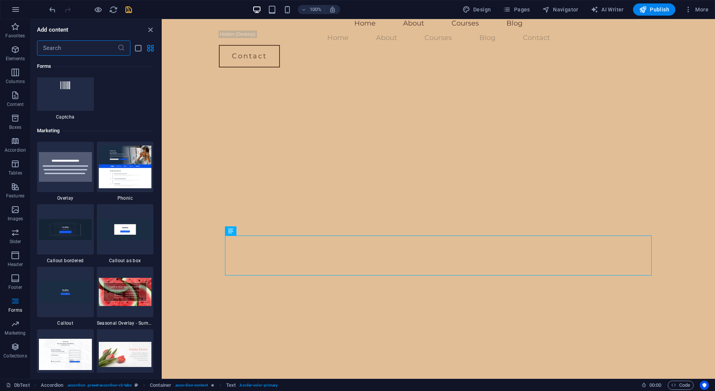
scroll to position [6077, 0]
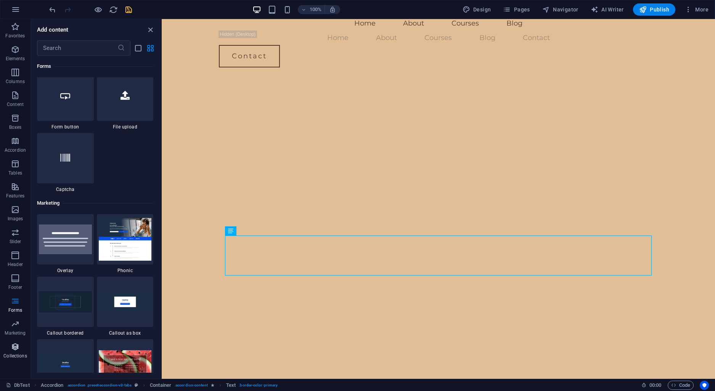
click at [19, 349] on icon "button" at bounding box center [15, 347] width 9 height 9
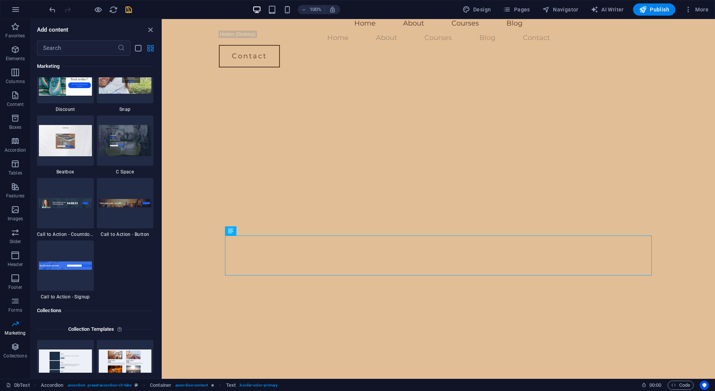
scroll to position [6729, 0]
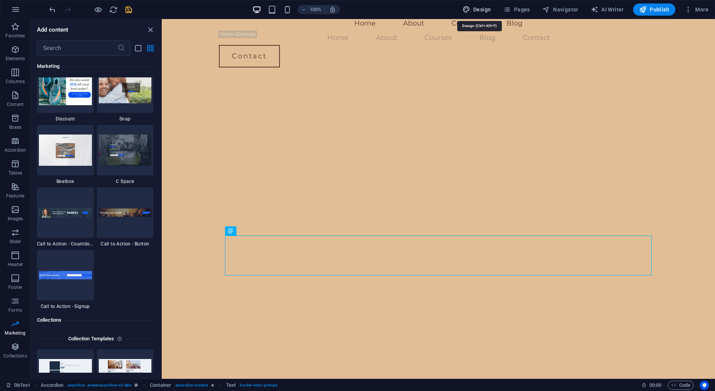
click at [480, 10] on span "Design" at bounding box center [477, 10] width 29 height 8
select select "px"
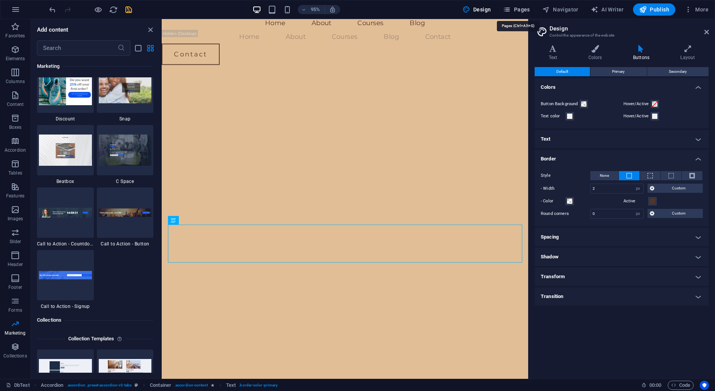
click at [528, 10] on span "Pages" at bounding box center [516, 10] width 27 height 8
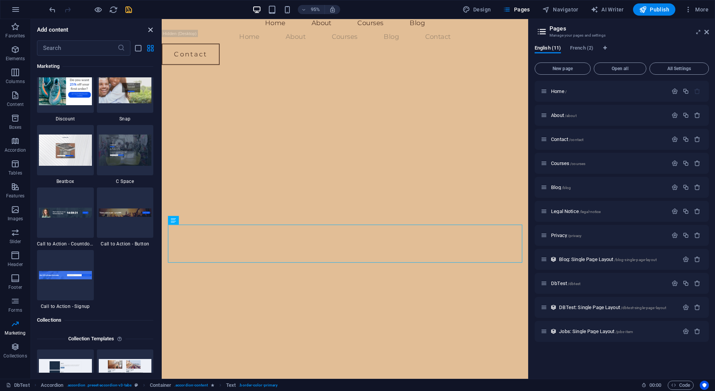
click at [150, 32] on icon "close panel" at bounding box center [150, 30] width 9 height 9
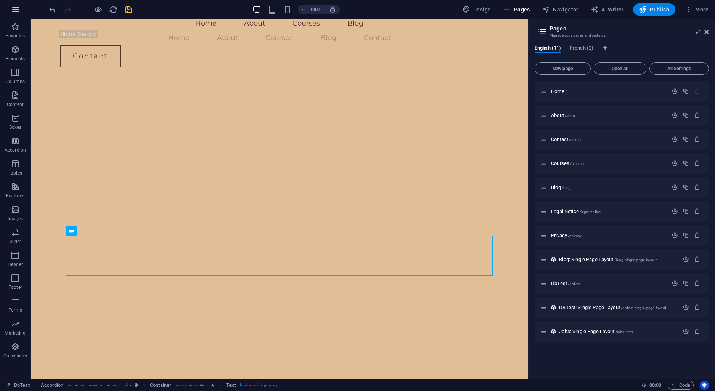
click at [19, 10] on icon "button" at bounding box center [15, 9] width 9 height 9
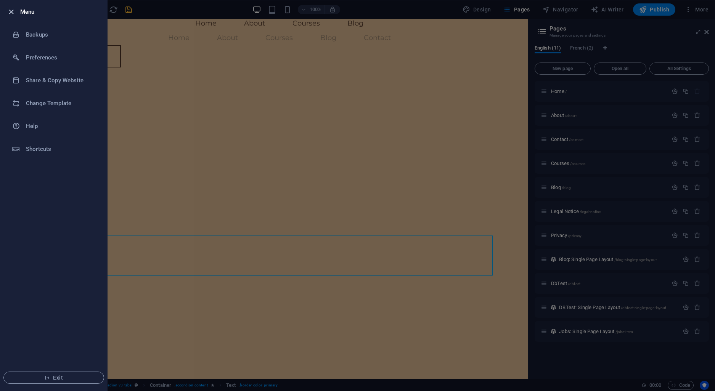
click at [10, 13] on icon "button" at bounding box center [11, 12] width 9 height 9
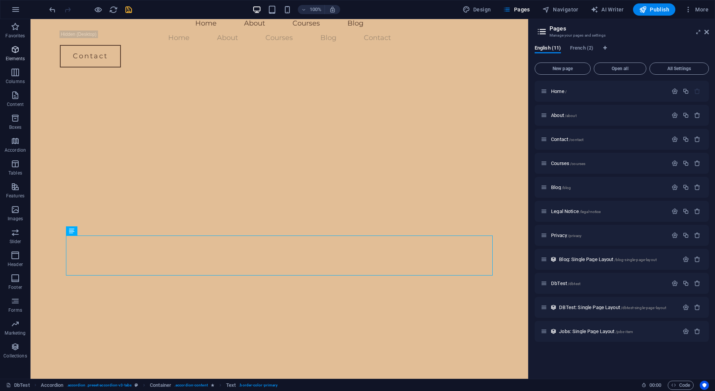
click at [14, 51] on icon "button" at bounding box center [15, 49] width 9 height 9
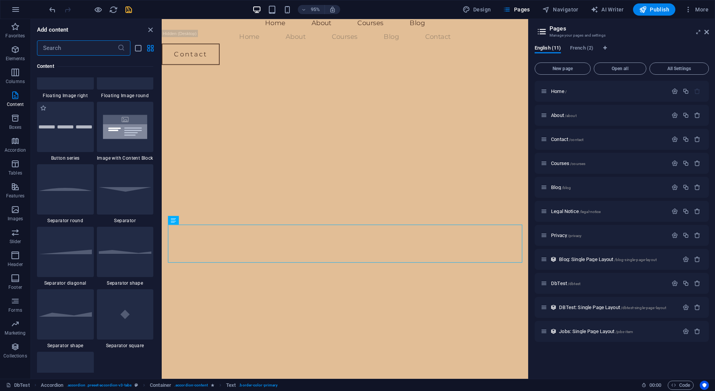
scroll to position [2002, 0]
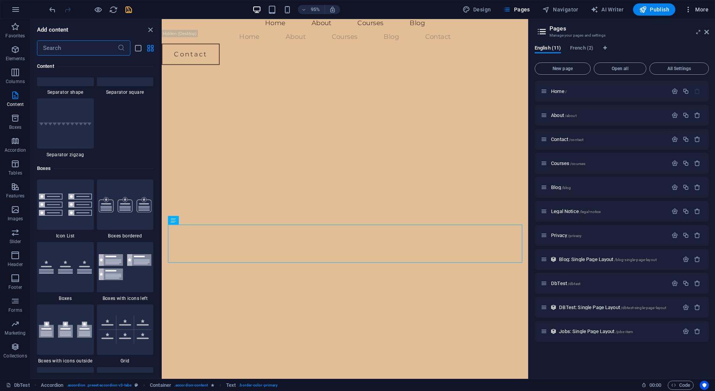
click at [695, 8] on span "More" at bounding box center [697, 10] width 24 height 8
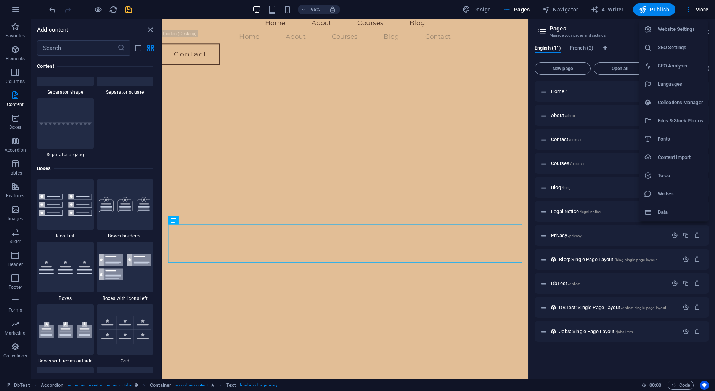
click at [676, 103] on h6 "Collections Manager" at bounding box center [680, 102] width 45 height 9
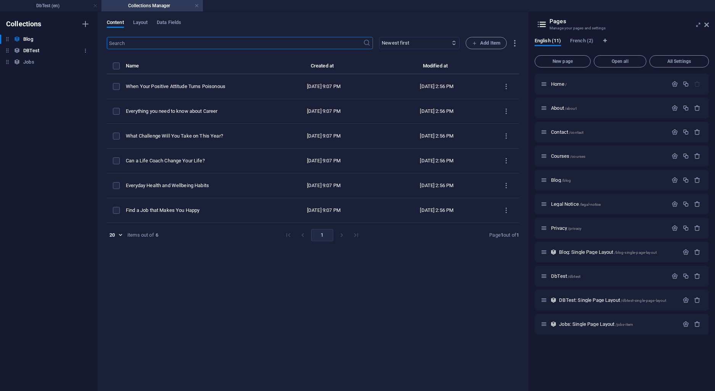
click at [38, 51] on h6 "DBTest" at bounding box center [31, 50] width 16 height 9
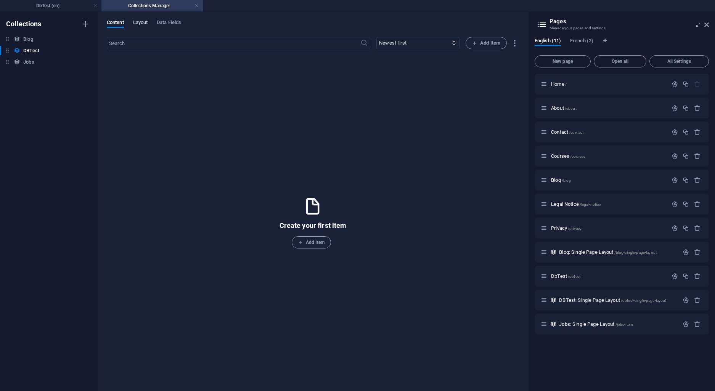
click at [140, 20] on span "Layout" at bounding box center [140, 23] width 15 height 11
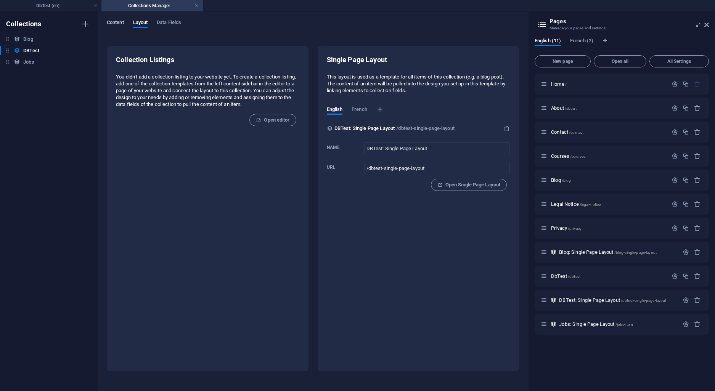
click at [117, 24] on span "Content" at bounding box center [115, 23] width 17 height 11
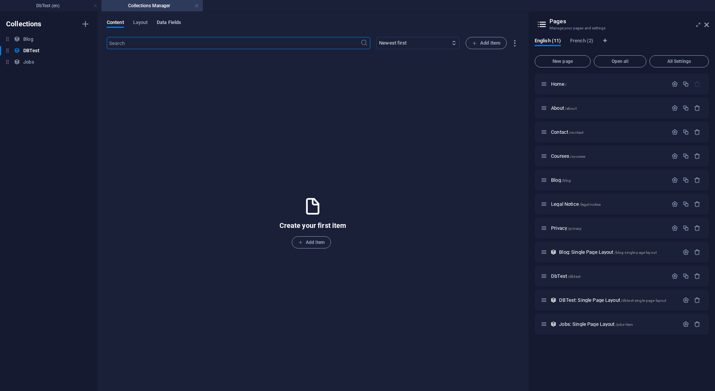
click at [167, 23] on span "Data Fields" at bounding box center [169, 23] width 24 height 11
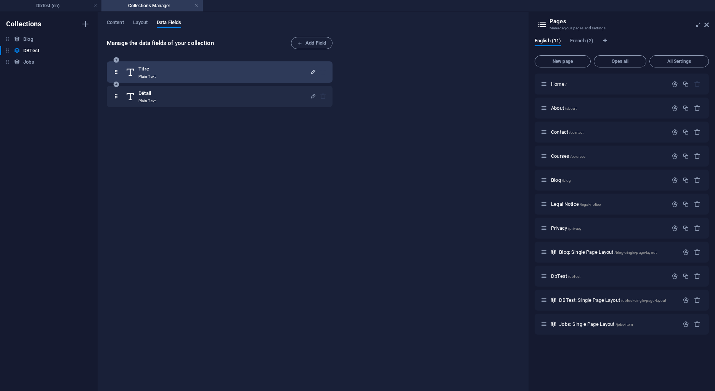
click at [314, 70] on icon "button" at bounding box center [313, 72] width 6 height 6
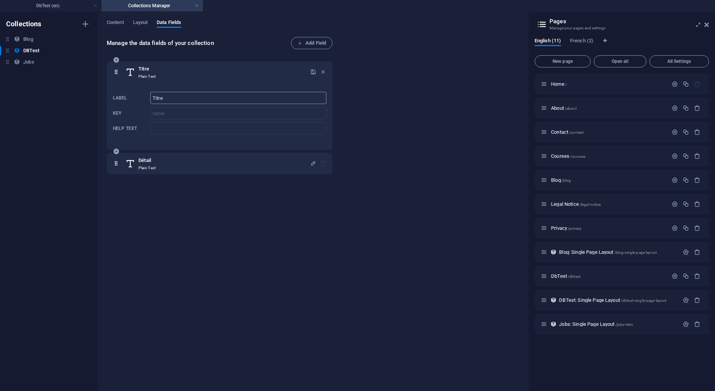
click at [158, 96] on input "Titre" at bounding box center [238, 98] width 176 height 12
type input "PlocGate"
click at [171, 101] on input "PlocGate" at bounding box center [238, 98] width 176 height 12
click at [312, 70] on icon "button" at bounding box center [313, 72] width 6 height 6
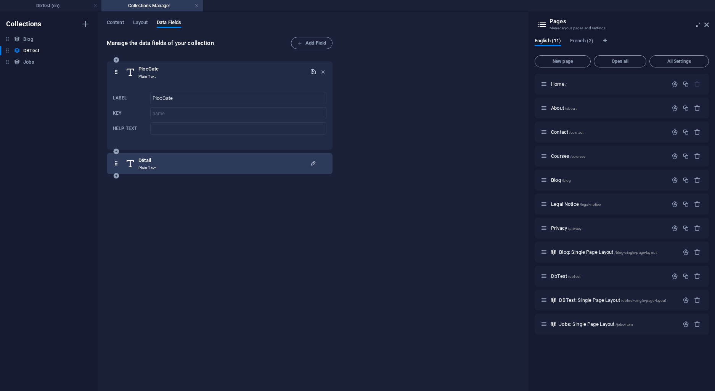
click at [314, 164] on icon "button" at bounding box center [313, 163] width 6 height 6
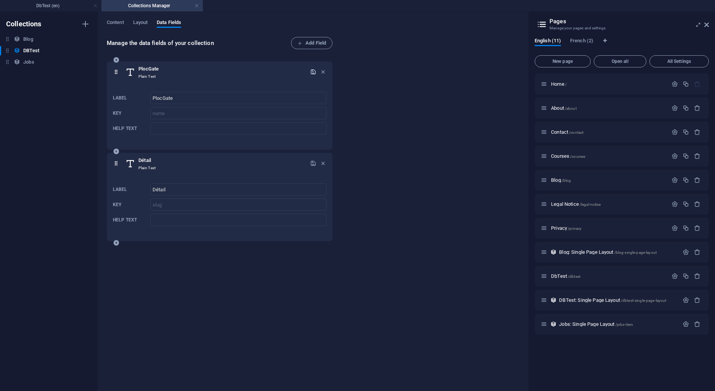
click at [146, 169] on p "Plain Text" at bounding box center [146, 168] width 17 height 6
click at [151, 165] on div "Détail Plain Text" at bounding box center [146, 163] width 17 height 15
click at [151, 161] on h6 "Détail" at bounding box center [146, 160] width 17 height 9
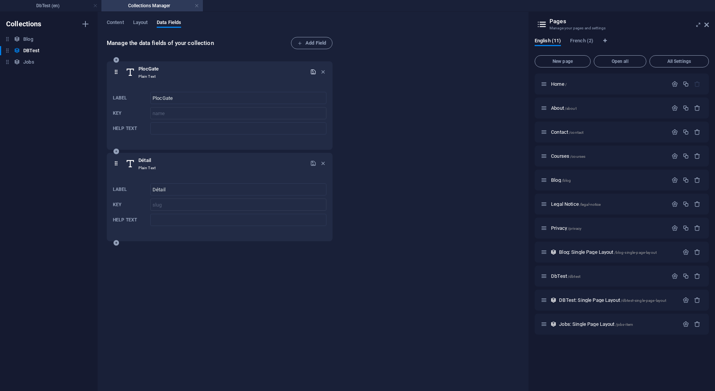
click at [116, 163] on icon at bounding box center [116, 163] width 6 height 15
click at [115, 167] on icon at bounding box center [116, 163] width 6 height 15
click at [119, 164] on icon at bounding box center [116, 163] width 6 height 15
click at [184, 192] on input "Détail" at bounding box center [238, 189] width 176 height 12
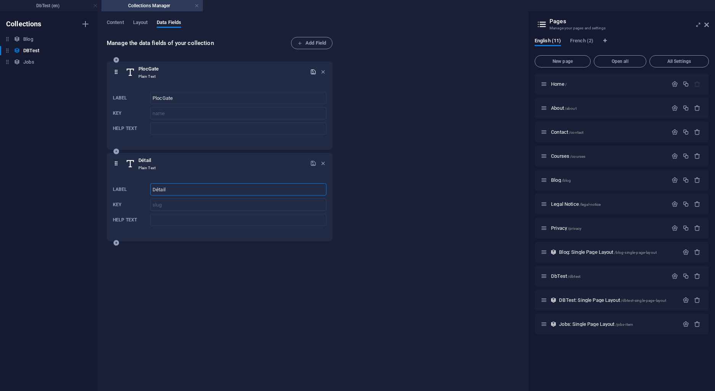
click at [184, 191] on input "Détail" at bounding box center [238, 189] width 176 height 12
click at [165, 188] on input "Détail" at bounding box center [238, 189] width 176 height 12
click at [166, 188] on input "Détail" at bounding box center [238, 189] width 176 height 12
type input "Status"
click at [150, 167] on p "Plain Text" at bounding box center [146, 168] width 17 height 6
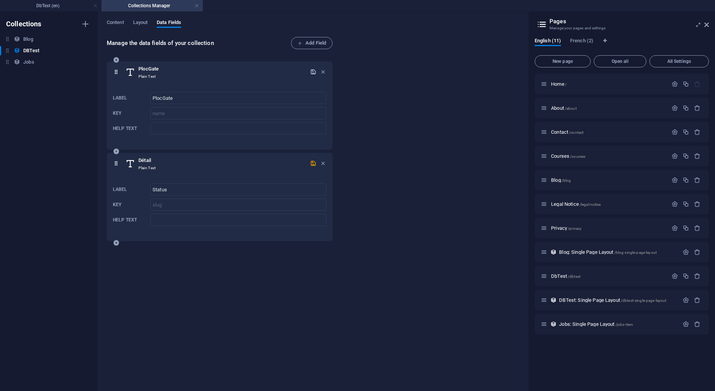
click at [150, 166] on p "Plain Text" at bounding box center [146, 168] width 17 height 6
click at [117, 163] on icon at bounding box center [116, 163] width 6 height 15
click at [314, 163] on icon "button" at bounding box center [313, 163] width 6 height 6
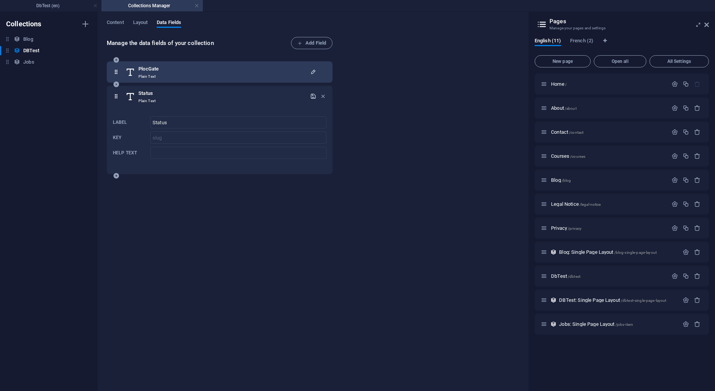
click at [314, 93] on icon "button" at bounding box center [313, 96] width 6 height 6
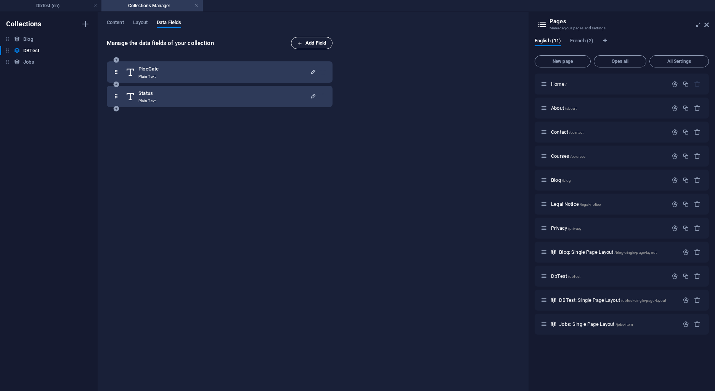
click at [310, 39] on span "Add Field" at bounding box center [312, 43] width 29 height 9
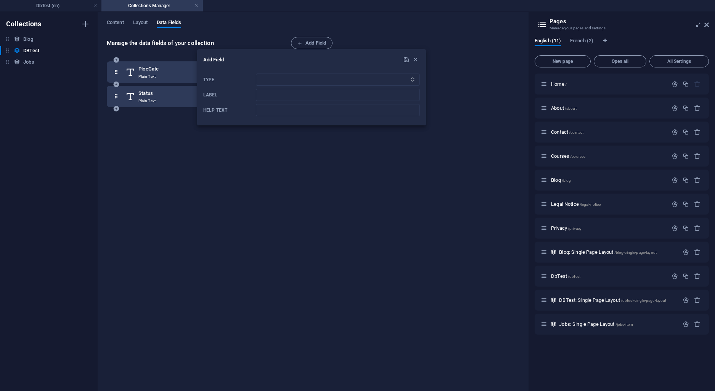
click at [312, 44] on div at bounding box center [357, 195] width 715 height 391
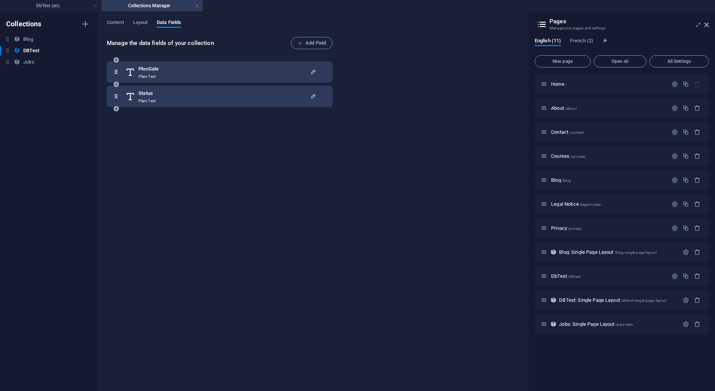
click at [312, 44] on span "Add Field" at bounding box center [312, 43] width 29 height 9
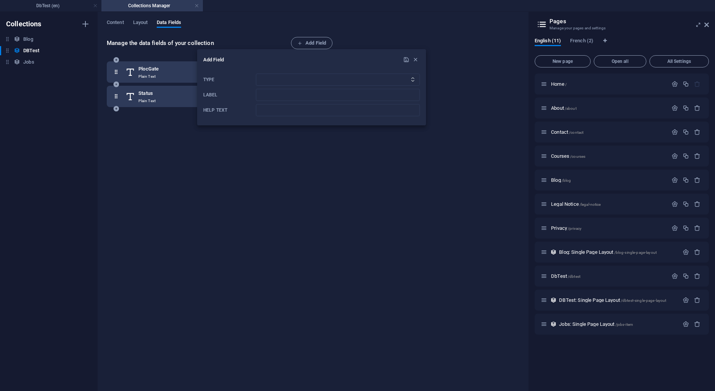
click at [234, 58] on h6 "Add Field" at bounding box center [302, 59] width 198 height 9
click at [256, 74] on select "Plain Text Link CMS Rich Text File Multiple Files Checkbox Choice Date Number" at bounding box center [338, 80] width 164 height 12
select select "editor"
click option "Rich Text" at bounding box center [0, 0] width 0 height 0
click at [407, 59] on icon "submit" at bounding box center [406, 59] width 6 height 6
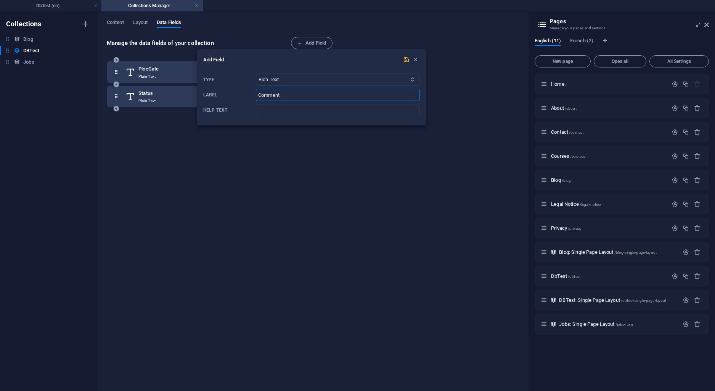
type input "Comment"
click at [407, 60] on icon "submit" at bounding box center [406, 59] width 6 height 6
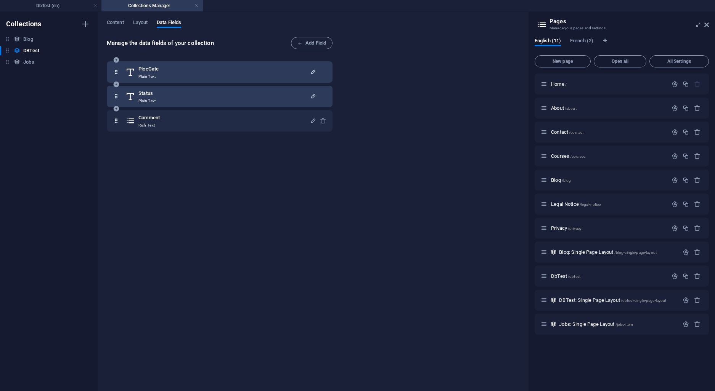
click at [315, 71] on icon "button" at bounding box center [313, 72] width 6 height 6
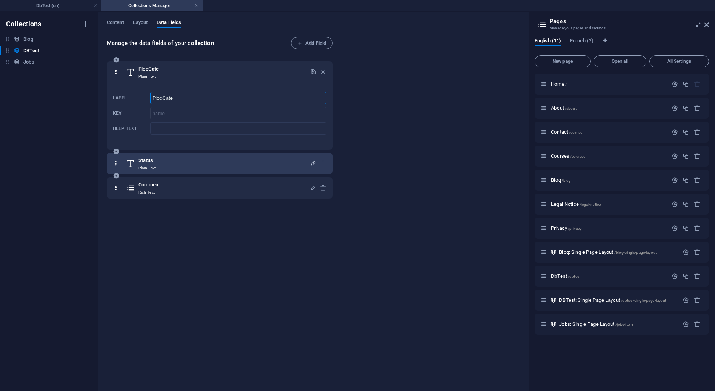
click at [195, 96] on input "PlocGate" at bounding box center [238, 98] width 176 height 12
click at [428, 142] on div "Manage the data fields of your collection Add Field PlocGate Plain Text Label P…" at bounding box center [313, 210] width 412 height 347
click at [325, 72] on icon "button" at bounding box center [323, 72] width 6 height 6
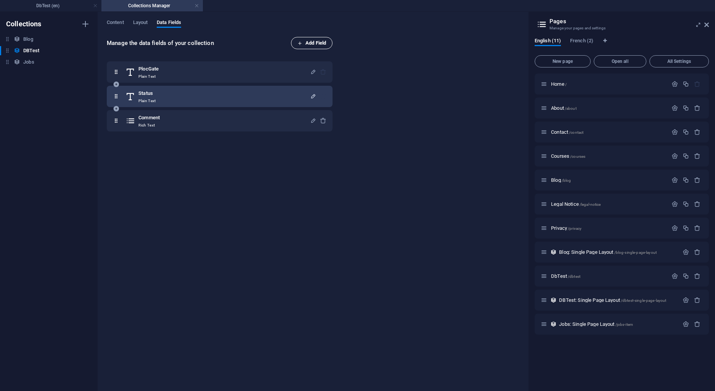
click at [320, 42] on span "Add Field" at bounding box center [312, 43] width 29 height 9
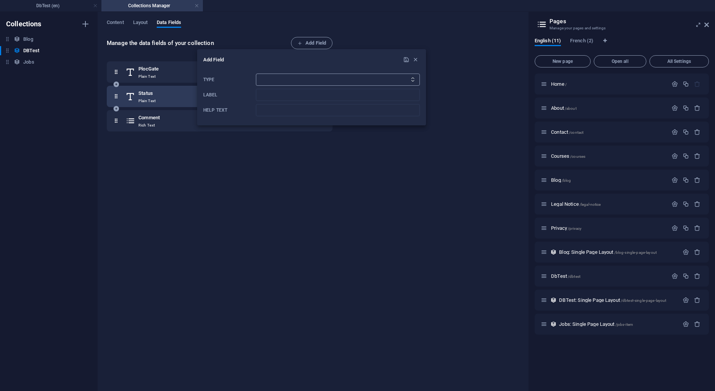
click at [256, 74] on select "Plain Text Link CMS Rich Text File Multiple Files Checkbox Choice Date Number" at bounding box center [338, 80] width 164 height 12
click option "Link" at bounding box center [0, 0] width 0 height 0
click at [307, 94] on input "Label" at bounding box center [338, 95] width 164 height 12
click at [256, 74] on select "Plain Text Link CMS Rich Text File Multiple Files Checkbox Choice Date Number" at bounding box center [338, 80] width 164 height 12
click option "File" at bounding box center [0, 0] width 0 height 0
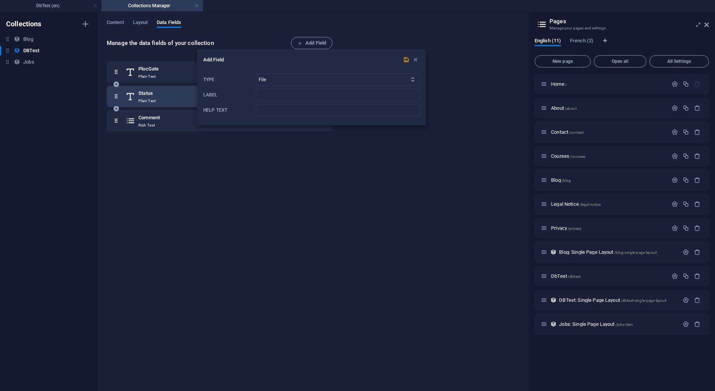
click at [415, 80] on icon "Type" at bounding box center [412, 79] width 5 height 5
click at [410, 81] on icon "Type" at bounding box center [412, 79] width 5 height 5
click at [256, 74] on select "Plain Text Link CMS Rich Text File Multiple Files Checkbox Choice Date Number" at bounding box center [338, 80] width 164 height 12
click at [344, 81] on select "Plain Text Link CMS Rich Text File Multiple Files Checkbox Choice Date Number" at bounding box center [338, 80] width 164 height 12
click at [256, 74] on select "Plain Text Link CMS Rich Text File Multiple Files Checkbox Choice Date Number" at bounding box center [338, 80] width 164 height 12
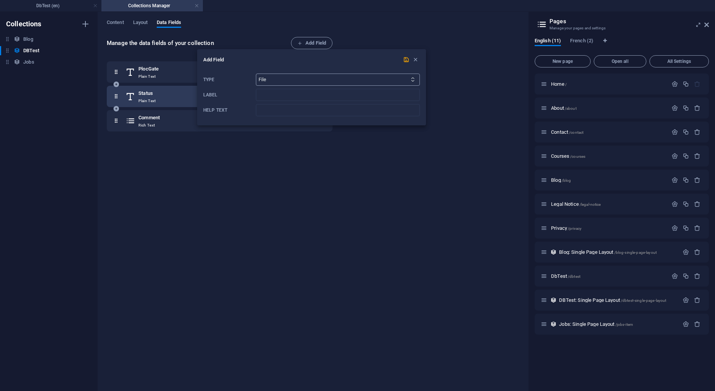
click at [256, 74] on select "Plain Text Link CMS Rich Text File Multiple Files Checkbox Choice Date Number" at bounding box center [338, 80] width 164 height 12
select select "checkbox"
click option "Checkbox" at bounding box center [0, 0] width 0 height 0
click at [225, 61] on h6 "Add Field" at bounding box center [302, 59] width 198 height 9
click at [224, 60] on h6 "Add Field" at bounding box center [302, 59] width 198 height 9
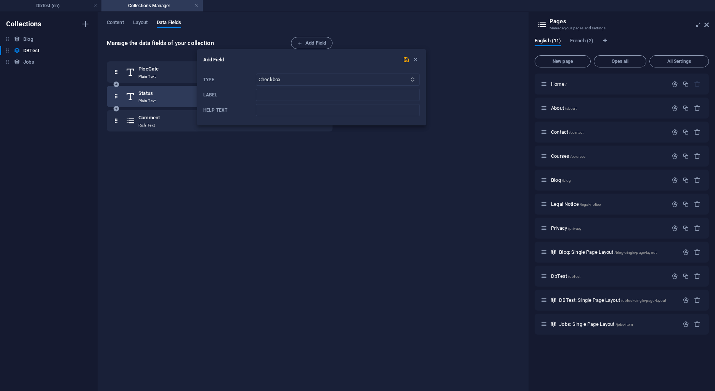
click at [223, 91] on div "Type Plain Text Link CMS Rich Text File Multiple Files Checkbox Choice Date Num…" at bounding box center [311, 95] width 217 height 49
click at [236, 91] on div "Type Plain Text Link CMS Rich Text File Multiple Files Checkbox Choice Date Num…" at bounding box center [311, 95] width 217 height 49
click at [213, 61] on h6 "Add Field" at bounding box center [302, 59] width 198 height 9
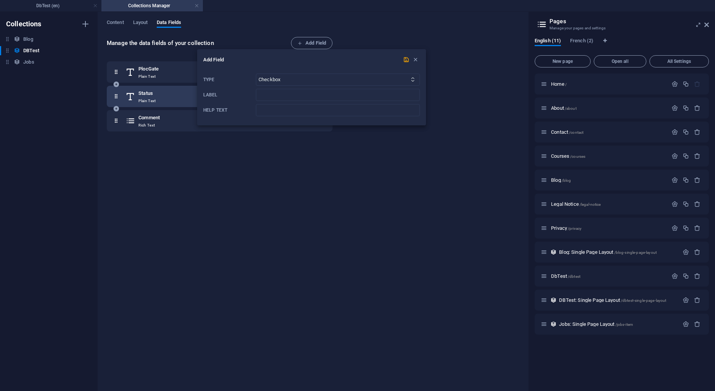
click at [213, 61] on h6 "Add Field" at bounding box center [302, 59] width 198 height 9
click at [209, 78] on p "Type" at bounding box center [228, 80] width 50 height 6
click at [216, 97] on p "Label" at bounding box center [228, 95] width 50 height 6
click at [248, 94] on p "Label" at bounding box center [228, 95] width 50 height 6
click at [260, 97] on input "Label" at bounding box center [338, 95] width 164 height 12
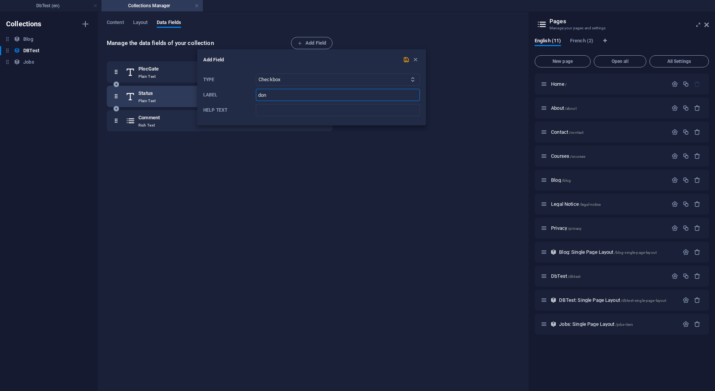
type input "done"
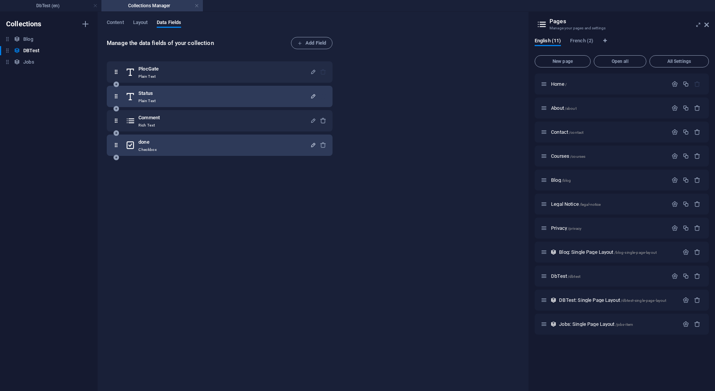
click at [312, 145] on icon "button" at bounding box center [313, 145] width 6 height 6
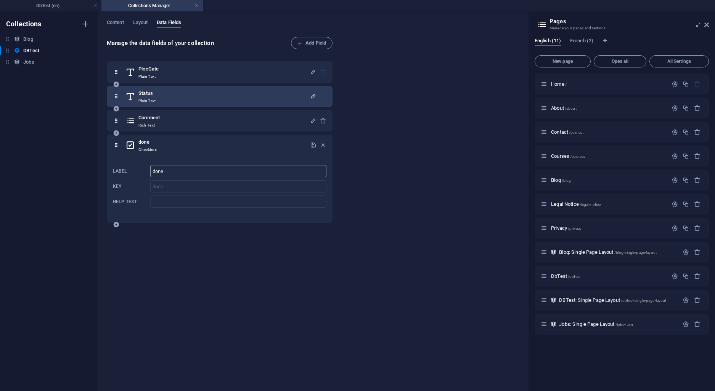
click at [155, 168] on input "done" at bounding box center [238, 171] width 176 height 12
type input "Done"
click at [314, 147] on icon "button" at bounding box center [313, 145] width 6 height 6
click at [322, 143] on icon "button" at bounding box center [323, 145] width 6 height 6
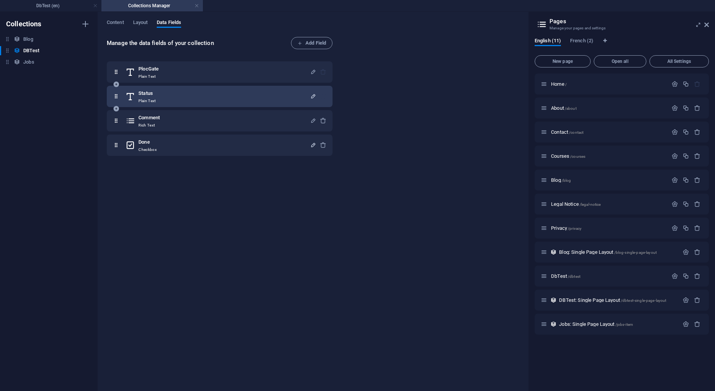
click at [312, 93] on icon "button" at bounding box center [313, 96] width 6 height 6
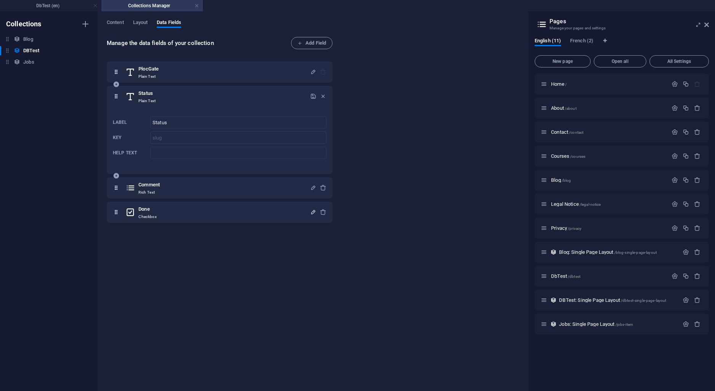
click at [321, 93] on div at bounding box center [318, 96] width 16 height 15
click at [324, 94] on icon "button" at bounding box center [323, 96] width 6 height 6
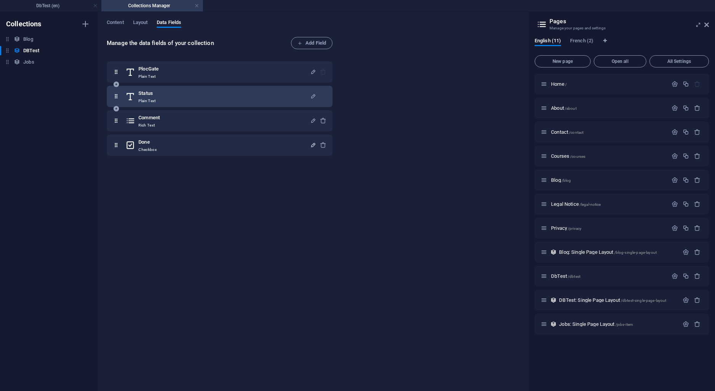
click at [163, 95] on div "Status Plain Text" at bounding box center [218, 96] width 185 height 15
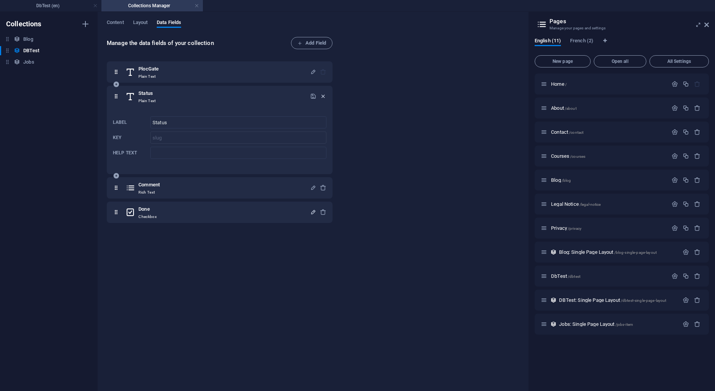
click at [323, 94] on icon "button" at bounding box center [323, 96] width 6 height 6
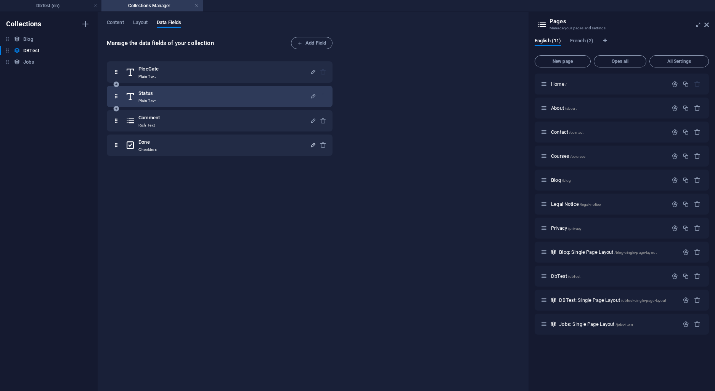
click at [326, 97] on div at bounding box center [318, 96] width 16 height 15
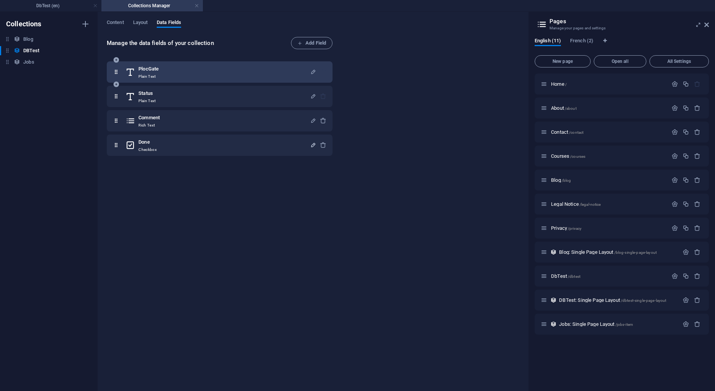
click at [323, 74] on div at bounding box center [318, 71] width 16 height 15
click at [290, 71] on div "PlocGate Plain Text" at bounding box center [218, 71] width 185 height 15
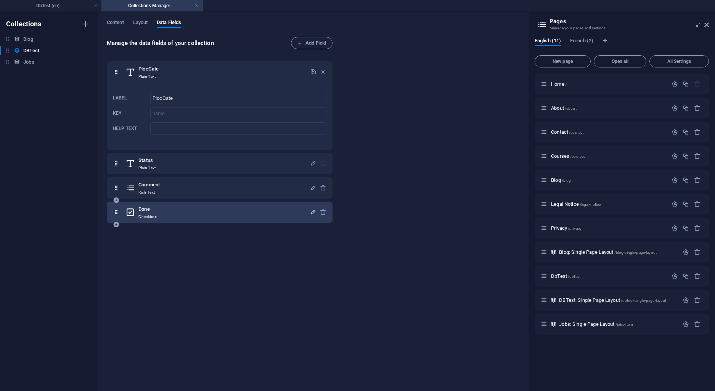
click at [224, 215] on div "Done Checkbox" at bounding box center [218, 212] width 185 height 15
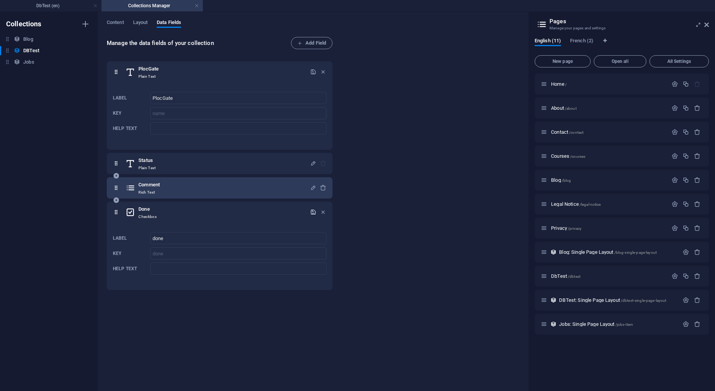
click at [225, 196] on div "Comment Rich Text" at bounding box center [220, 187] width 226 height 21
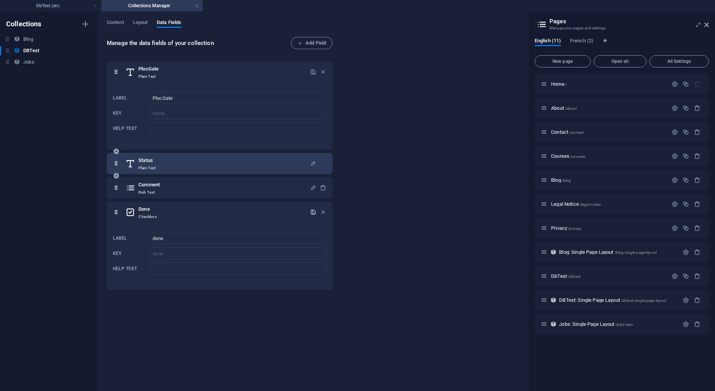
click at [227, 167] on div "Status Plain Text" at bounding box center [218, 163] width 185 height 15
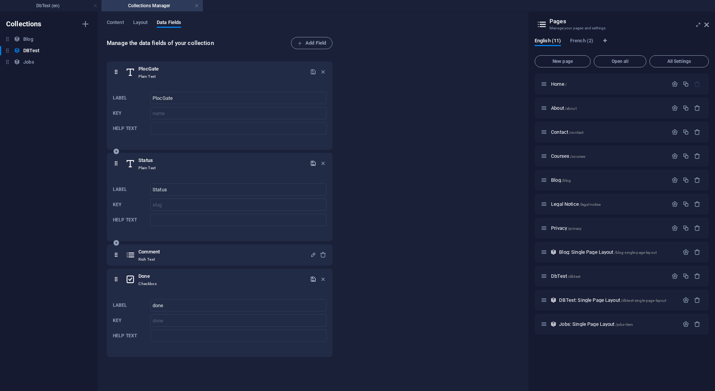
click at [313, 162] on icon "button" at bounding box center [313, 163] width 6 height 6
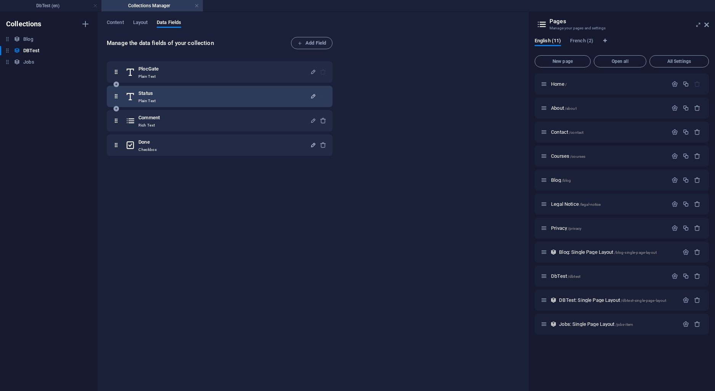
click at [179, 95] on div "Status Plain Text" at bounding box center [218, 96] width 185 height 15
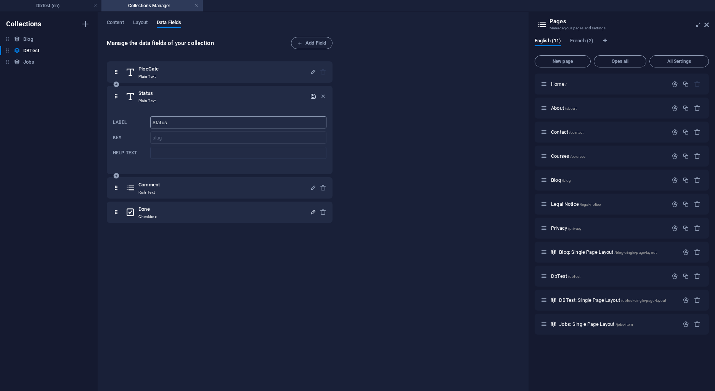
click at [167, 123] on input "Status" at bounding box center [238, 122] width 176 height 12
click at [166, 123] on input "Status" at bounding box center [238, 122] width 176 height 12
click at [165, 121] on input "Status" at bounding box center [238, 122] width 176 height 12
type input "Comments"
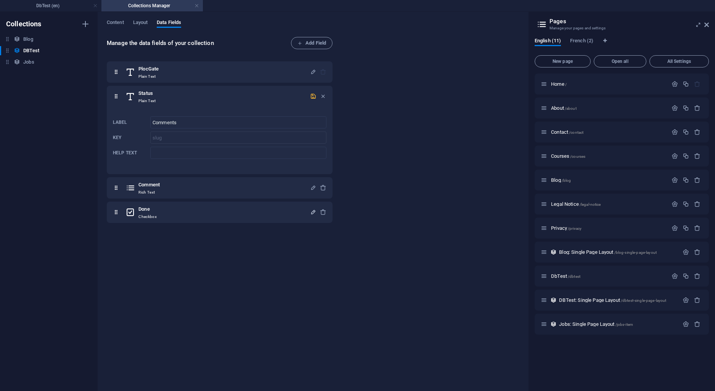
click at [233, 288] on div "PlocGate Plain Text Status Plain Text Label Comments ​ Key slug ​ Help text ​ C…" at bounding box center [221, 220] width 229 height 326
click at [314, 97] on icon "button" at bounding box center [313, 96] width 6 height 6
click at [325, 91] on div at bounding box center [318, 96] width 16 height 15
click at [323, 93] on icon "button" at bounding box center [323, 96] width 6 height 6
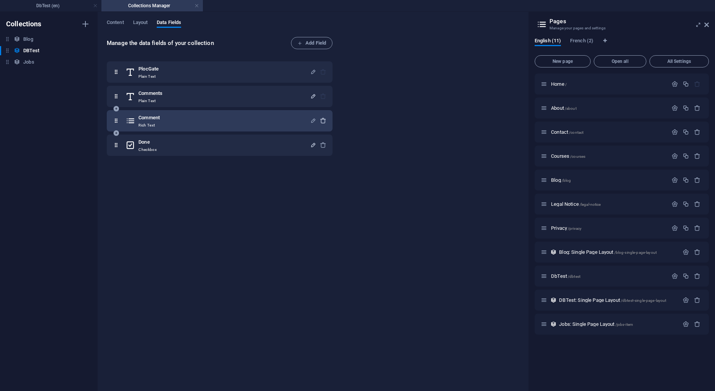
click at [323, 118] on icon "button" at bounding box center [323, 120] width 6 height 6
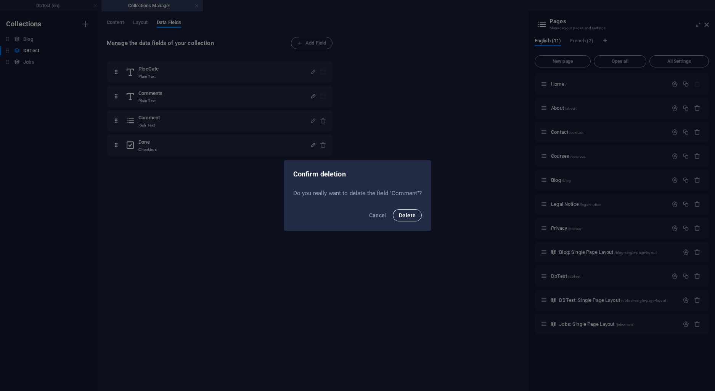
click at [400, 213] on span "Delete" at bounding box center [407, 215] width 17 height 6
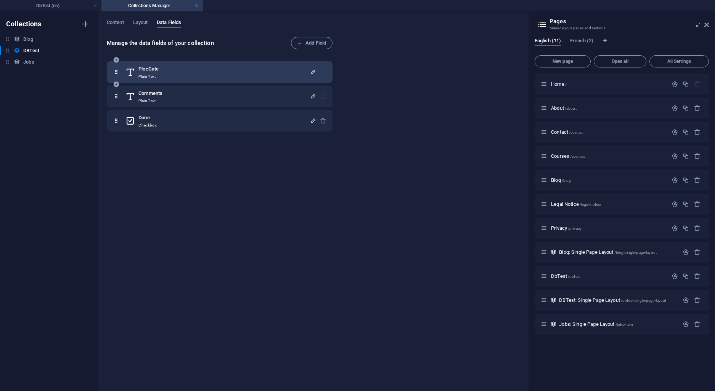
click at [311, 72] on icon "button" at bounding box center [313, 72] width 6 height 6
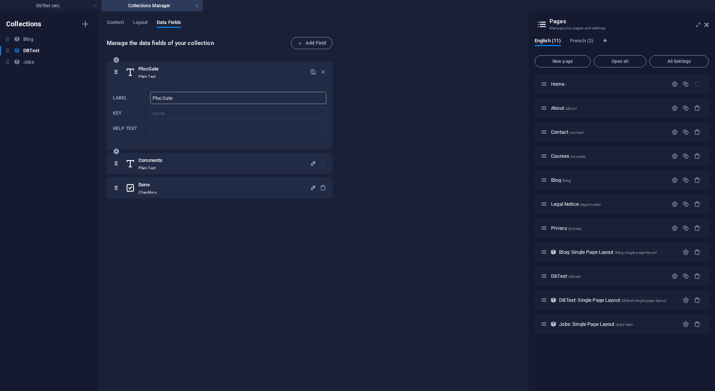
click at [169, 97] on input "PlocGate" at bounding box center [238, 98] width 176 height 12
type input "Title"
click at [312, 71] on icon "button" at bounding box center [313, 72] width 6 height 6
click at [323, 72] on icon "button" at bounding box center [323, 72] width 6 height 6
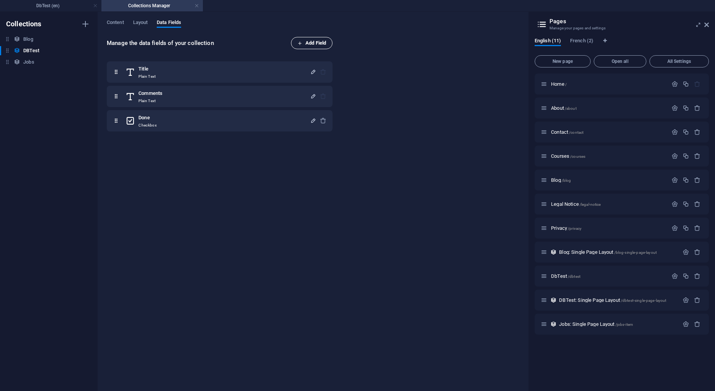
click at [316, 44] on span "Add Field" at bounding box center [312, 43] width 29 height 9
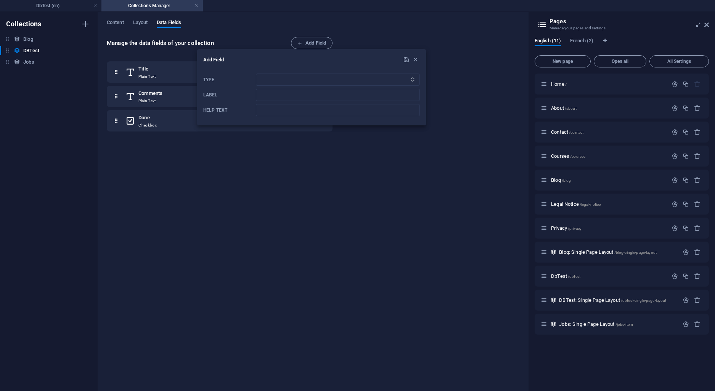
click at [414, 79] on icon "Type" at bounding box center [412, 79] width 5 height 5
click at [256, 74] on select "Plain Text Link CMS Rich Text File Multiple Files Checkbox Choice Date Number" at bounding box center [338, 80] width 164 height 12
select select "choice"
click option "Choice" at bounding box center [0, 0] width 0 height 0
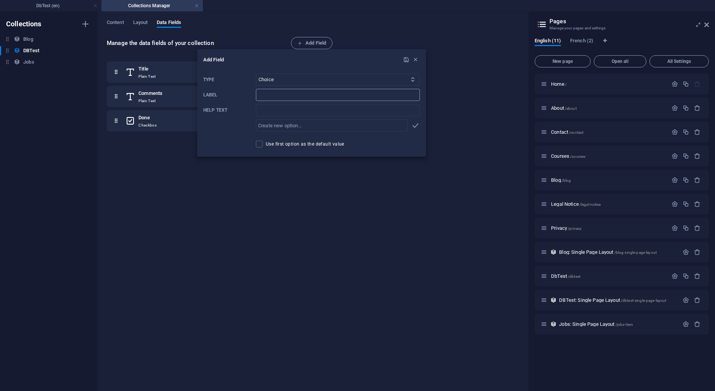
click at [285, 92] on input "Label" at bounding box center [338, 95] width 164 height 12
type input "GateLoc"
click at [331, 125] on input "text" at bounding box center [332, 125] width 152 height 12
click at [415, 61] on icon "button" at bounding box center [415, 59] width 6 height 6
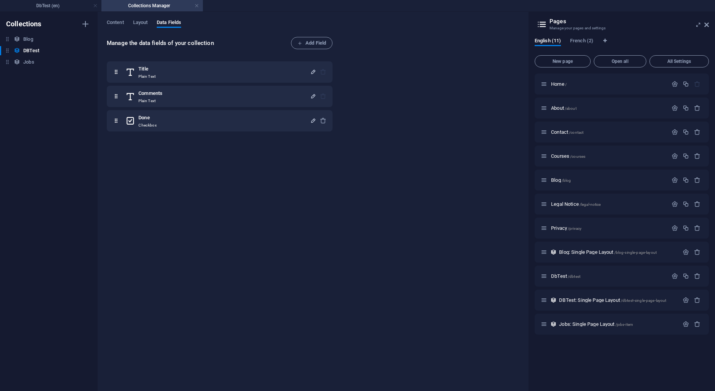
click at [465, 125] on div "Manage the data fields of your collection Add Field Title Plain Text Comments P…" at bounding box center [313, 210] width 412 height 347
click at [200, 5] on h4 "Collections Manager" at bounding box center [151, 6] width 101 height 8
click at [198, 6] on link at bounding box center [197, 5] width 5 height 7
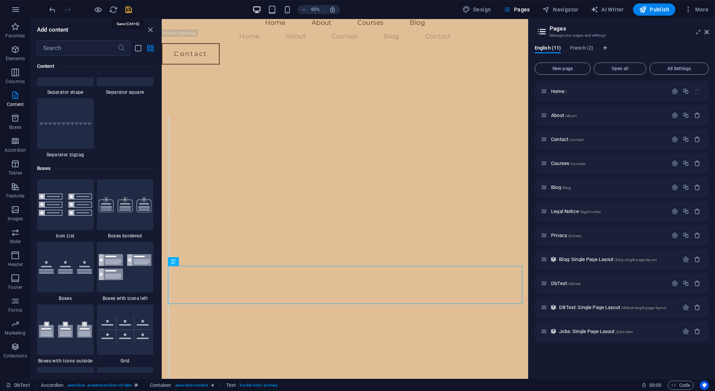
click at [127, 10] on icon "save" at bounding box center [128, 9] width 9 height 9
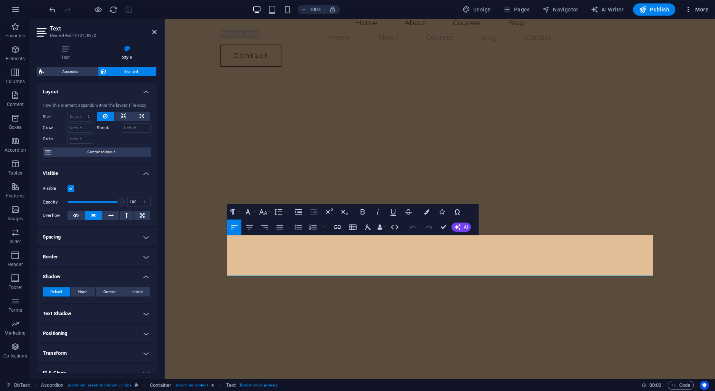
click at [695, 11] on span "More" at bounding box center [697, 10] width 24 height 8
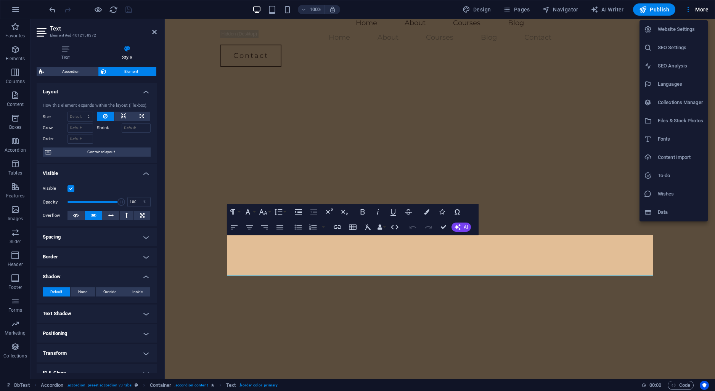
click at [14, 10] on div at bounding box center [357, 195] width 715 height 391
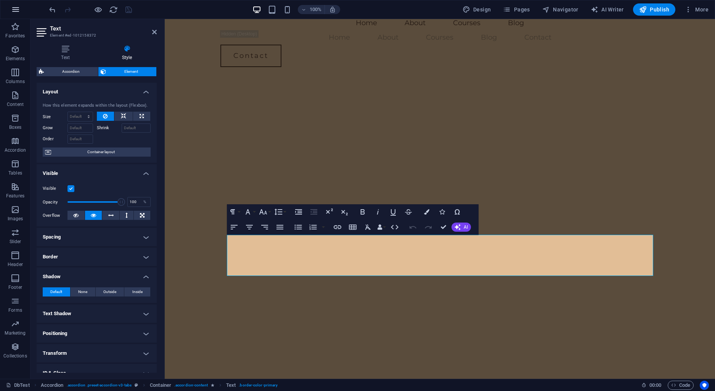
click at [14, 11] on icon "button" at bounding box center [15, 9] width 9 height 9
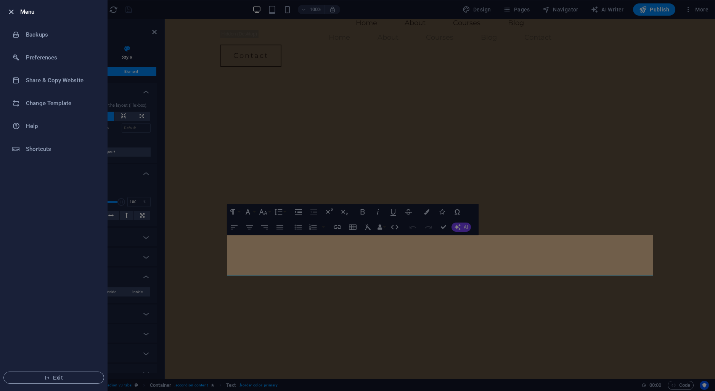
click at [15, 11] on icon "button" at bounding box center [11, 12] width 9 height 9
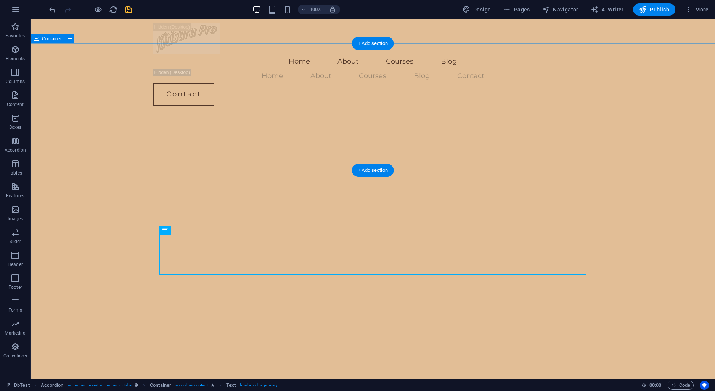
scroll to position [0, 0]
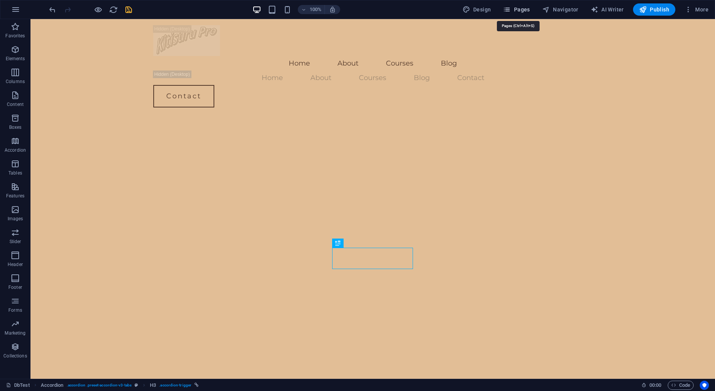
click at [511, 11] on icon "button" at bounding box center [507, 10] width 8 height 8
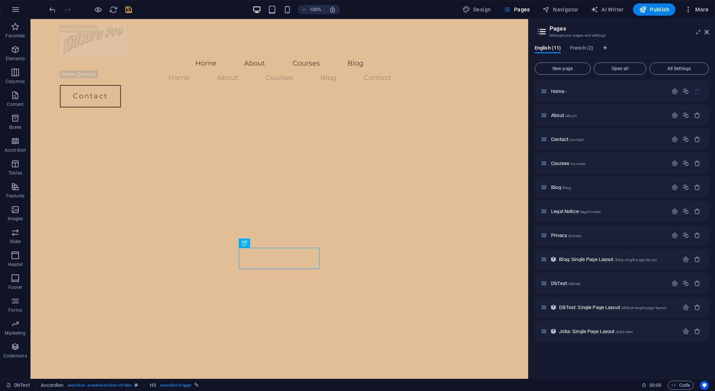
click at [691, 6] on icon "button" at bounding box center [689, 10] width 8 height 8
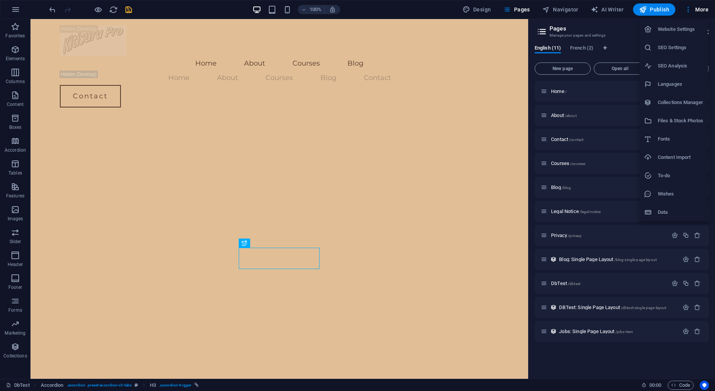
click at [692, 6] on div at bounding box center [357, 195] width 715 height 391
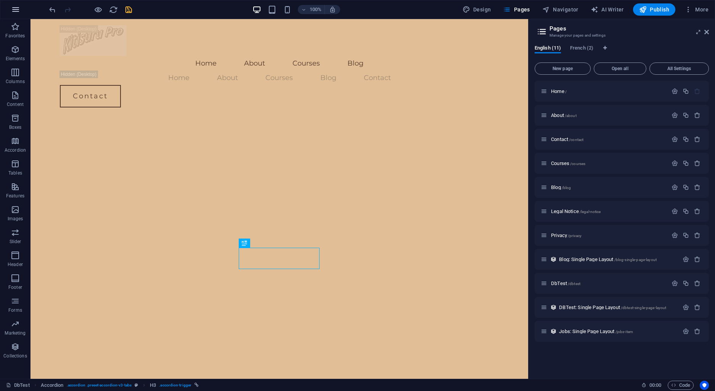
click at [13, 12] on icon "button" at bounding box center [15, 9] width 9 height 9
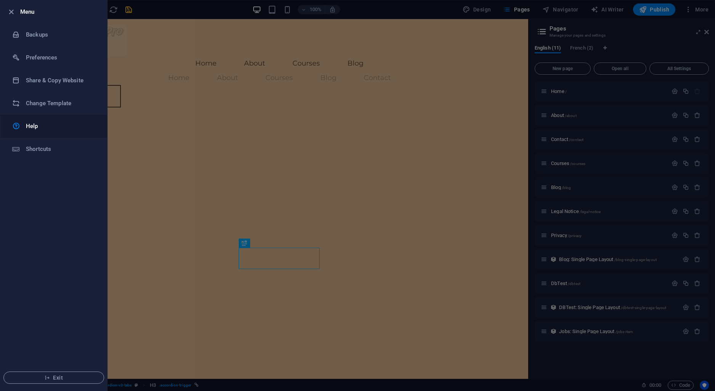
click at [36, 123] on h6 "Help" at bounding box center [61, 126] width 71 height 9
click at [69, 217] on ul "Menu Backups Preferences Share & Copy Website Change Template Help Shortcuts Ex…" at bounding box center [53, 195] width 107 height 391
click at [126, 158] on div at bounding box center [357, 195] width 715 height 391
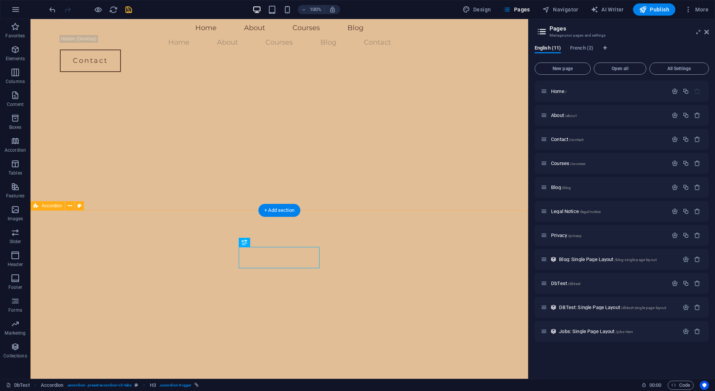
scroll to position [40, 0]
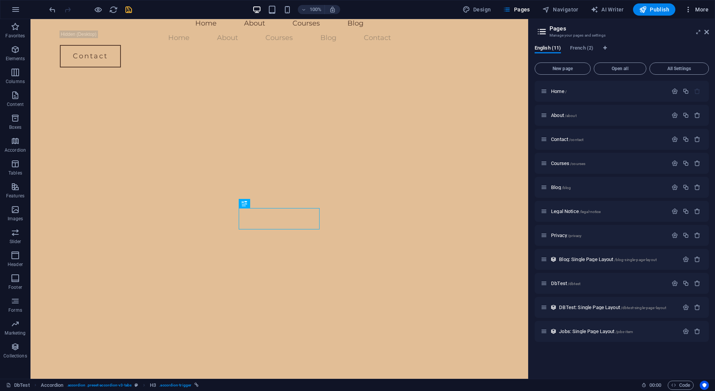
click at [690, 7] on icon "button" at bounding box center [689, 10] width 8 height 8
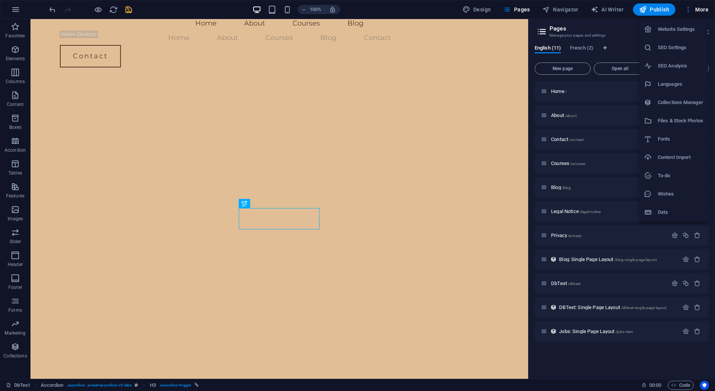
click at [669, 101] on h6 "Collections Manager" at bounding box center [680, 102] width 45 height 9
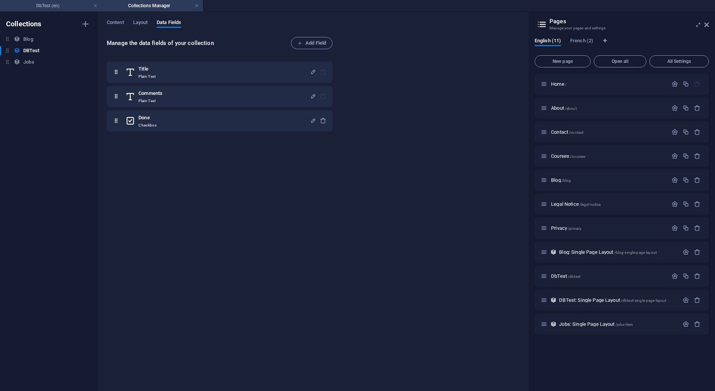
click at [49, 3] on h4 "DbTest (en)" at bounding box center [50, 6] width 101 height 8
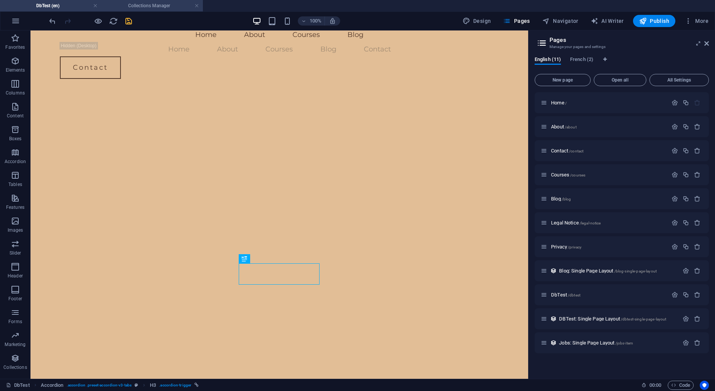
click at [143, 7] on h4 "Collections Manager" at bounding box center [151, 6] width 101 height 8
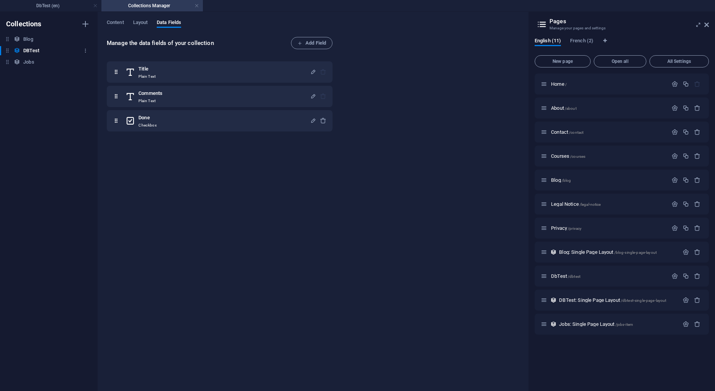
click at [36, 49] on h6 "DBTest" at bounding box center [31, 50] width 16 height 9
click at [140, 26] on span "Layout" at bounding box center [140, 23] width 15 height 11
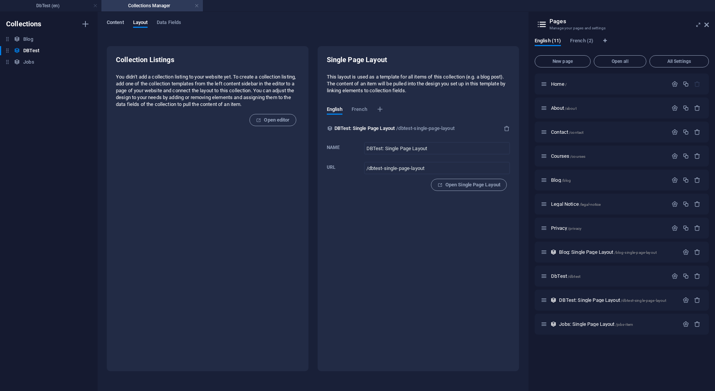
click at [116, 26] on span "Content" at bounding box center [115, 23] width 17 height 11
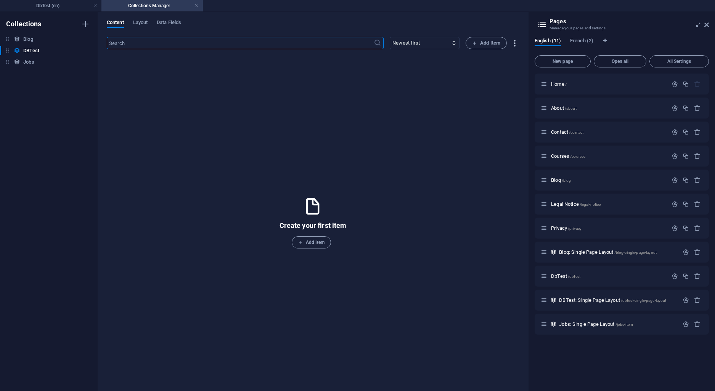
click at [513, 40] on icon "button" at bounding box center [514, 43] width 9 height 9
click at [514, 97] on h6 "Import" at bounding box center [521, 97] width 32 height 9
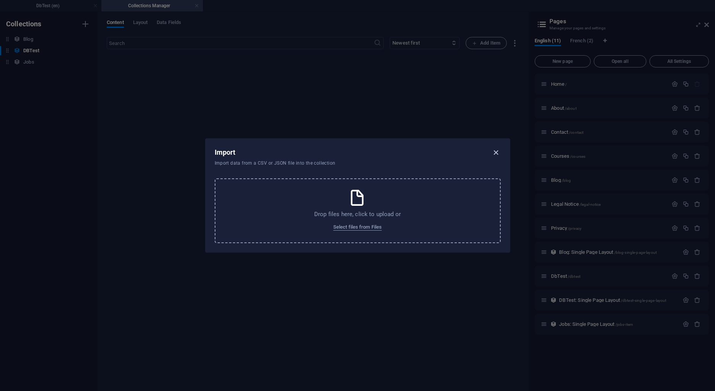
click at [494, 152] on icon "button" at bounding box center [496, 152] width 9 height 9
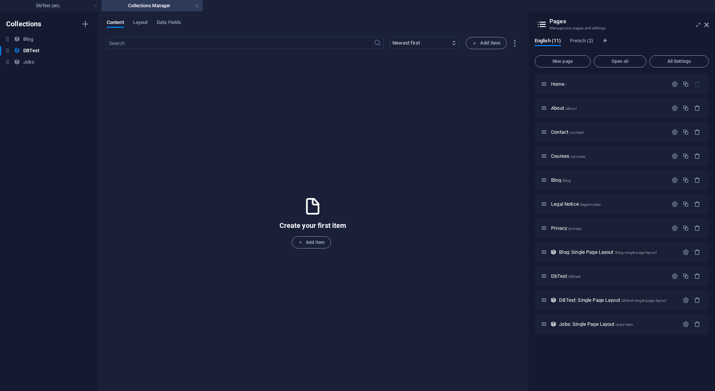
click at [201, 6] on h4 "Collections Manager" at bounding box center [151, 6] width 101 height 8
click at [198, 6] on link at bounding box center [197, 5] width 5 height 7
